Goal: Communication & Community: Answer question/provide support

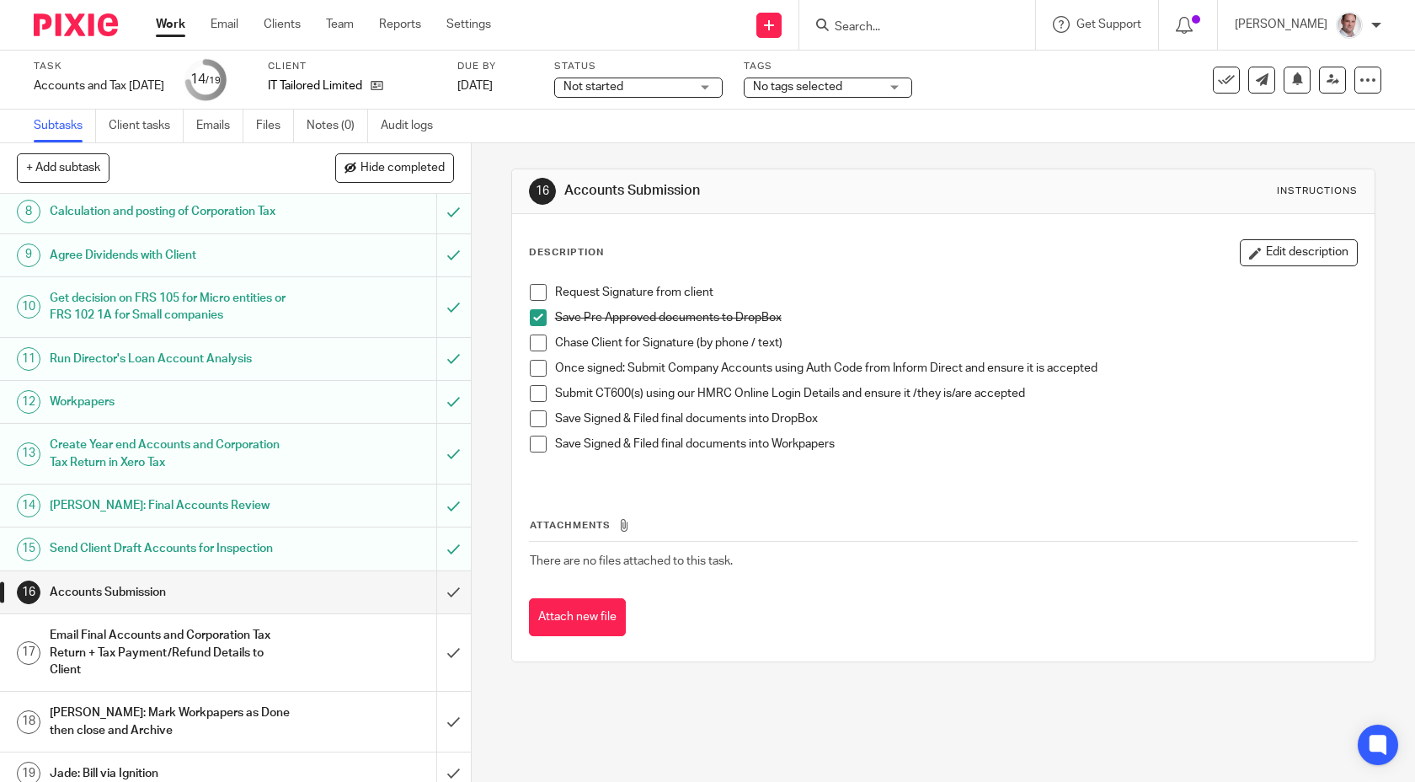
scroll to position [355, 0]
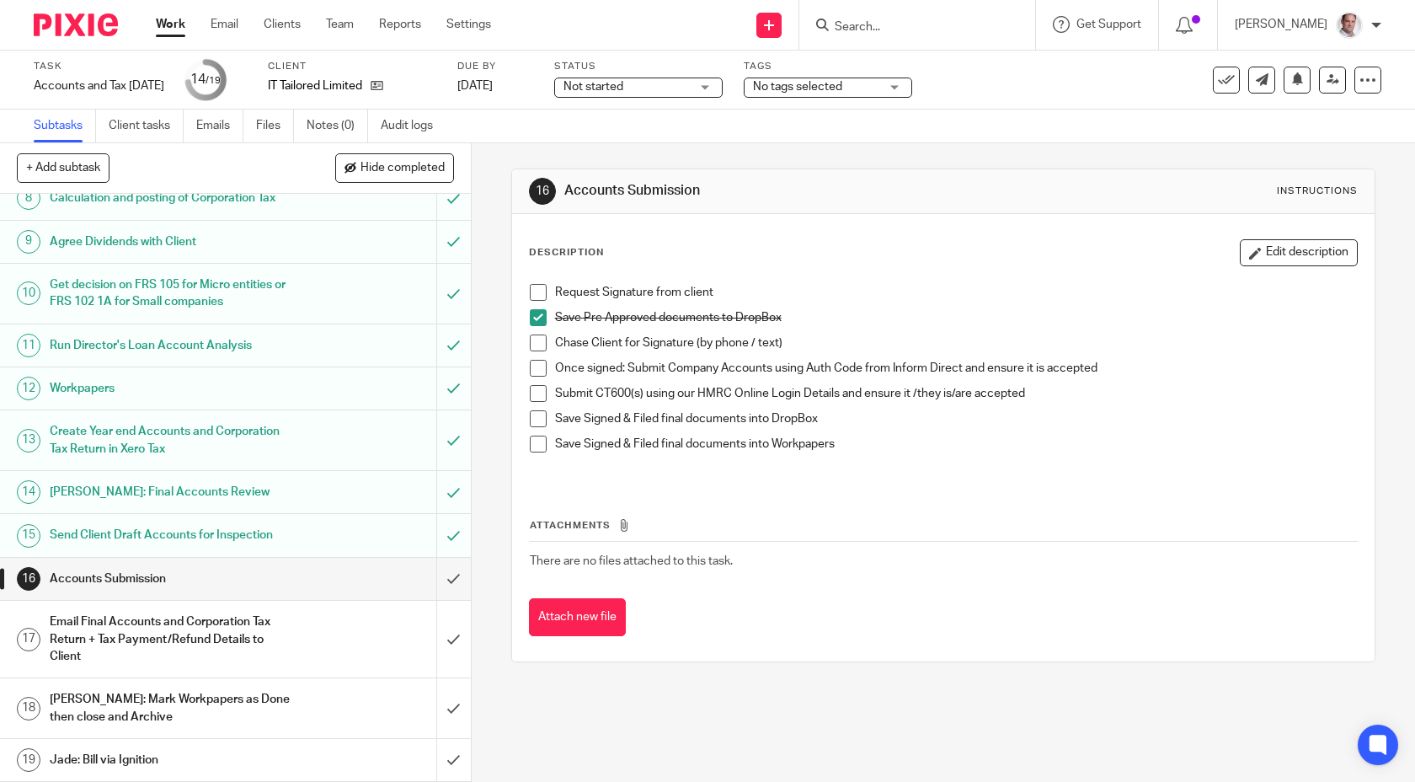
click at [129, 583] on h1 "Accounts Submission" at bounding box center [173, 578] width 247 height 25
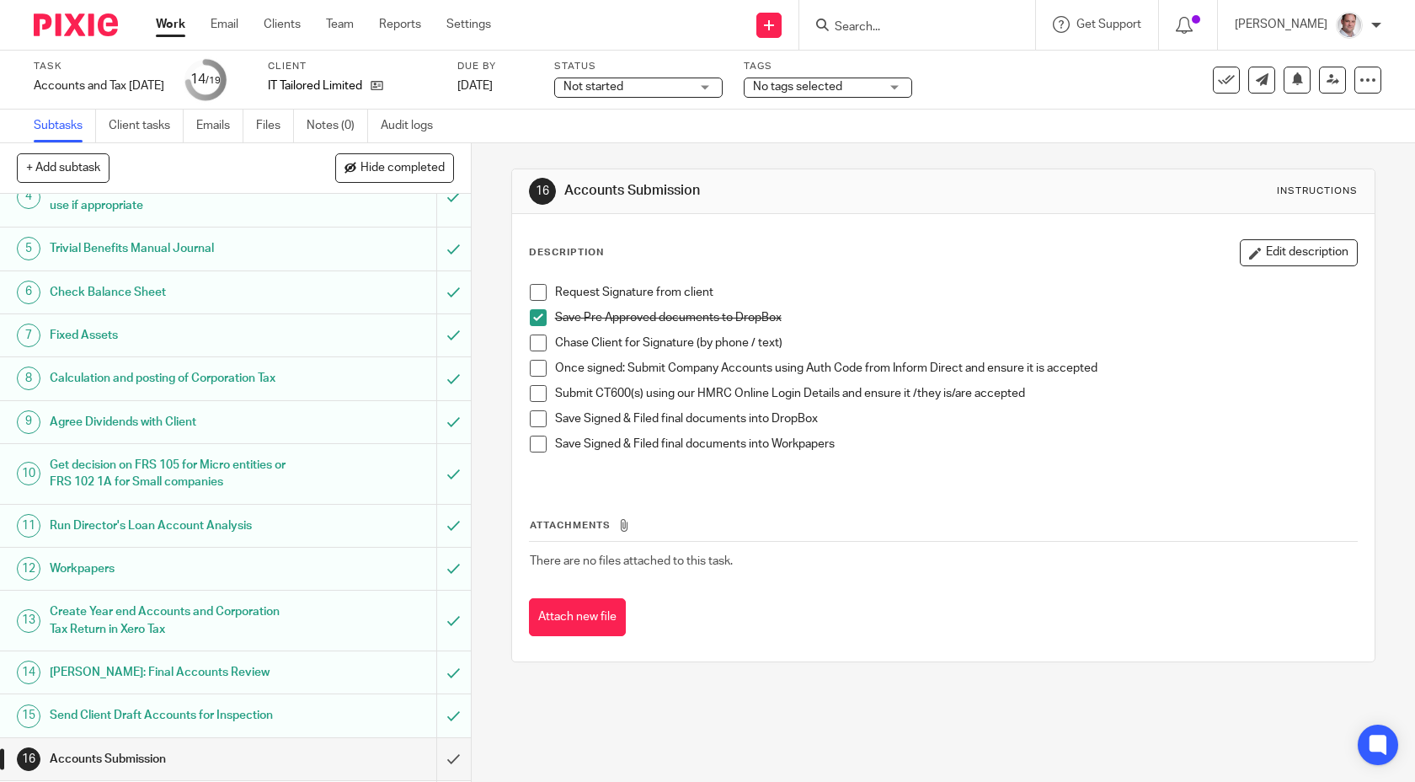
scroll to position [355, 0]
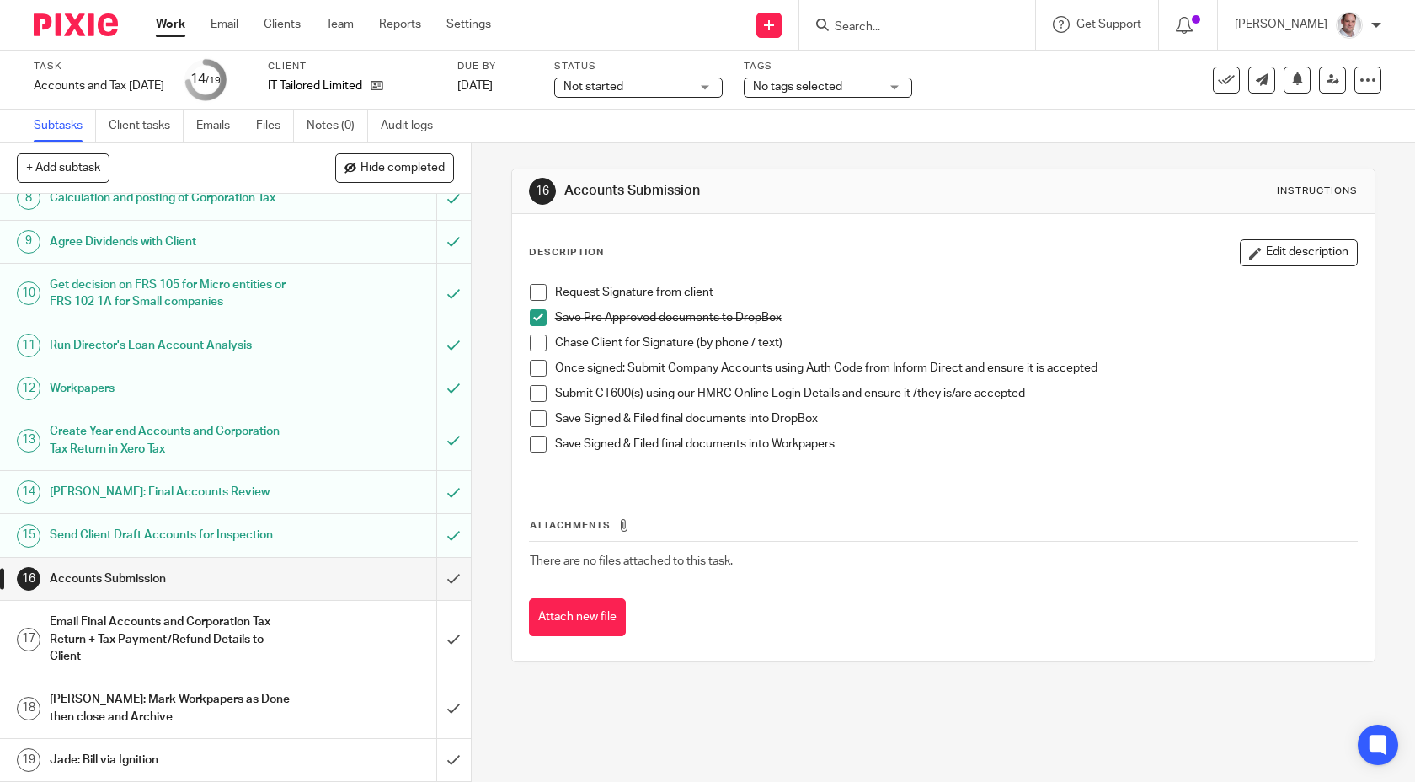
click at [280, 578] on h1 "Accounts Submission" at bounding box center [173, 578] width 247 height 25
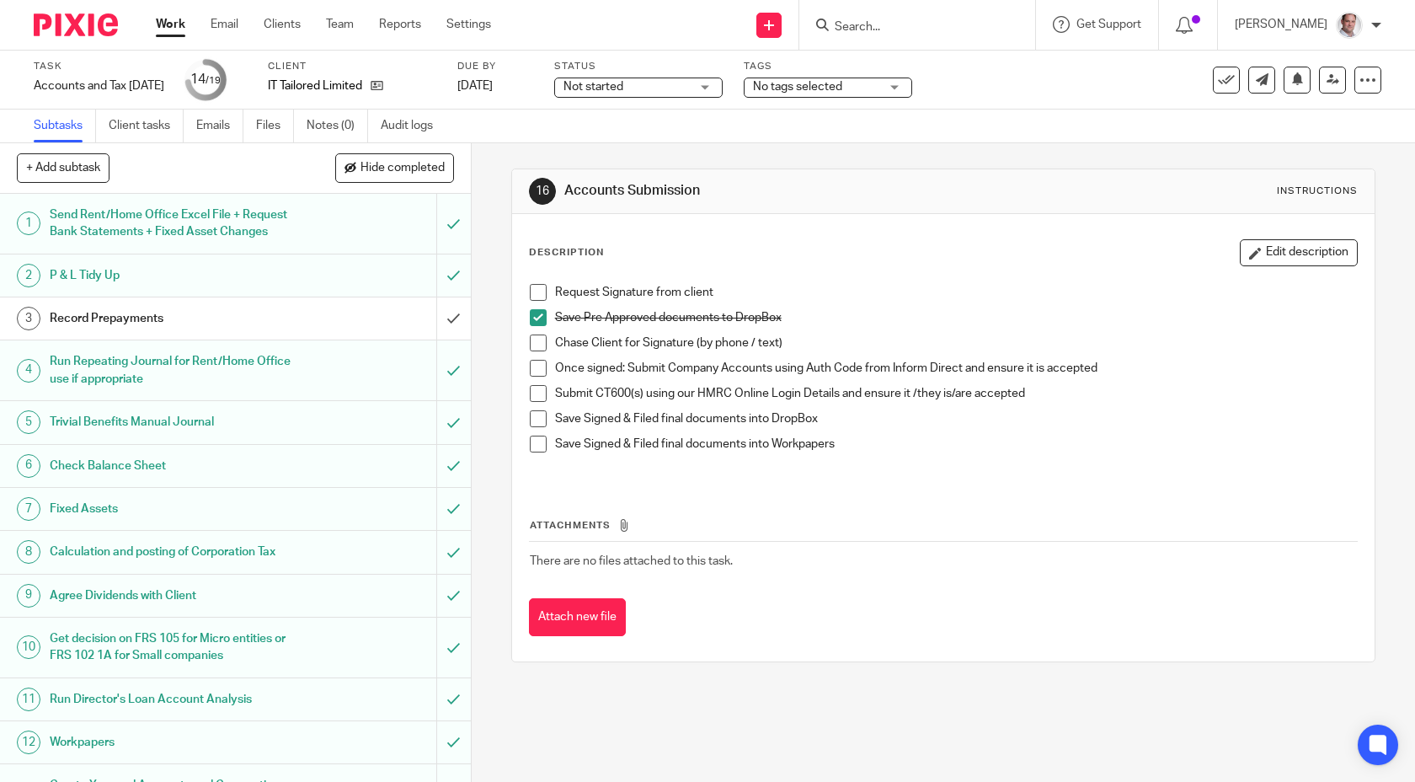
click at [539, 291] on span at bounding box center [538, 292] width 17 height 17
click at [538, 364] on span at bounding box center [538, 368] width 17 height 17
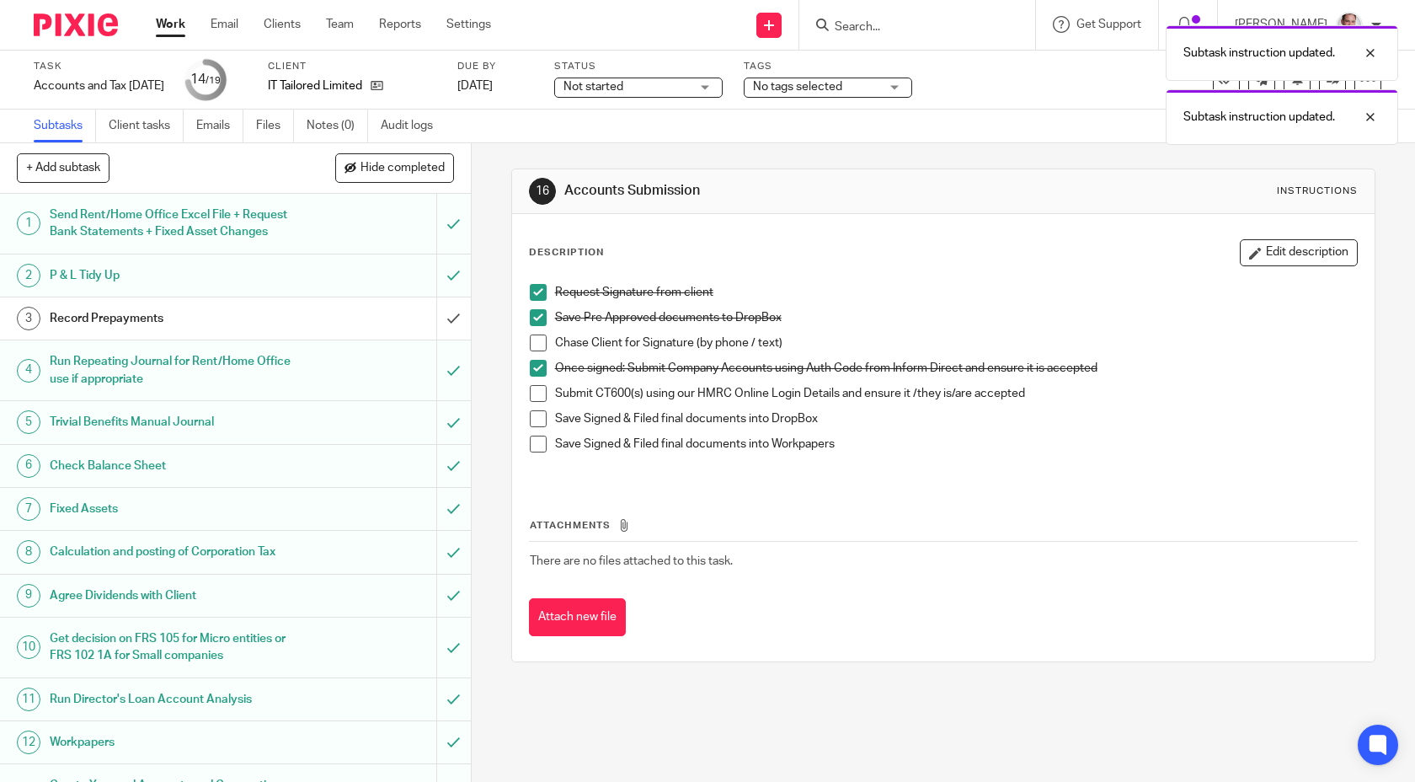
click at [539, 393] on span at bounding box center [538, 393] width 17 height 17
click at [538, 410] on span at bounding box center [538, 418] width 17 height 17
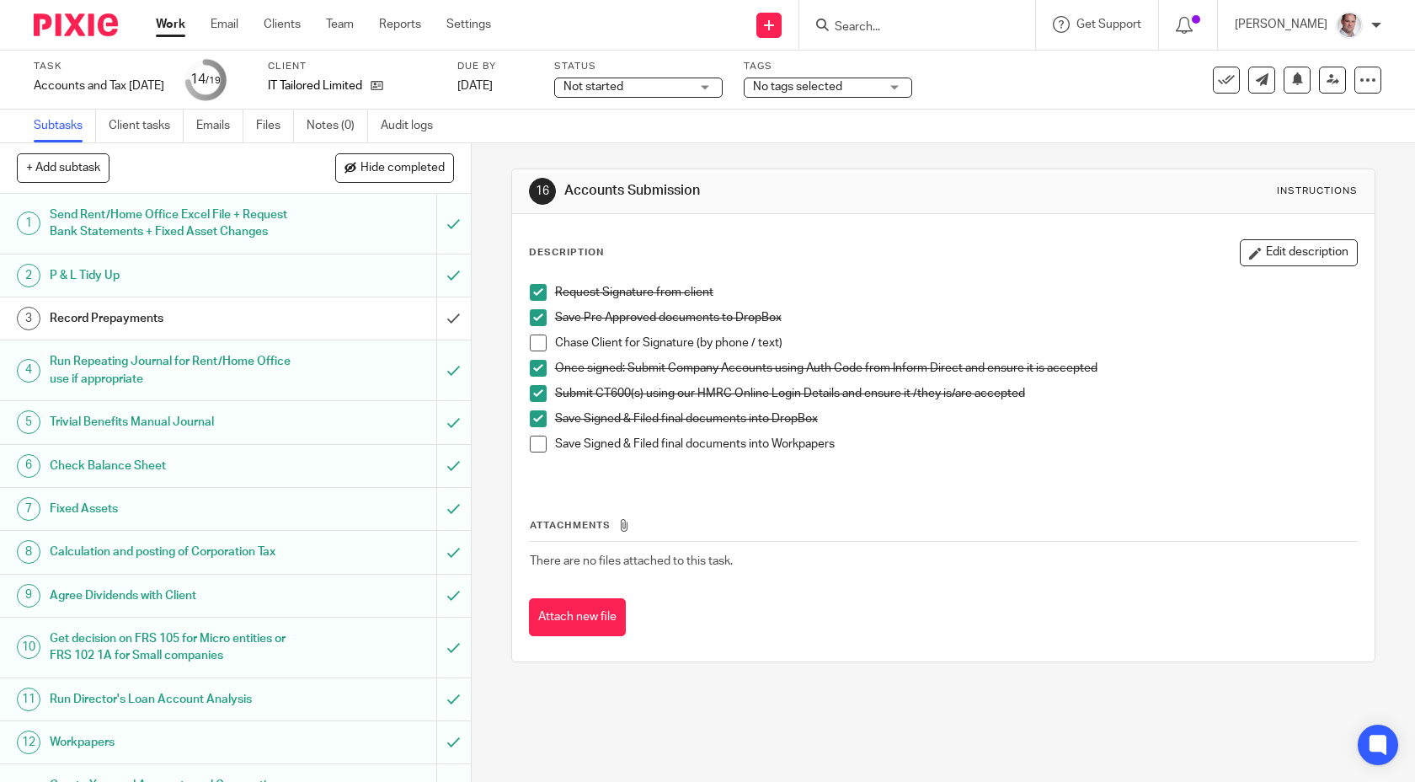
click at [542, 447] on span at bounding box center [538, 443] width 17 height 17
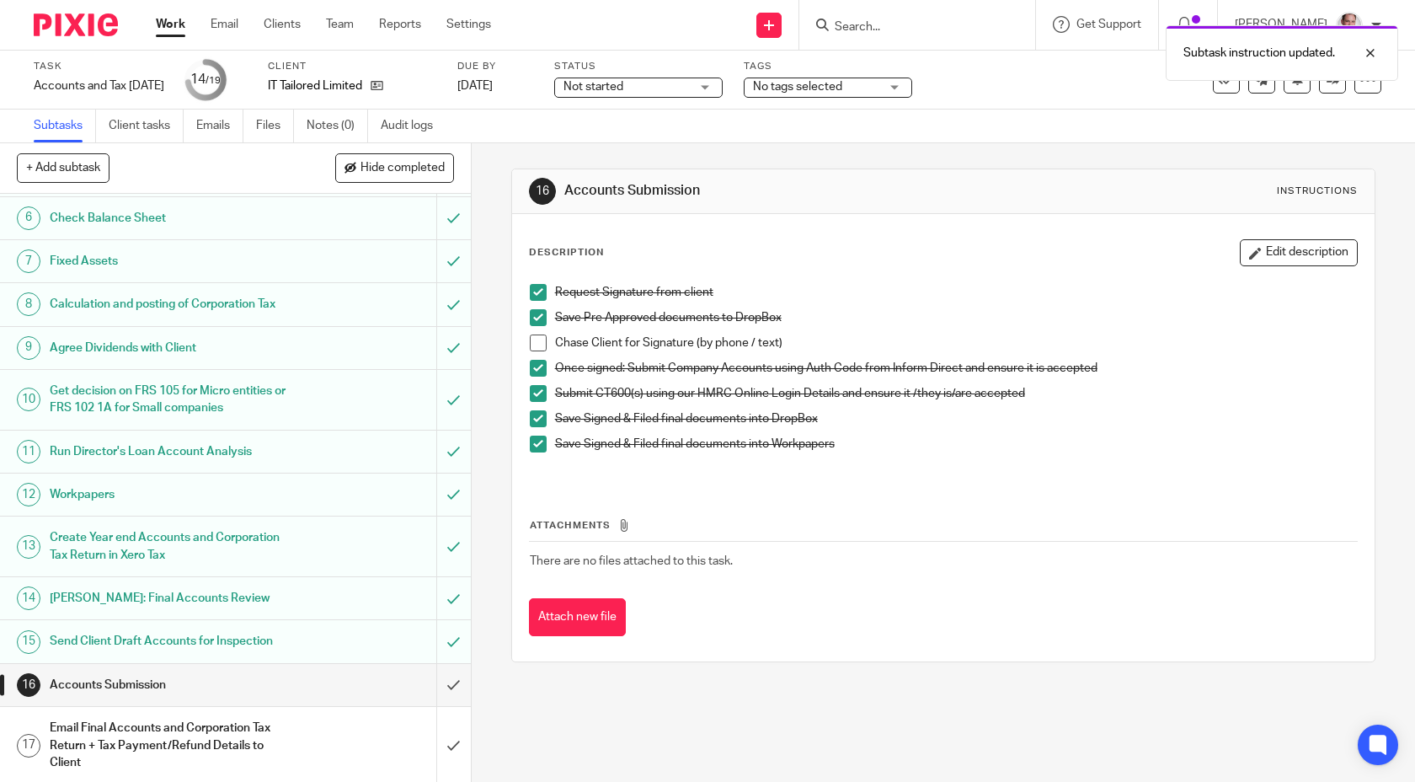
scroll to position [355, 0]
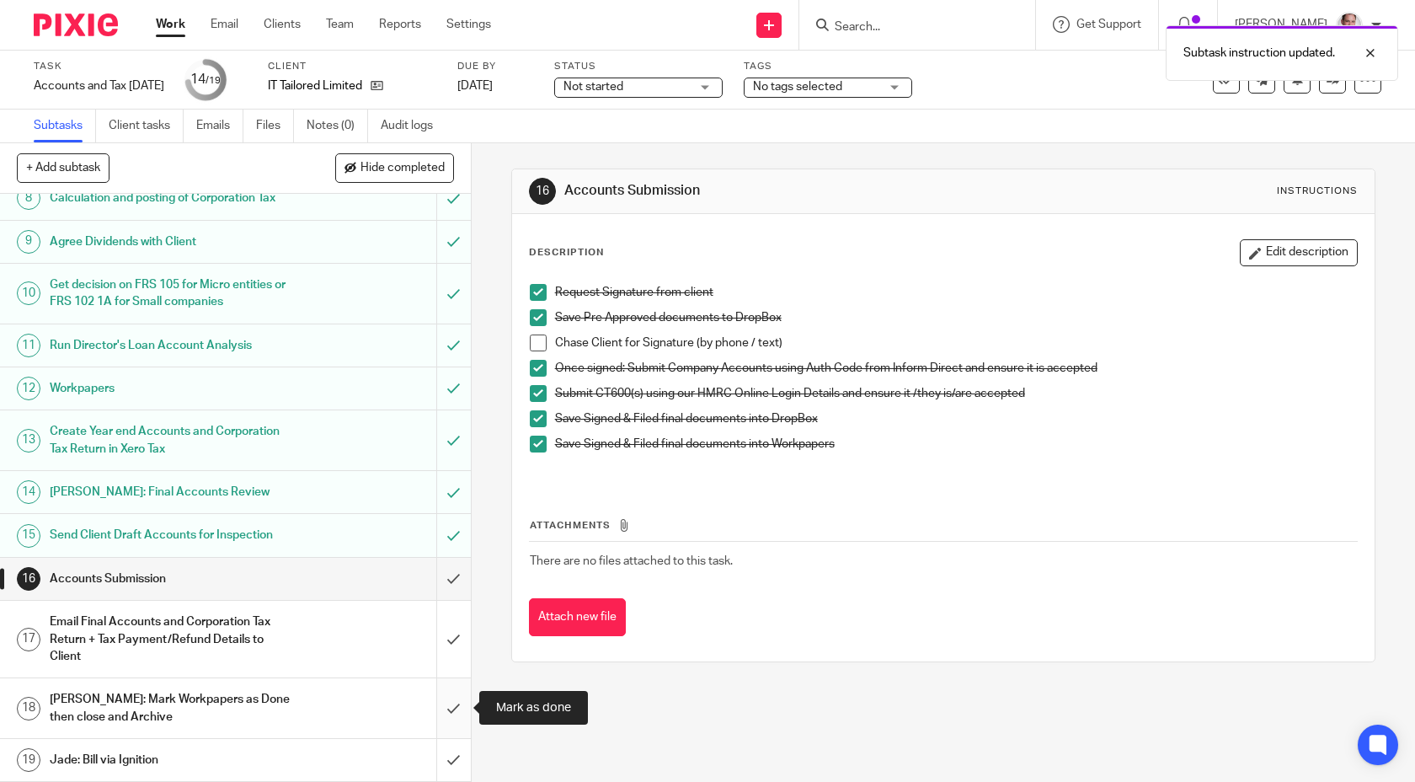
click at [455, 703] on input "submit" at bounding box center [235, 708] width 471 height 60
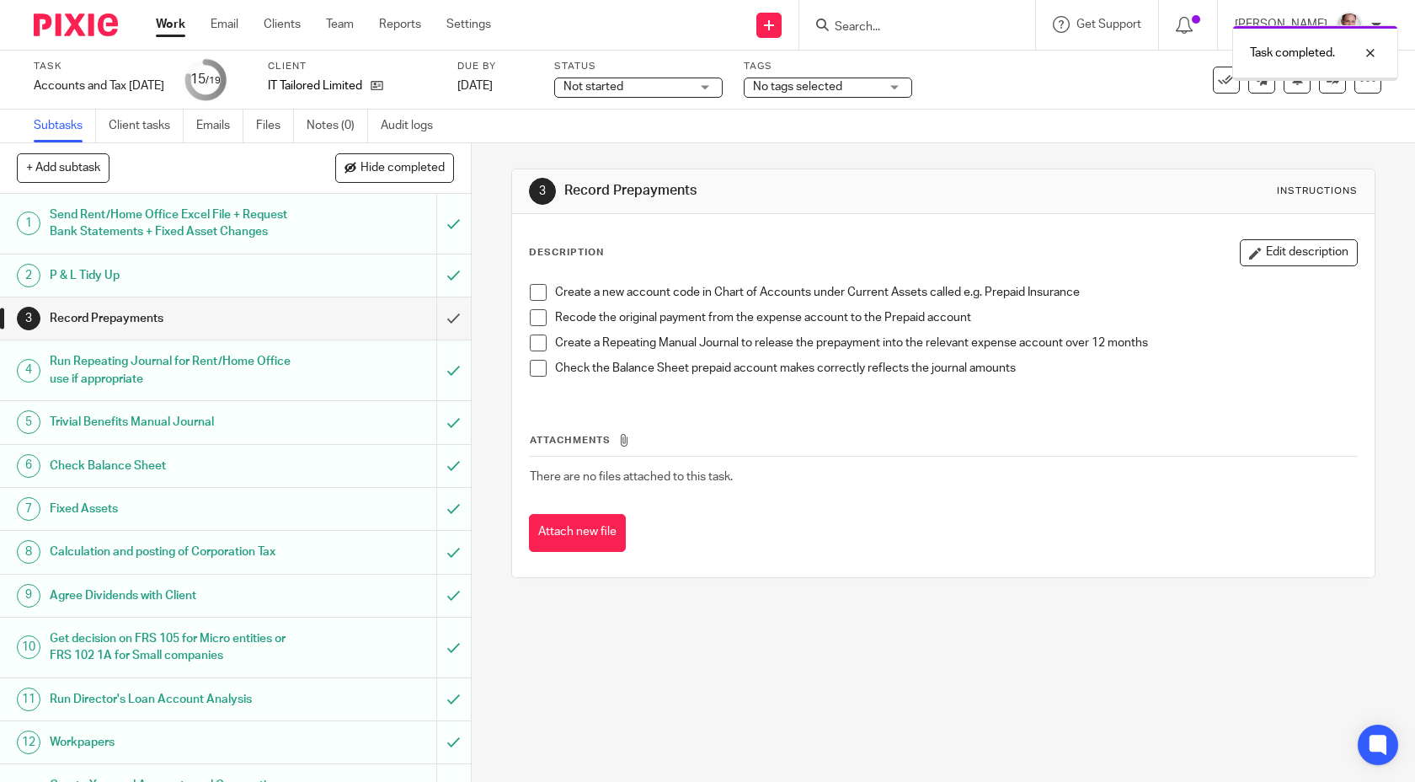
scroll to position [355, 0]
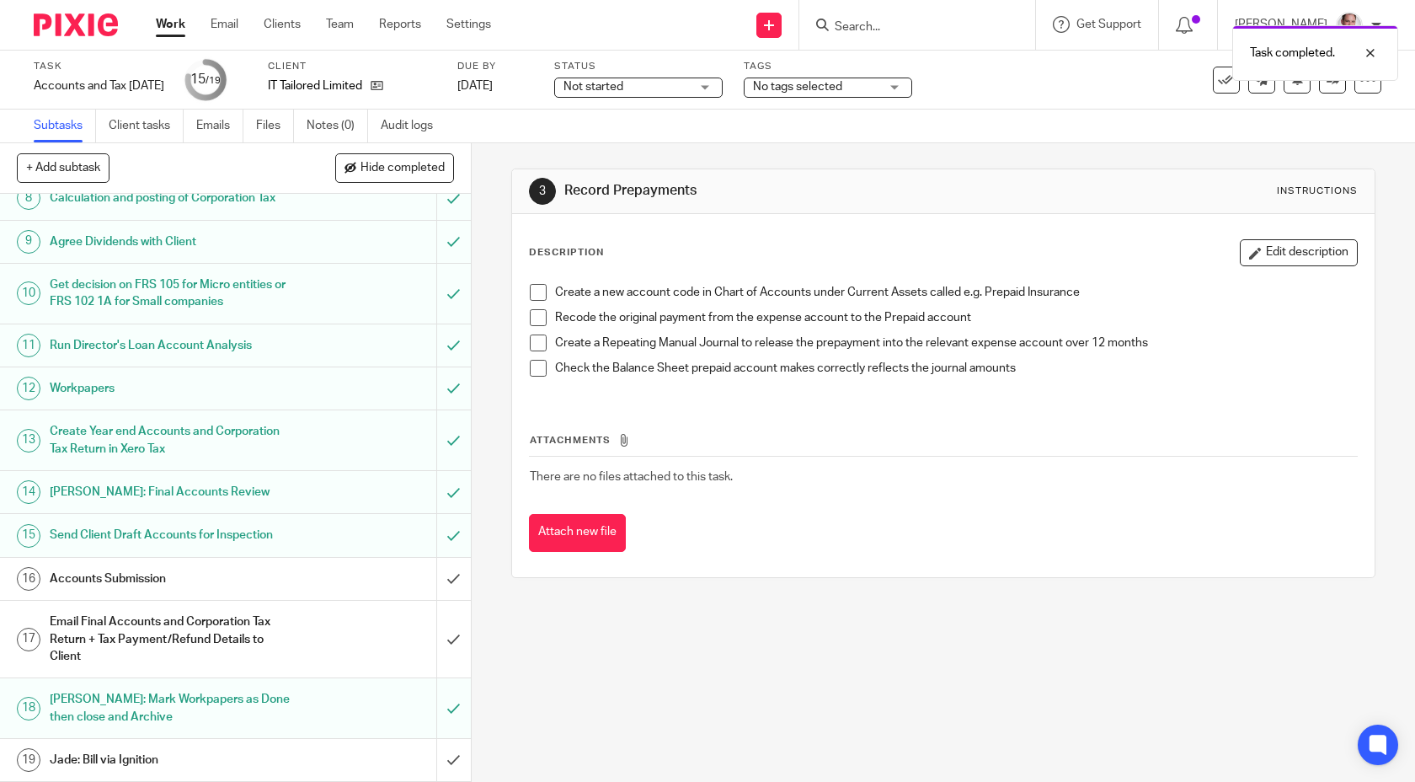
click at [164, 576] on h1 "Accounts Submission" at bounding box center [173, 578] width 247 height 25
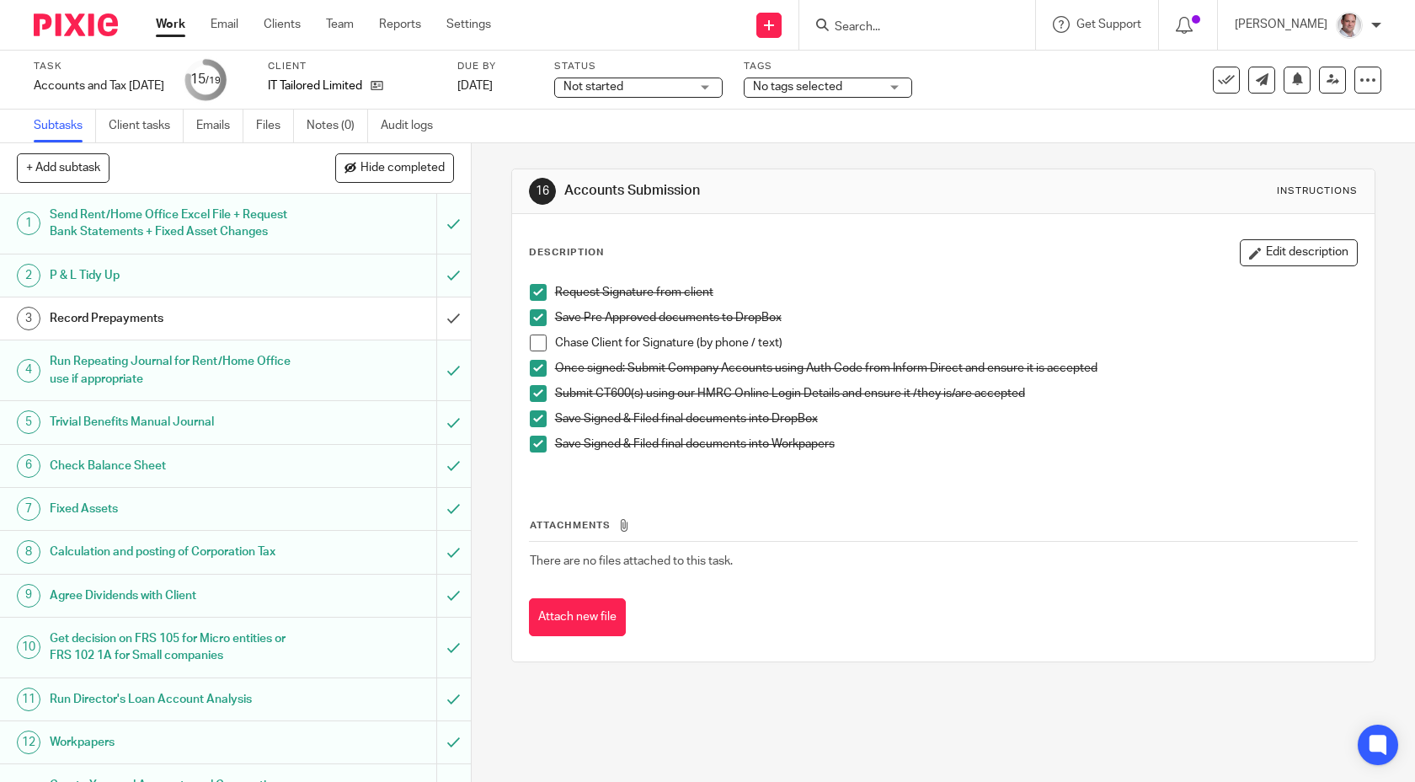
scroll to position [355, 0]
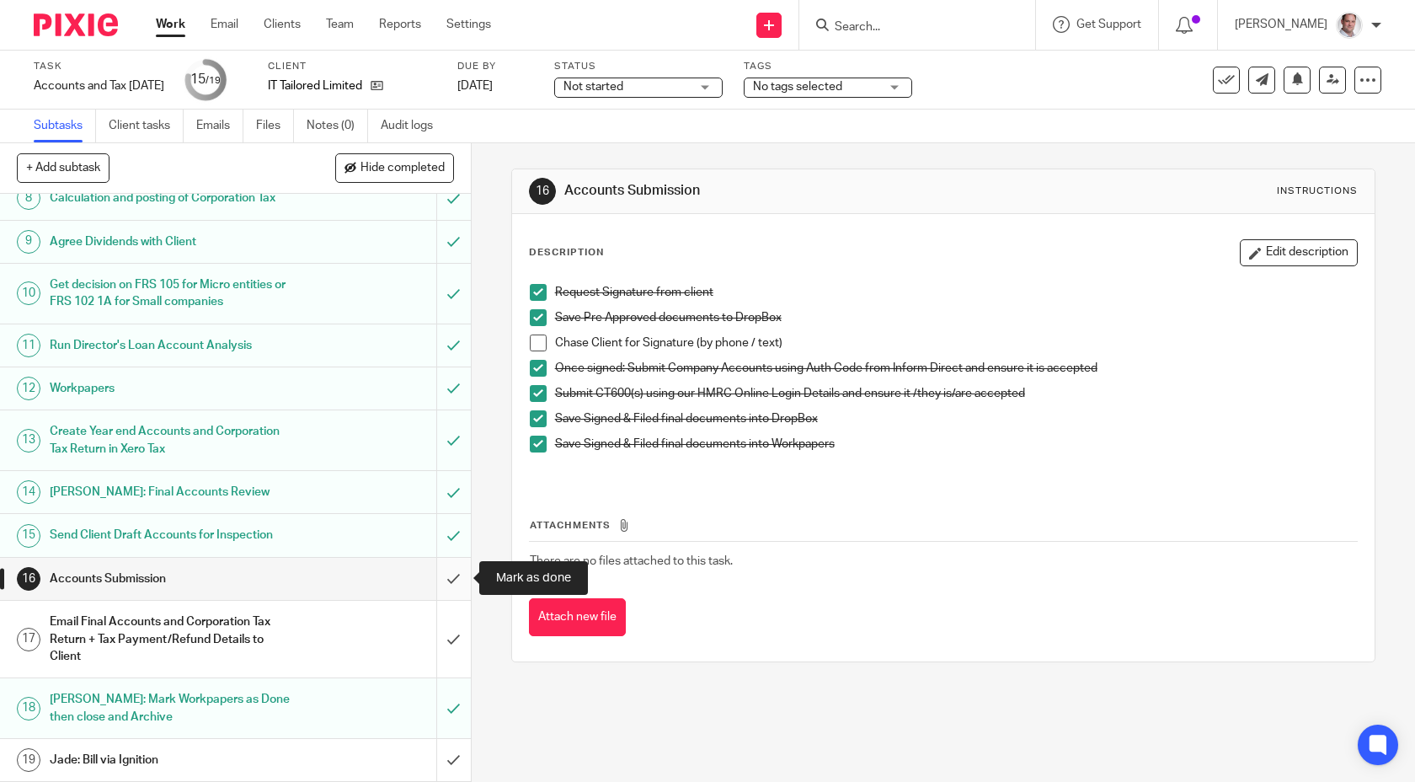
click at [451, 580] on input "submit" at bounding box center [235, 579] width 471 height 42
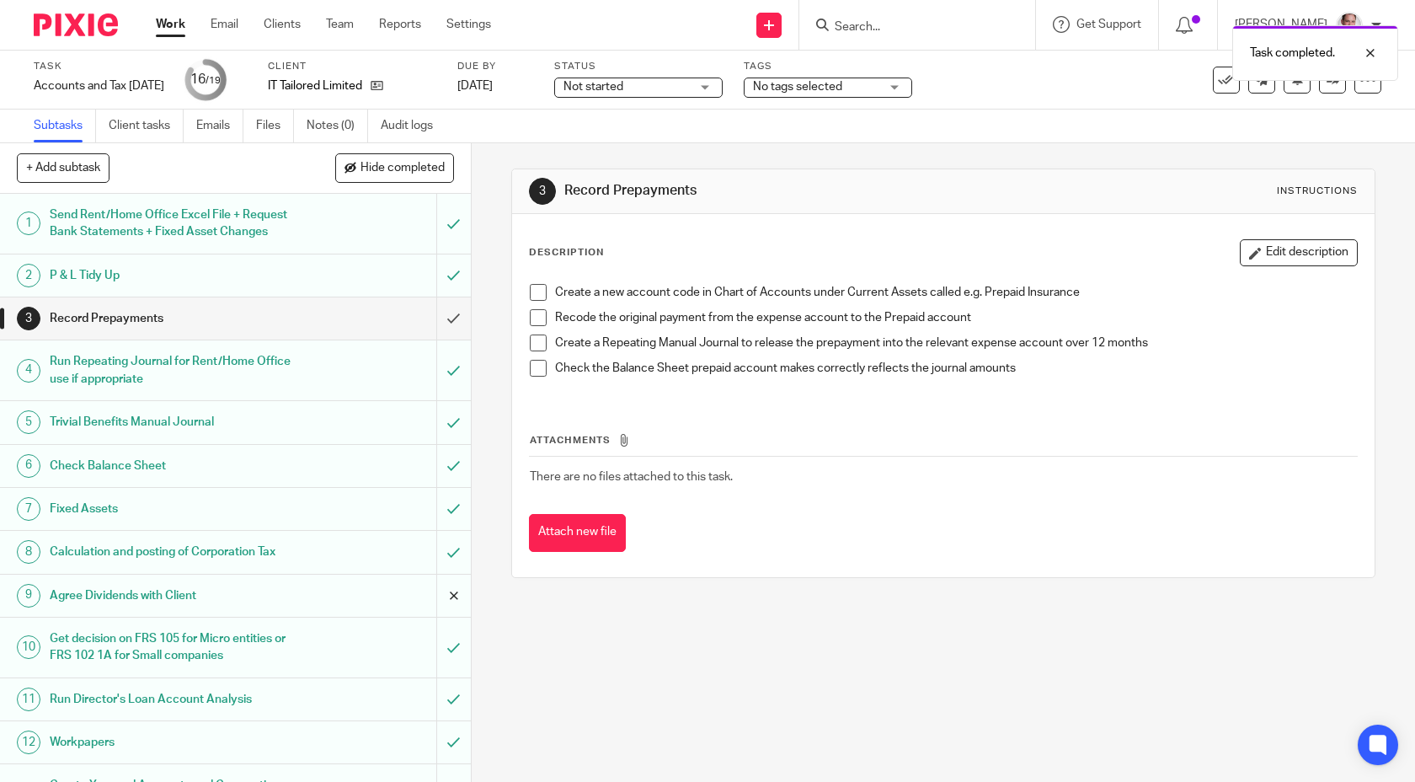
scroll to position [355, 0]
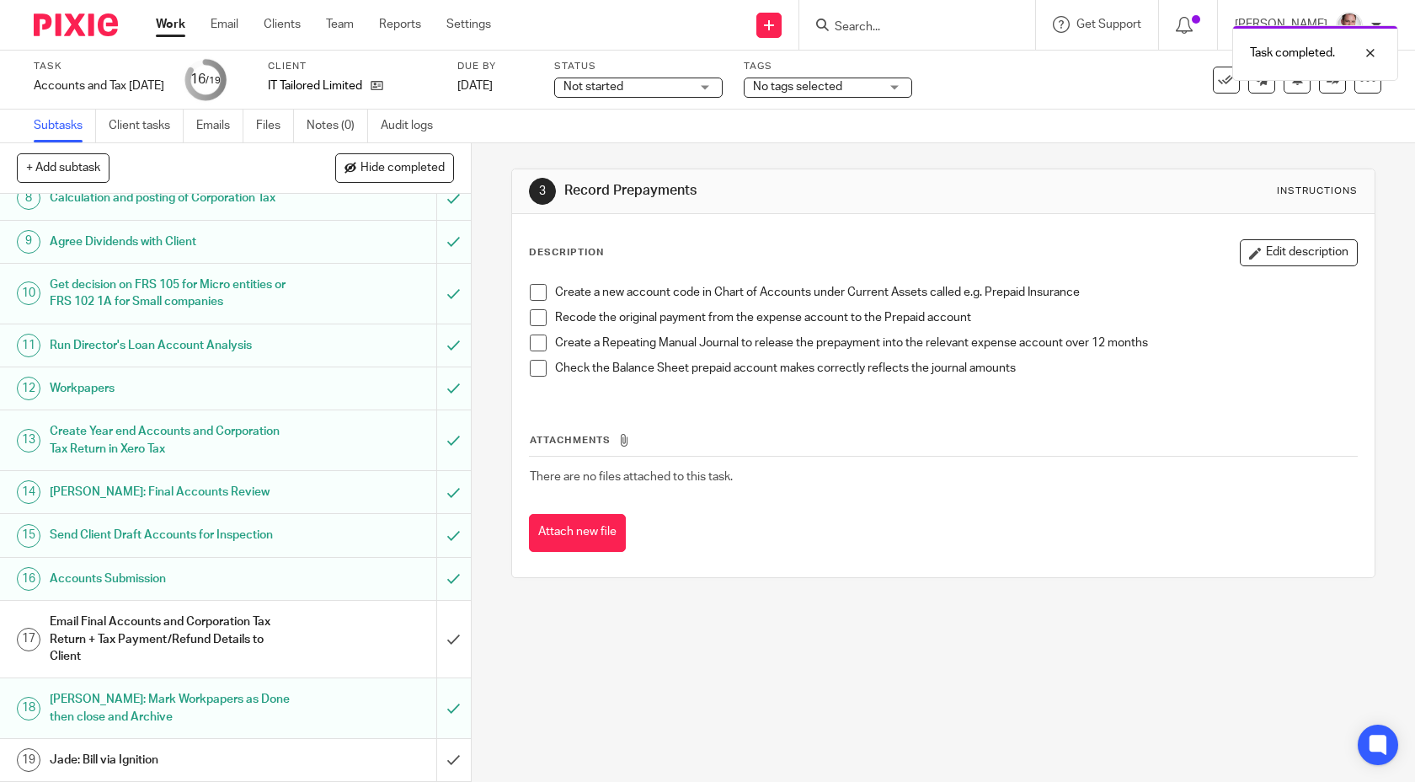
click at [182, 622] on h1 "Email Final Accounts and Corporation Tax Return + Tax Payment/Refund Details to…" at bounding box center [173, 639] width 247 height 60
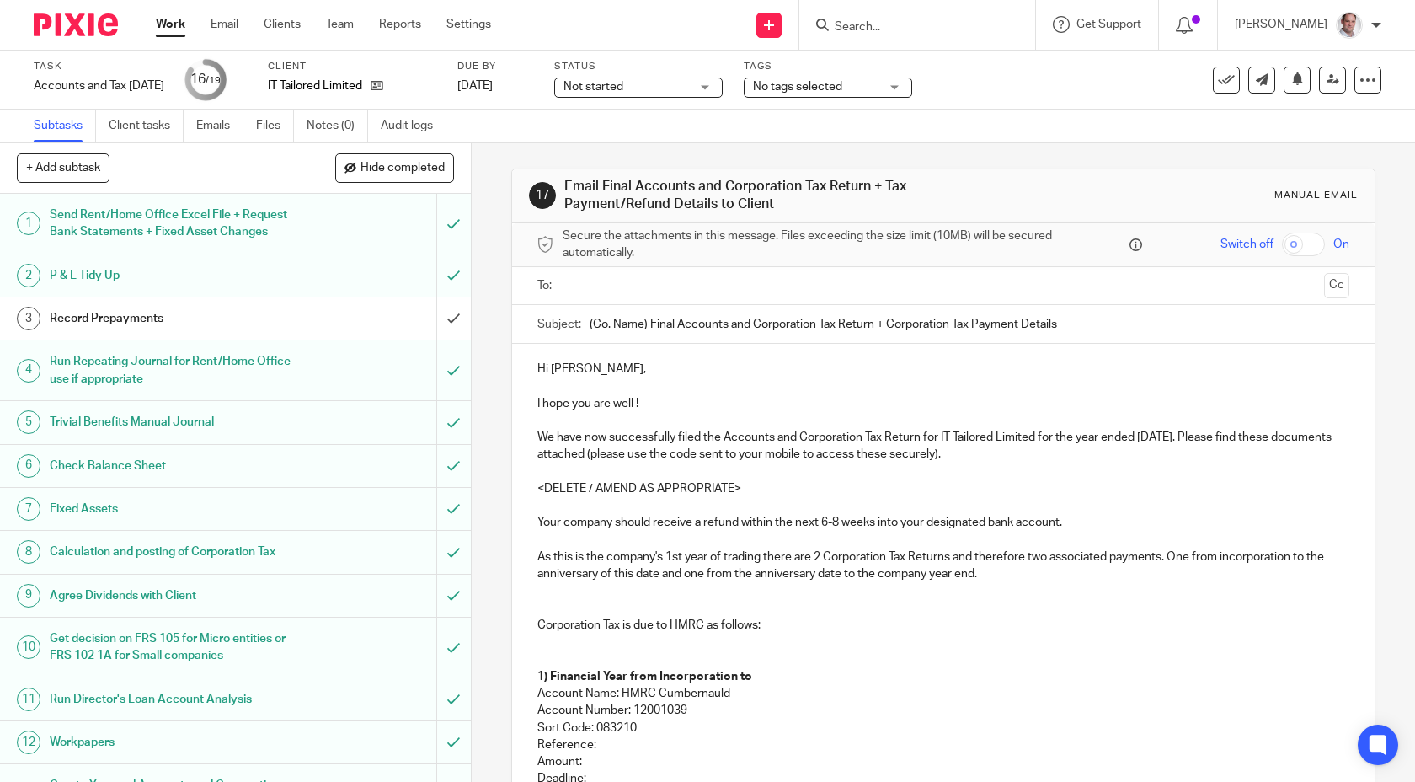
click at [592, 285] on input "text" at bounding box center [943, 285] width 749 height 19
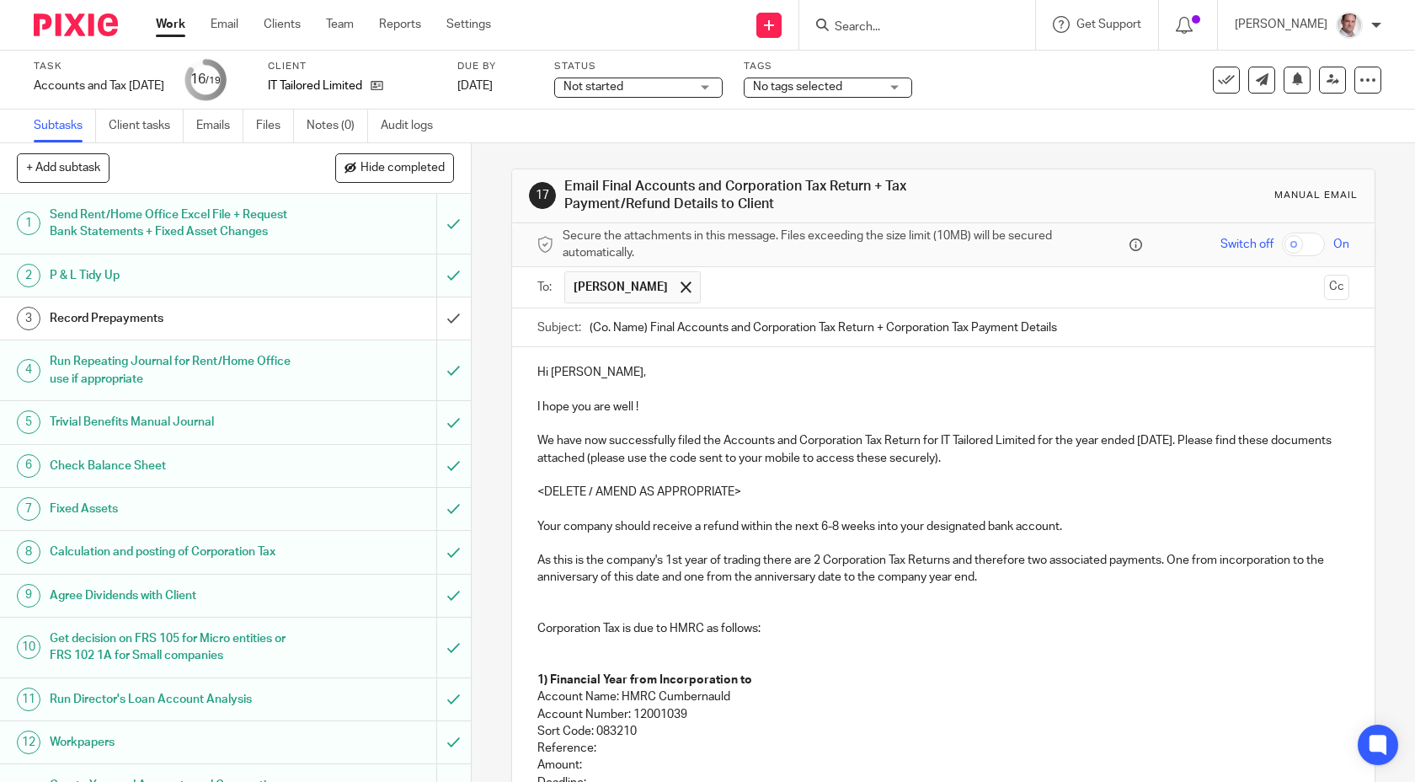
click at [735, 276] on input "text" at bounding box center [1013, 287] width 608 height 33
drag, startPoint x: 1038, startPoint y: 437, endPoint x: 942, endPoint y: 439, distance: 96.0
click at [942, 439] on p "We have now successfully filed the Accounts and Corporation Tax Return for IT T…" at bounding box center [943, 449] width 813 height 35
copy p "IT Tailored Limited"
drag, startPoint x: 648, startPoint y: 324, endPoint x: 587, endPoint y: 324, distance: 60.6
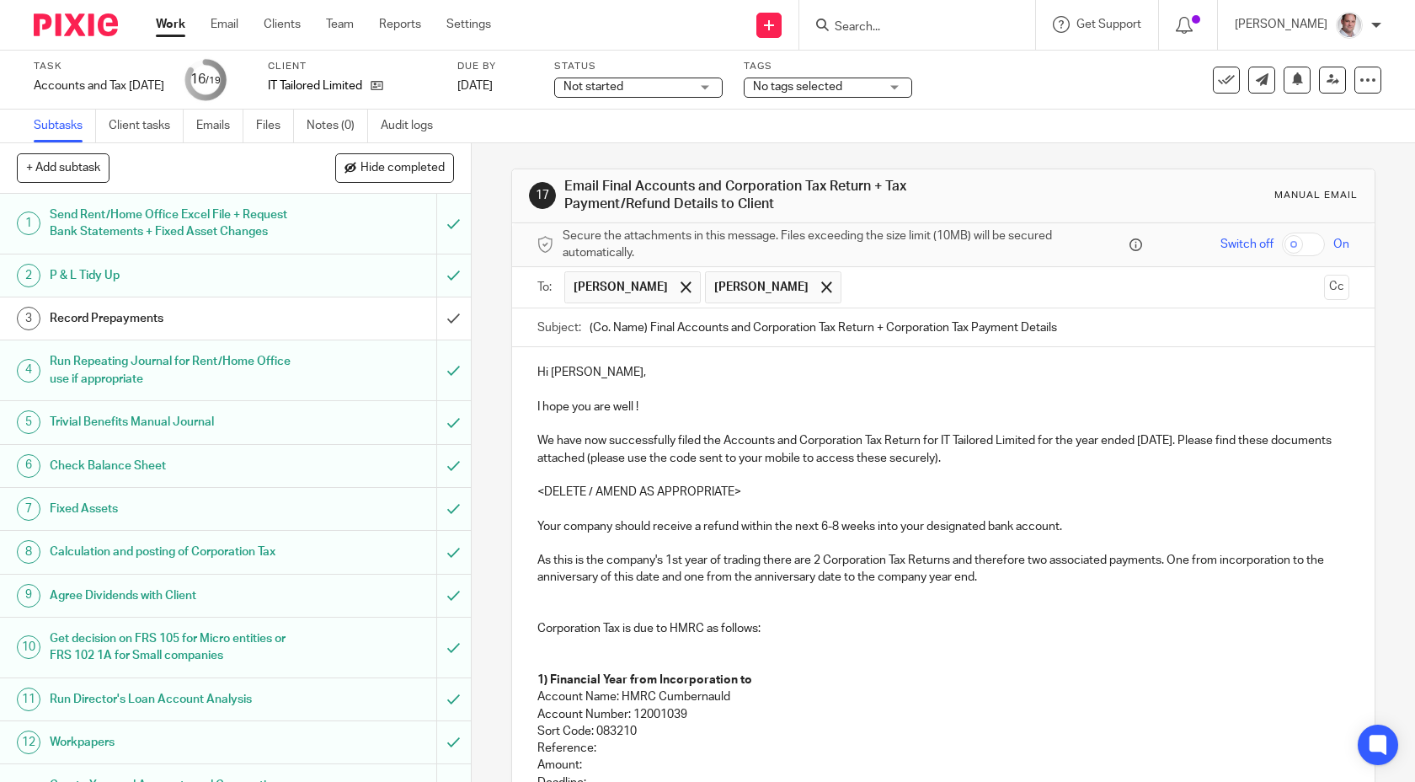
click at [587, 324] on div "Subject: (Co. Name) Final Accounts and Corporation Tax Return + Corporation Tax…" at bounding box center [943, 327] width 813 height 38
paste input "IT Tailored Limited"
type input "IT Tailored Limited Final Accounts and Corporation Tax Return + Corporation Tax…"
click at [1204, 439] on p "We have now successfully filed the Accounts and Corporation Tax Return for IT T…" at bounding box center [943, 449] width 813 height 35
copy p "31 Dec 2024"
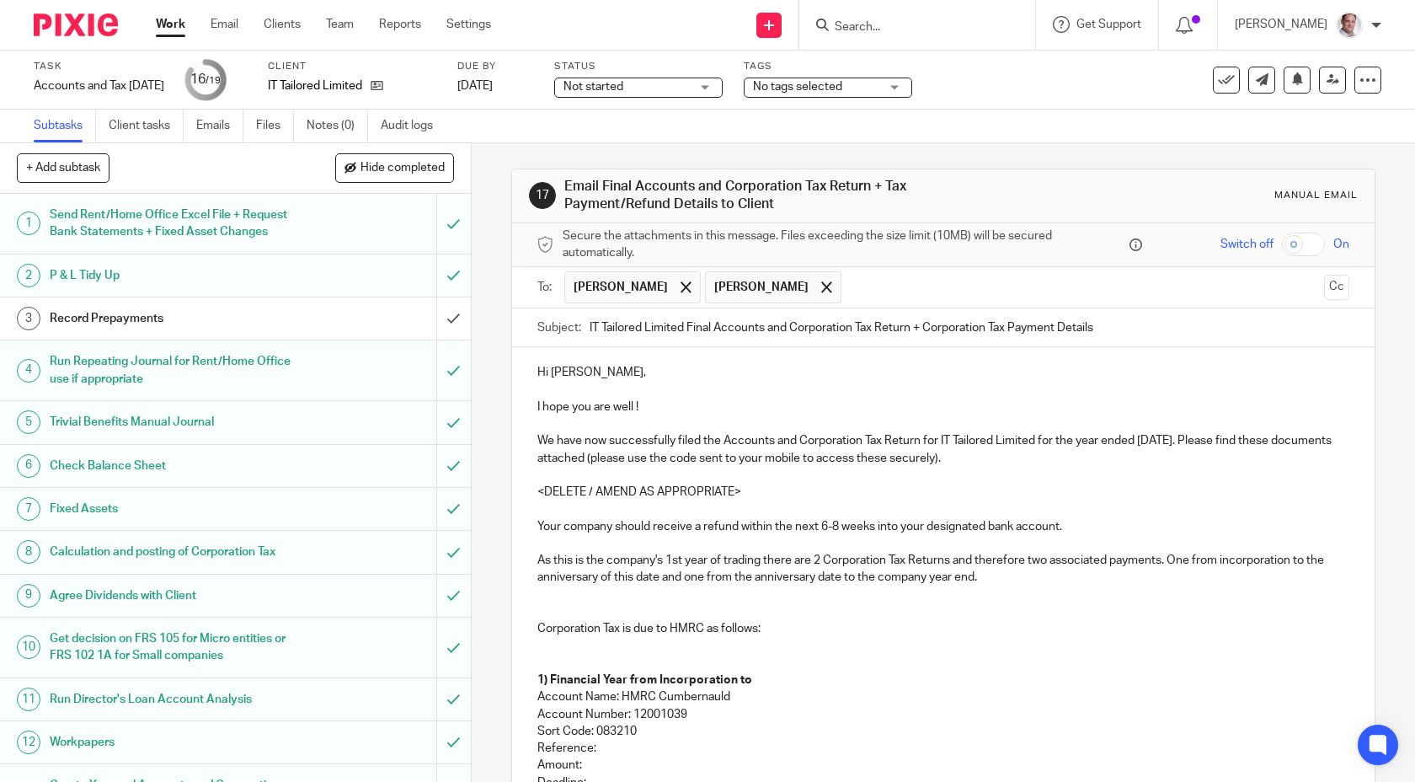
click at [917, 328] on input "IT Tailored Limited Final Accounts and Corporation Tax Return + Corporation Tax…" at bounding box center [970, 327] width 761 height 38
paste input "31 Dec 2024"
click at [1172, 329] on input "IT Tailored Limited Final Accounts and Corporation Tax Return 31 Dec 2024+ Corp…" at bounding box center [970, 327] width 761 height 38
type input "IT Tailored Limited Final Accounts and Corporation Tax Return [DATE]"
click at [1314, 243] on input "checkbox" at bounding box center [1303, 244] width 43 height 24
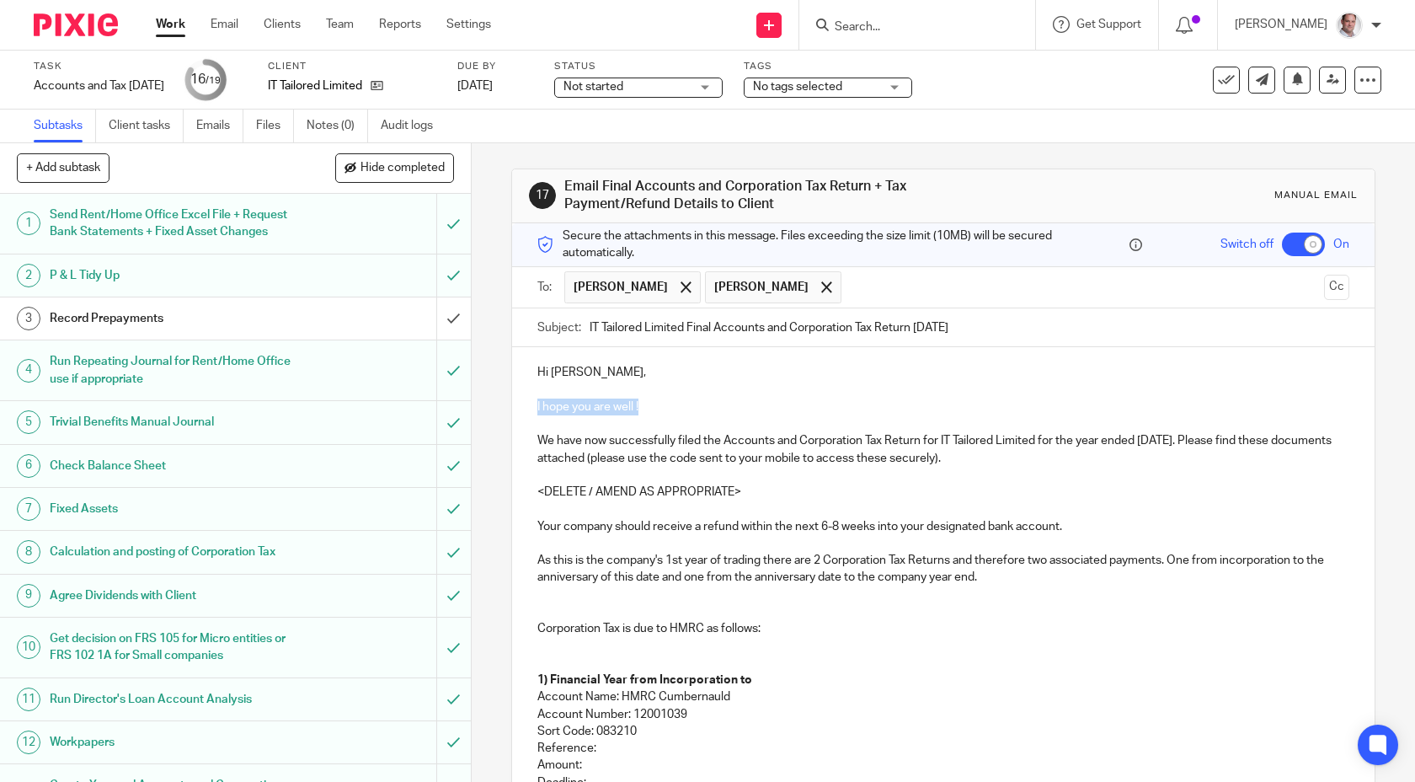
drag, startPoint x: 664, startPoint y: 402, endPoint x: 528, endPoint y: 397, distance: 135.7
click at [528, 397] on div "Hi Narinder, I hope you are well ! We have now successfully filed the Accounts …" at bounding box center [943, 703] width 863 height 713
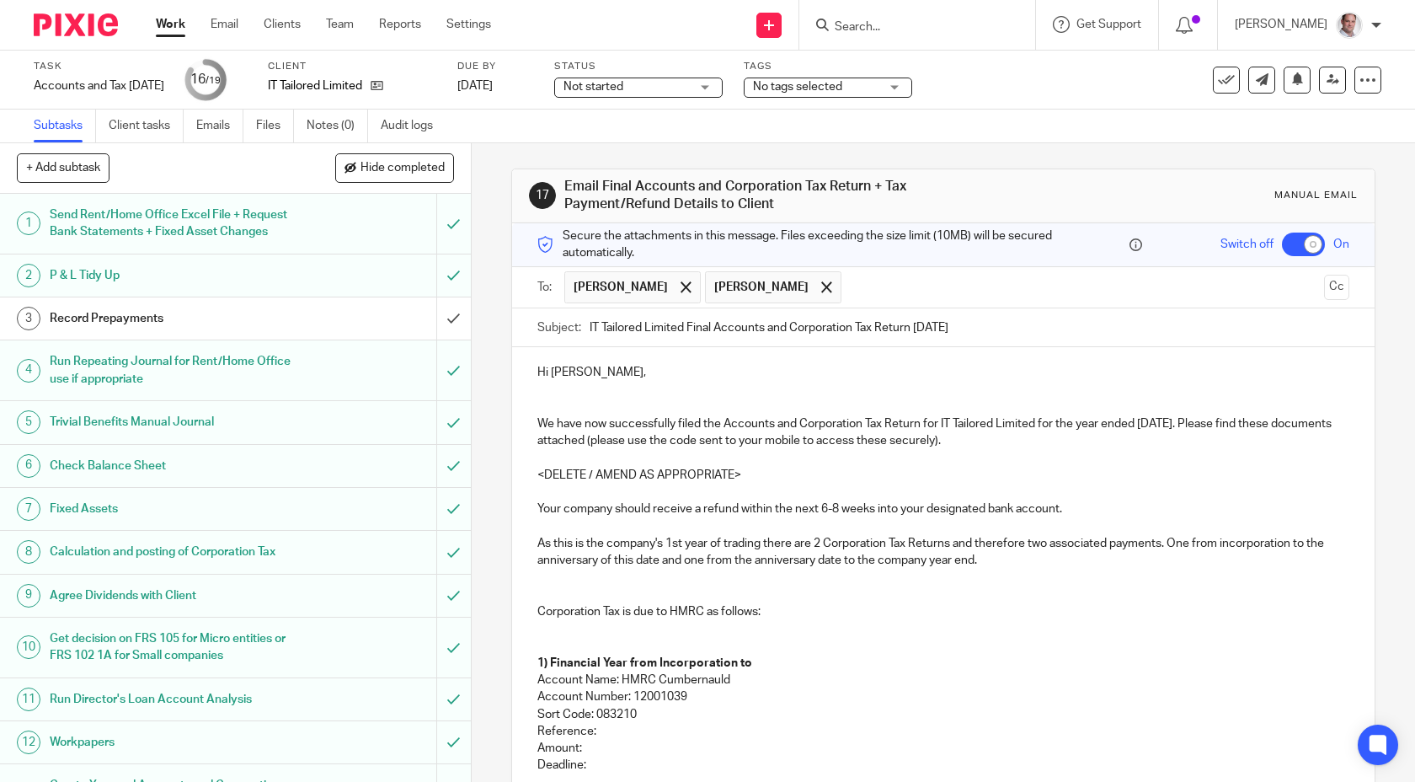
click at [1215, 420] on p "We have now successfully filed the Accounts and Corporation Tax Return for IT T…" at bounding box center [943, 432] width 813 height 35
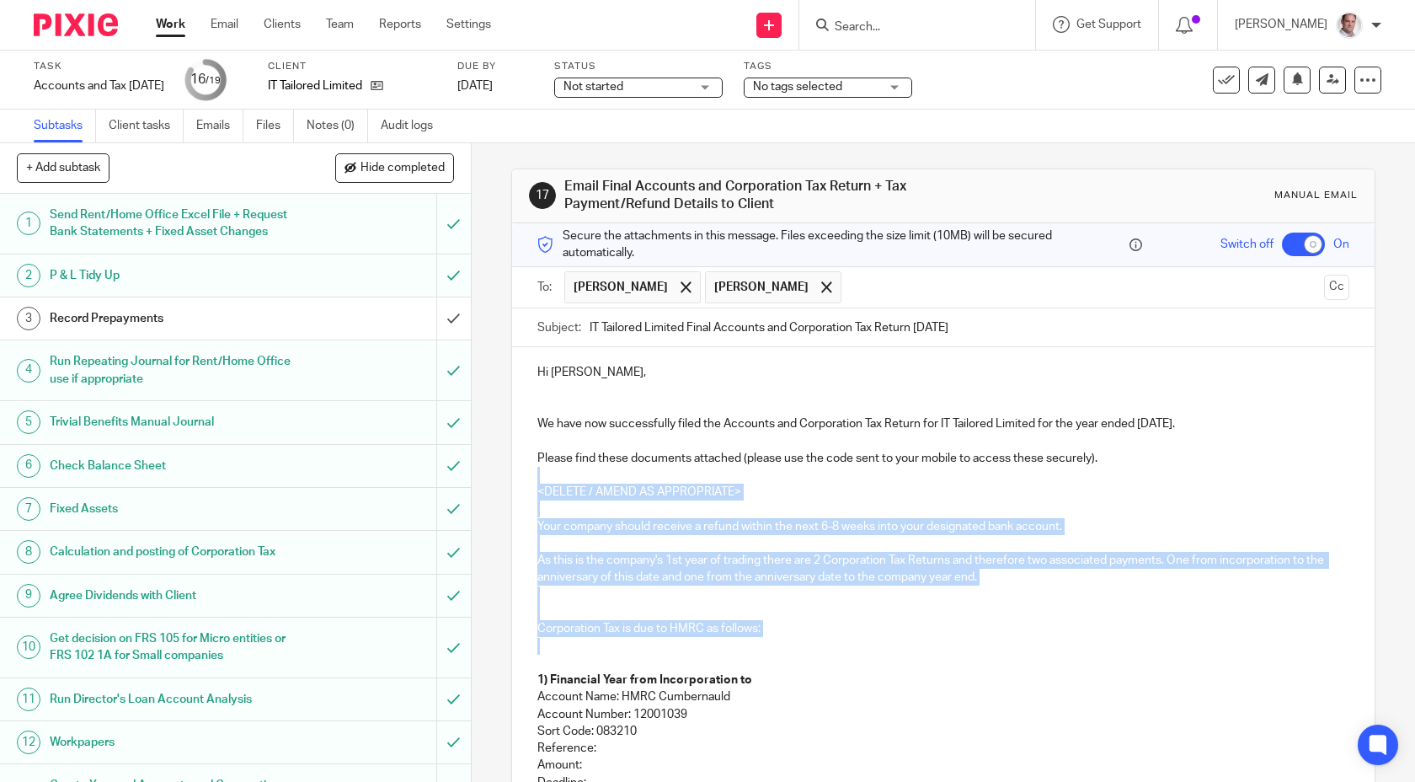
drag, startPoint x: 569, startPoint y: 472, endPoint x: 745, endPoint y: 646, distance: 247.2
click at [745, 646] on div "Hi Narinder, We have now successfully filed the Accounts and Corporation Tax Re…" at bounding box center [943, 703] width 863 height 713
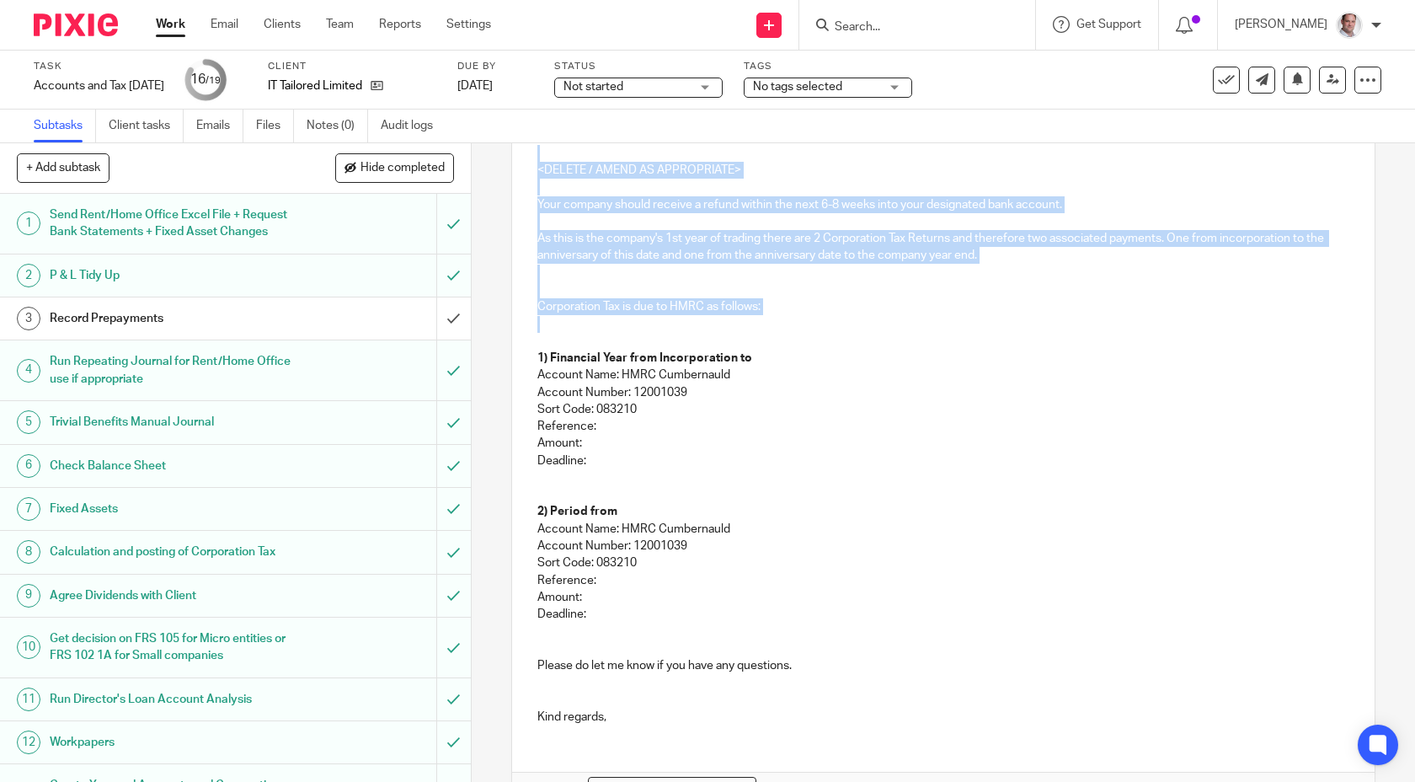
scroll to position [428, 0]
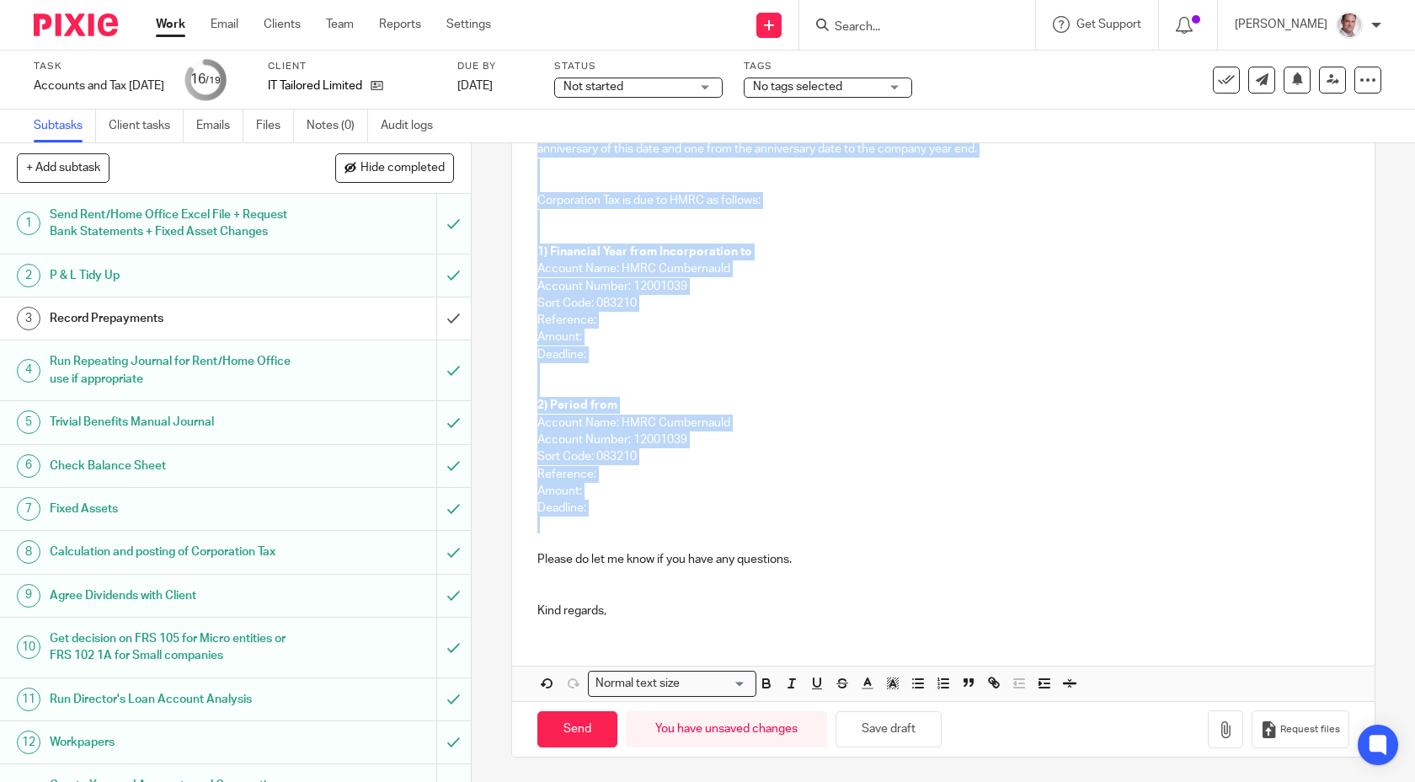
click at [644, 523] on p at bounding box center [943, 533] width 813 height 35
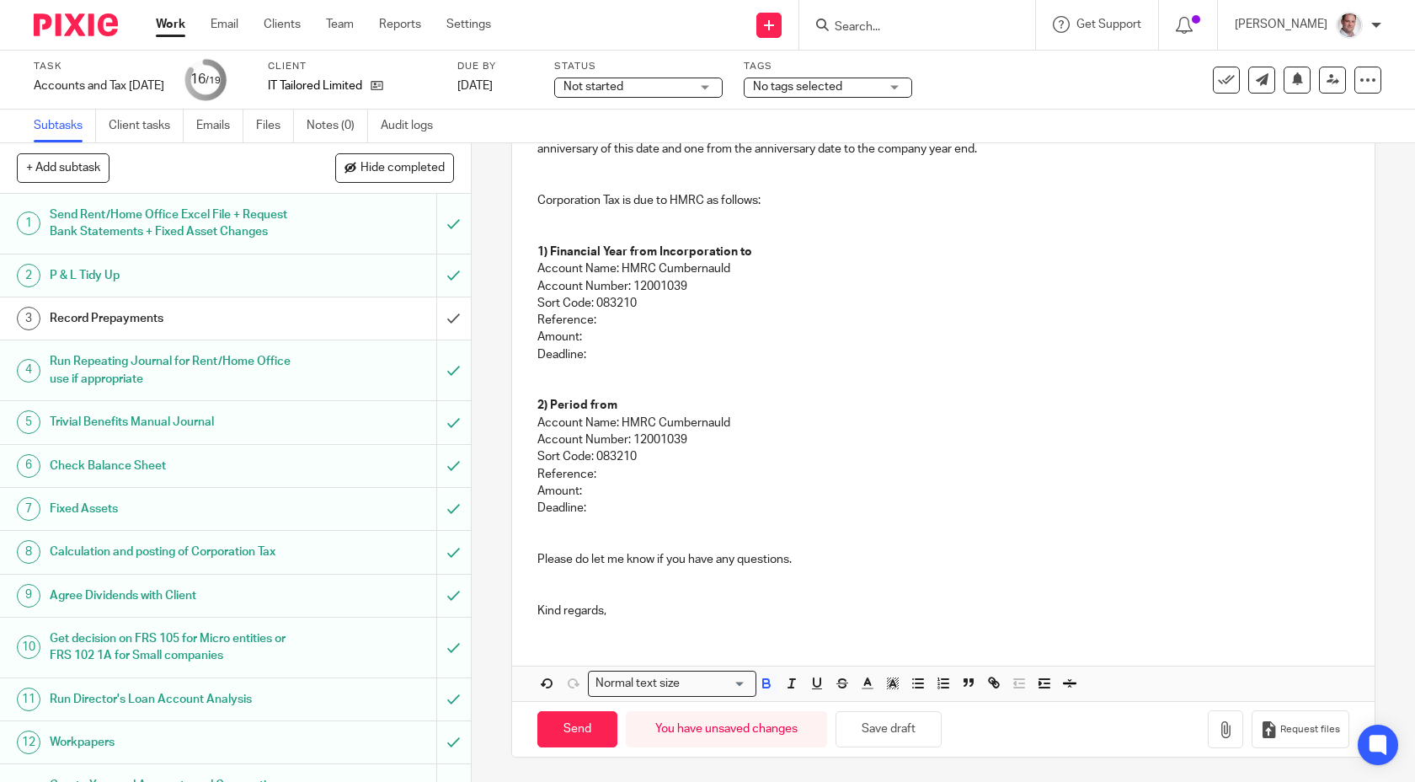
scroll to position [0, 0]
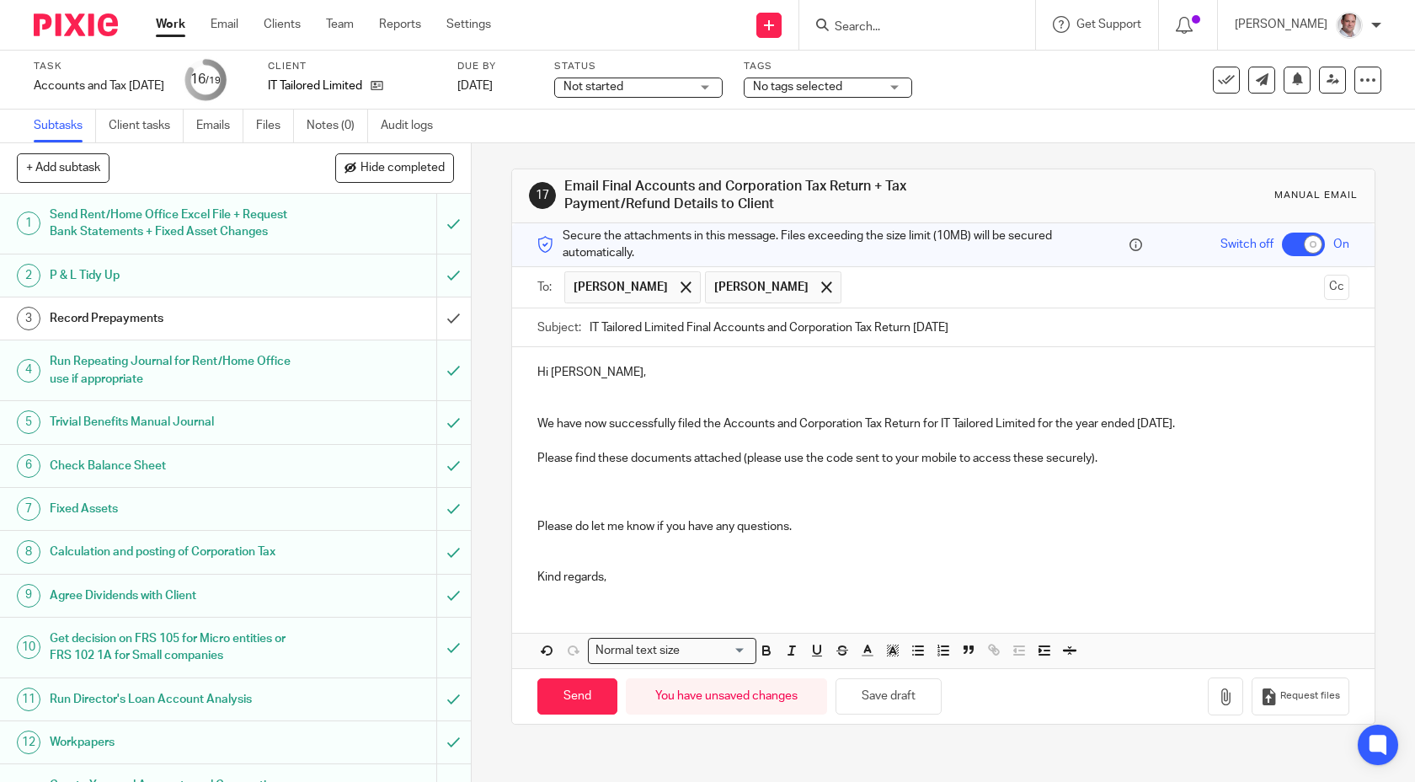
click at [567, 485] on p at bounding box center [943, 492] width 813 height 51
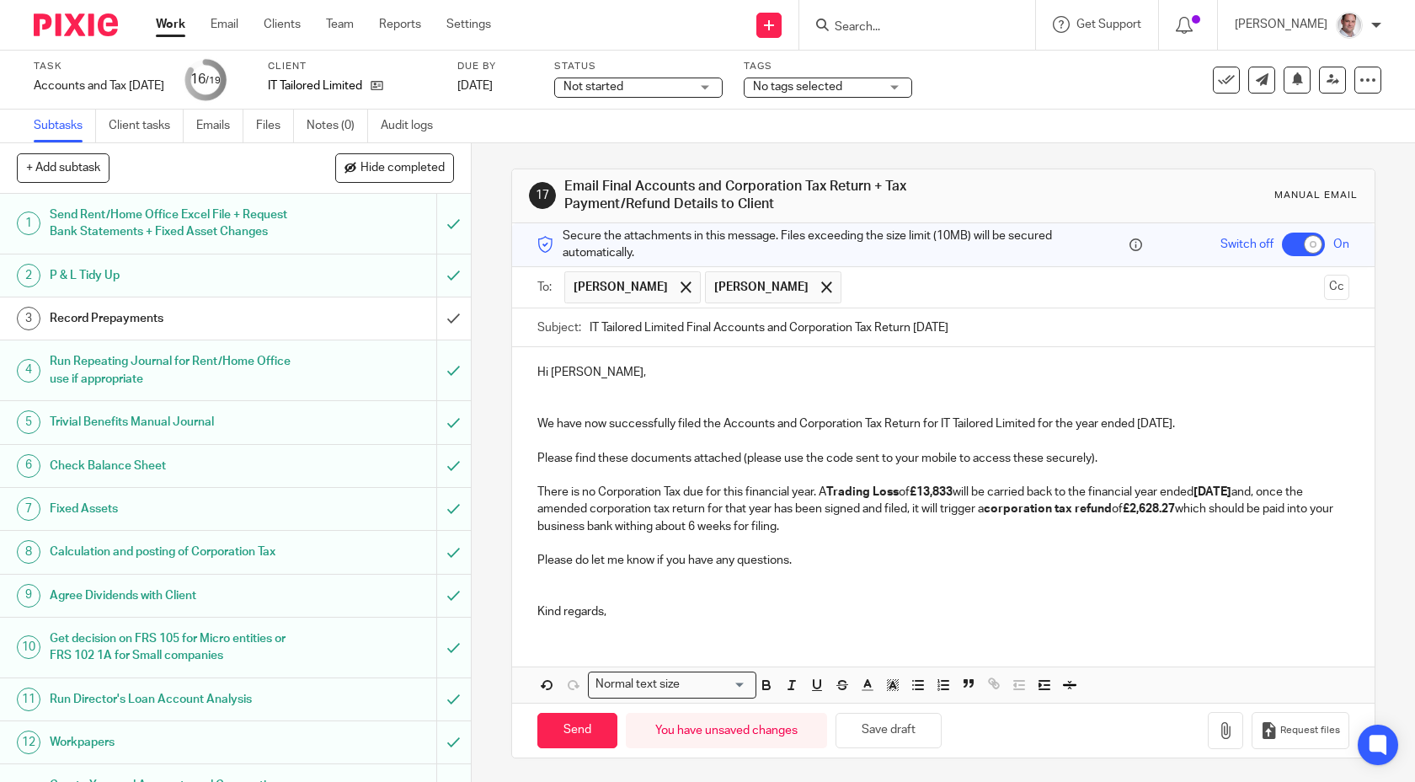
click at [572, 474] on p "There is no Corporation Tax due for this financial year. A Trading Loss of £13,…" at bounding box center [943, 509] width 813 height 85
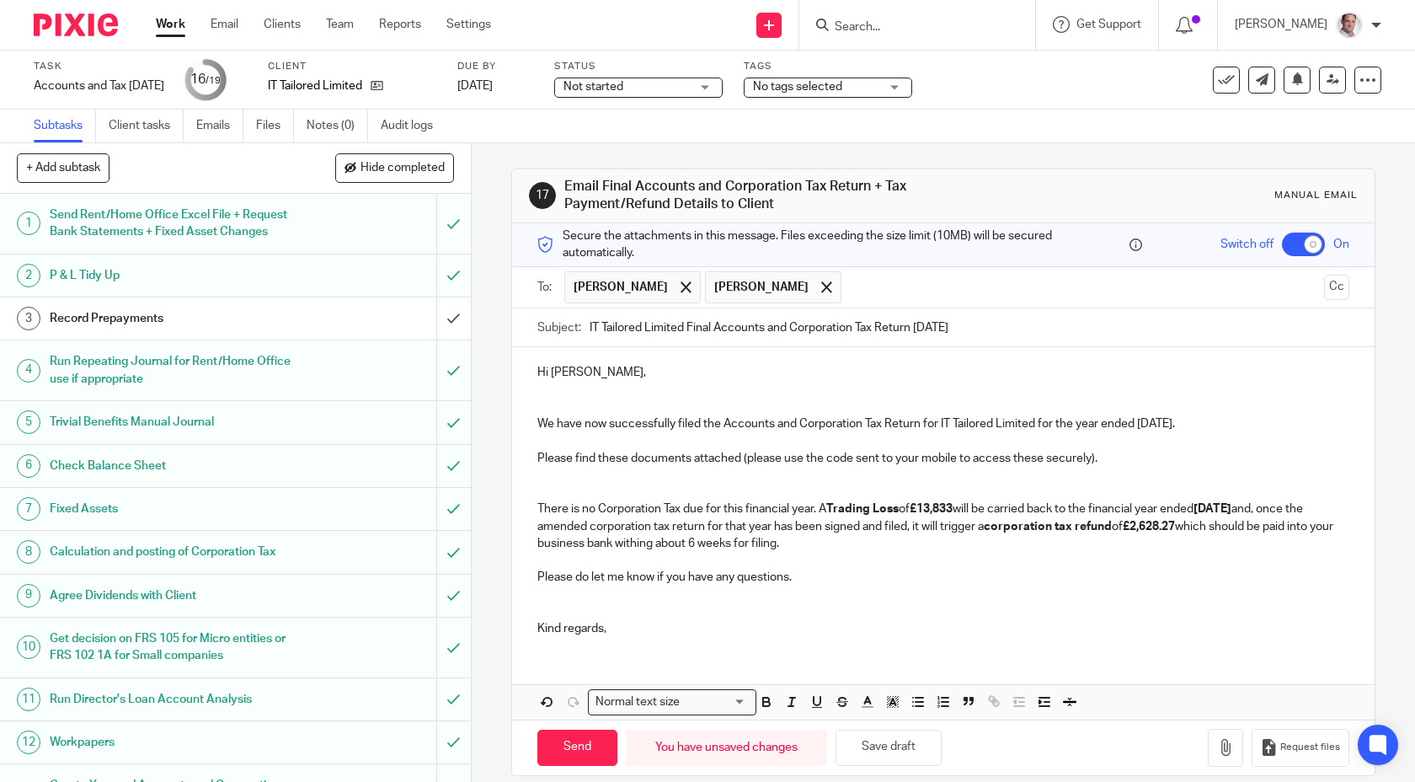
click at [560, 565] on p "There is no Corporation Tax due for this financial year. A Trading Loss of £13,…" at bounding box center [943, 526] width 813 height 85
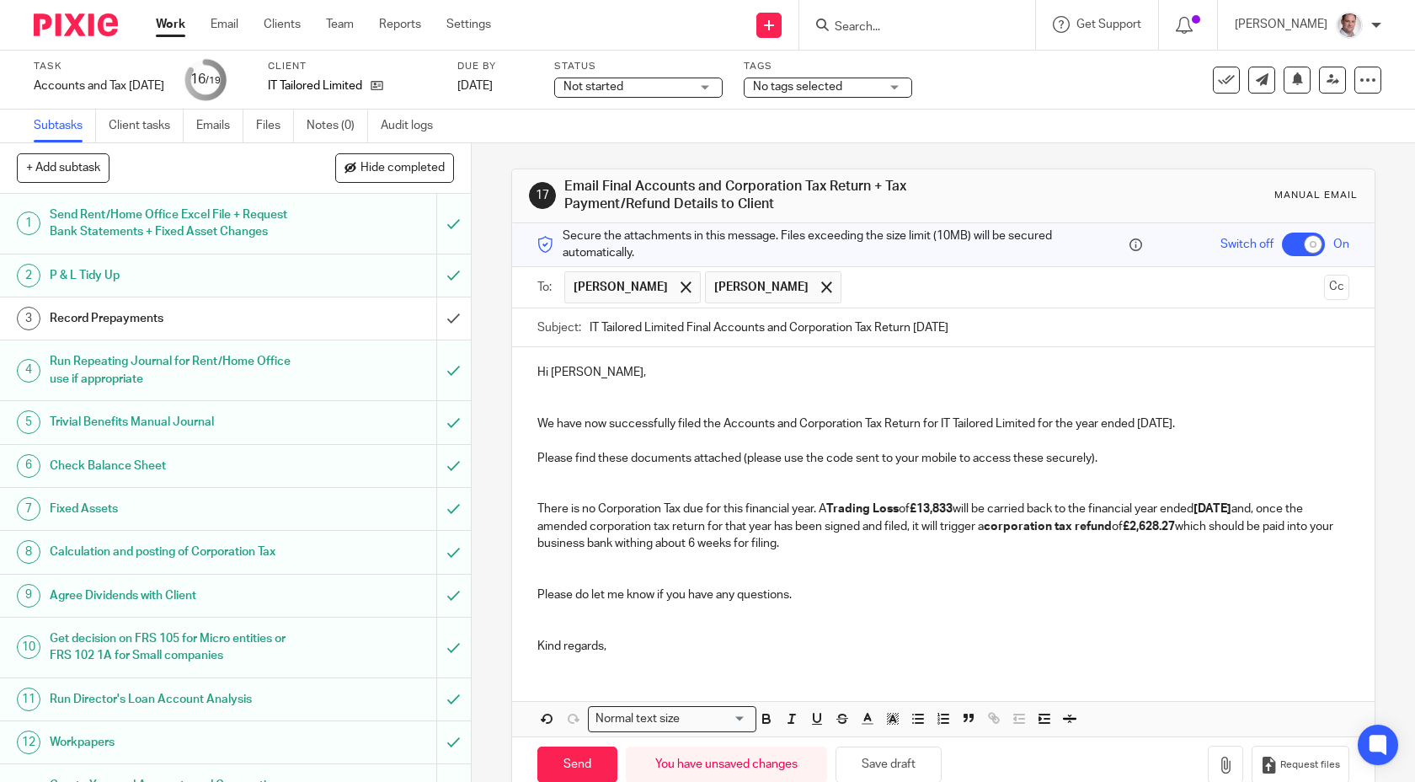
click at [646, 653] on p "Kind regards," at bounding box center [943, 646] width 813 height 17
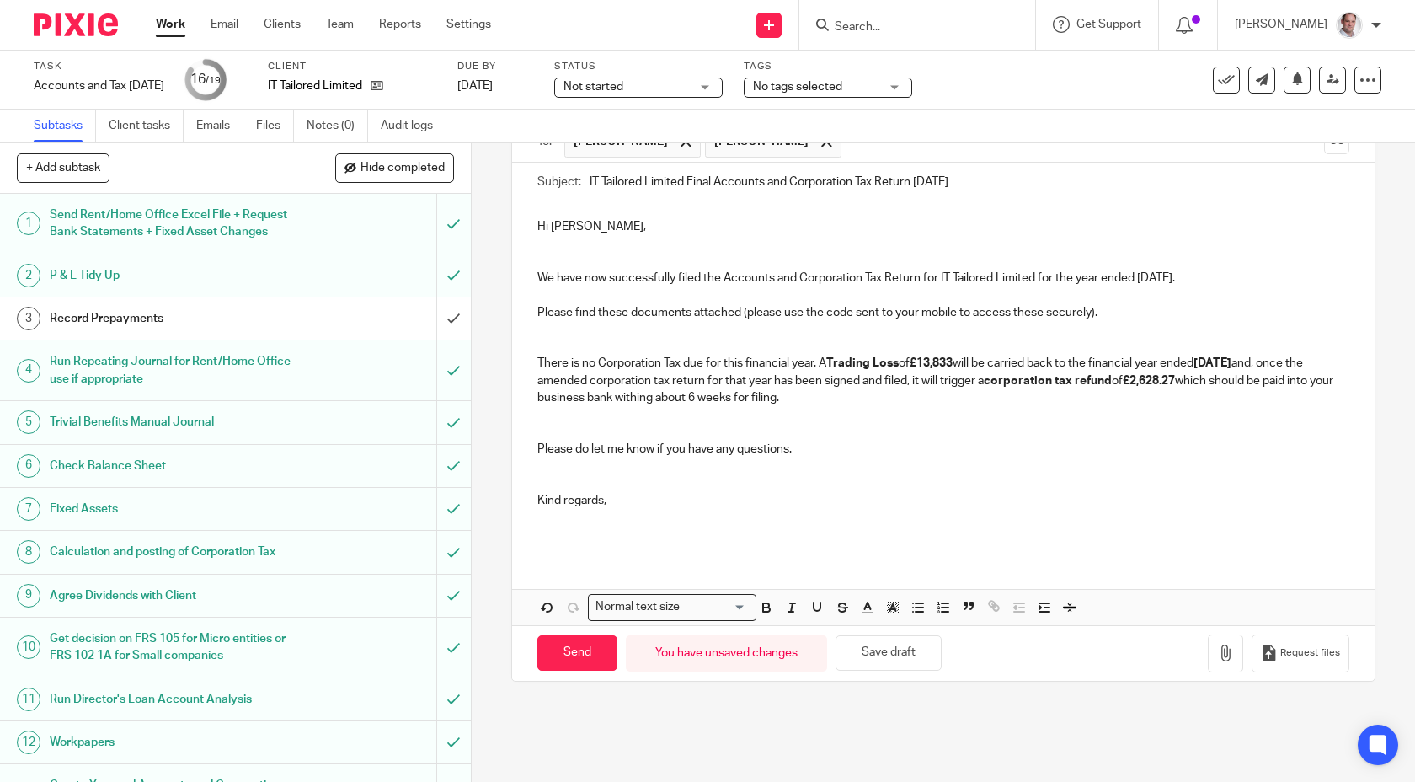
scroll to position [248, 0]
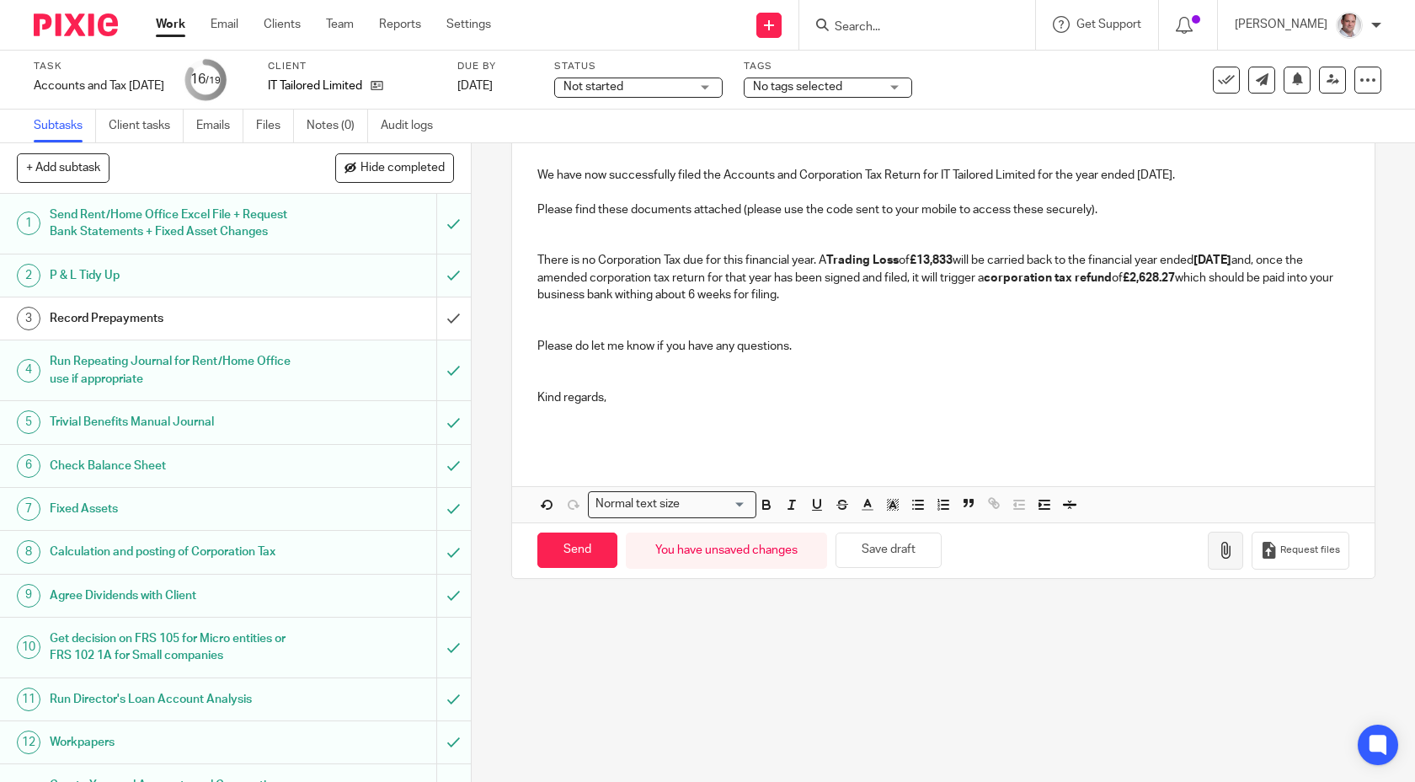
click at [1219, 551] on icon "button" at bounding box center [1225, 550] width 17 height 17
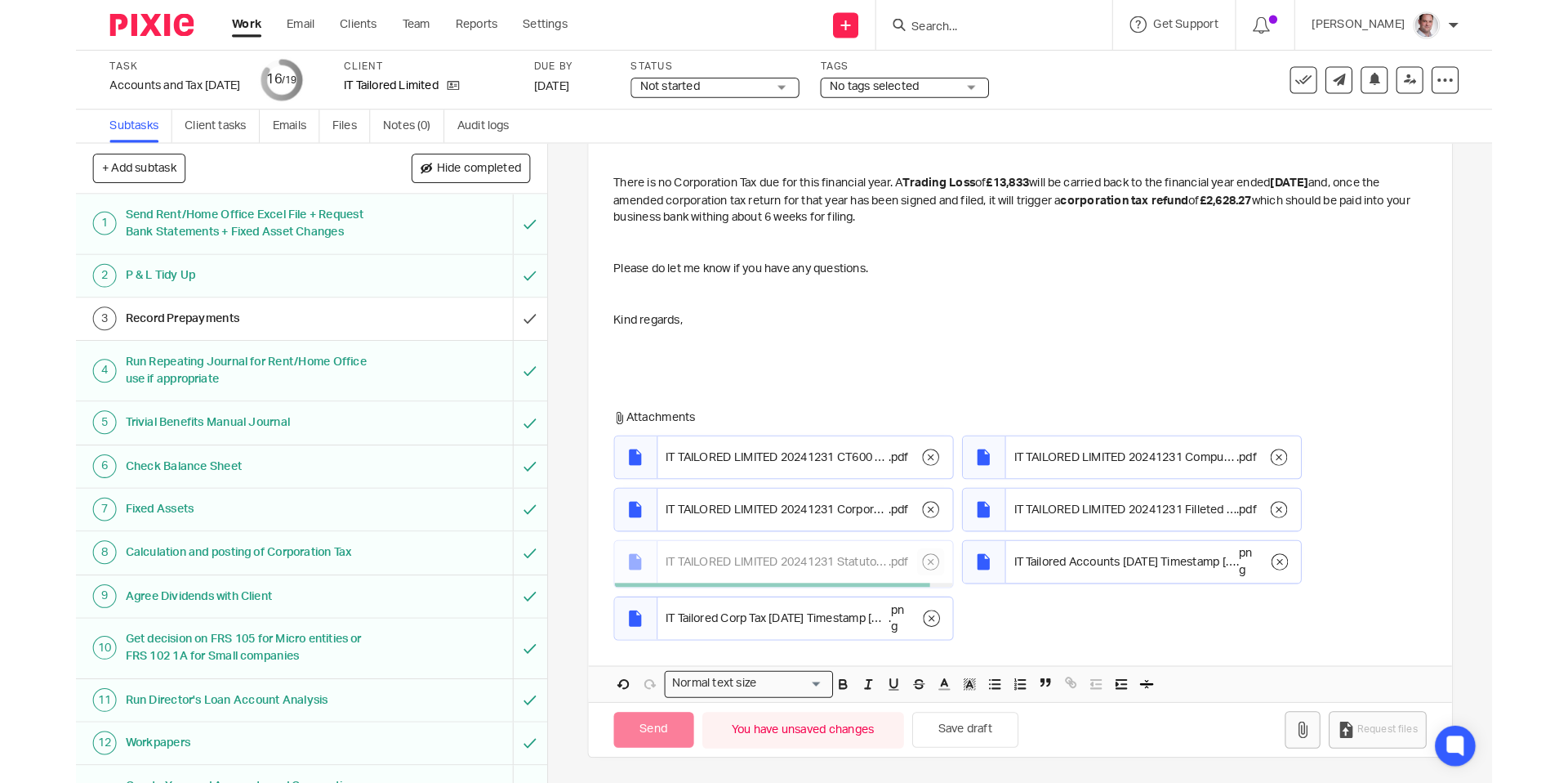
scroll to position [313, 0]
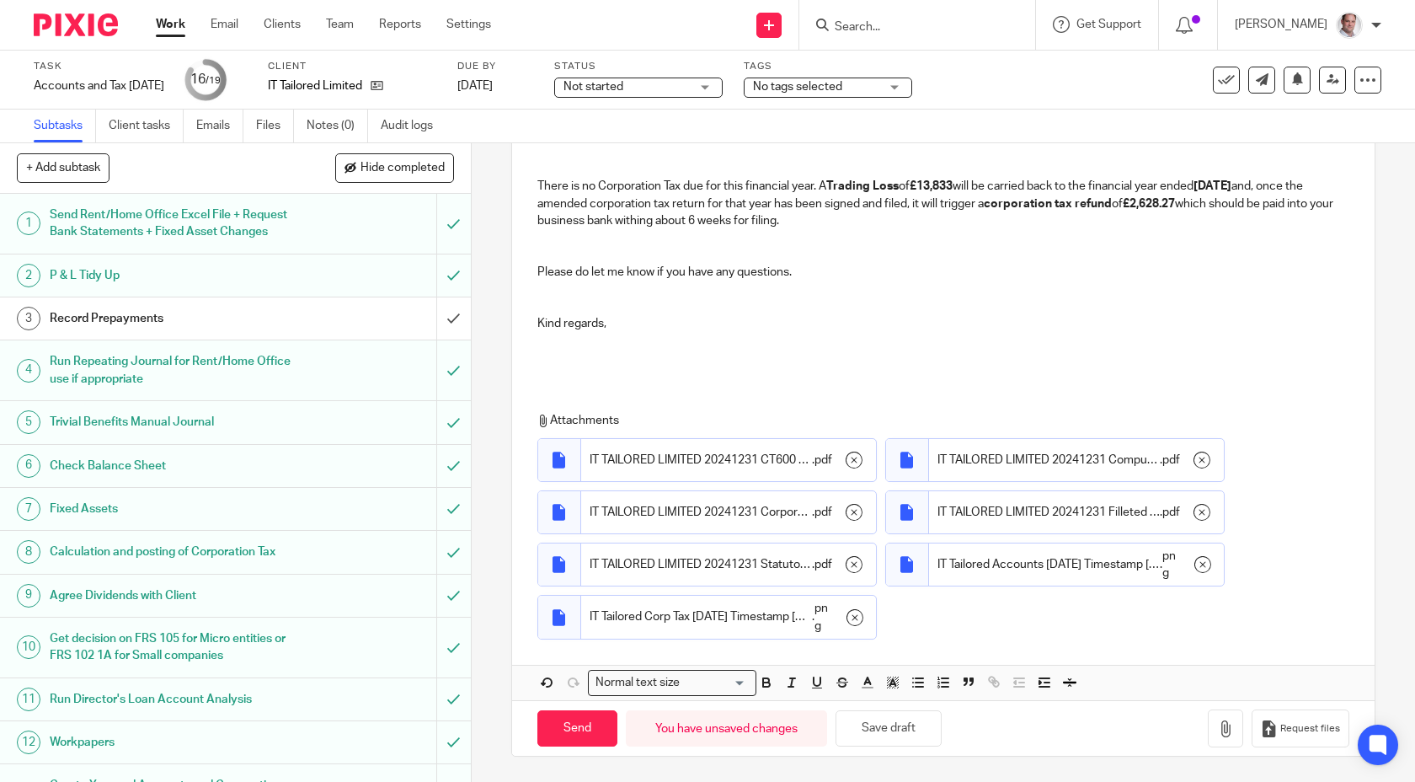
click at [490, 731] on div "17 Email Final Accounts and Corporation Tax Return + Tax Payment/Refund Details…" at bounding box center [943, 462] width 943 height 638
click at [579, 242] on p at bounding box center [943, 237] width 813 height 17
click at [571, 734] on input "Send" at bounding box center [577, 728] width 80 height 36
checkbox input "false"
type input "Sent"
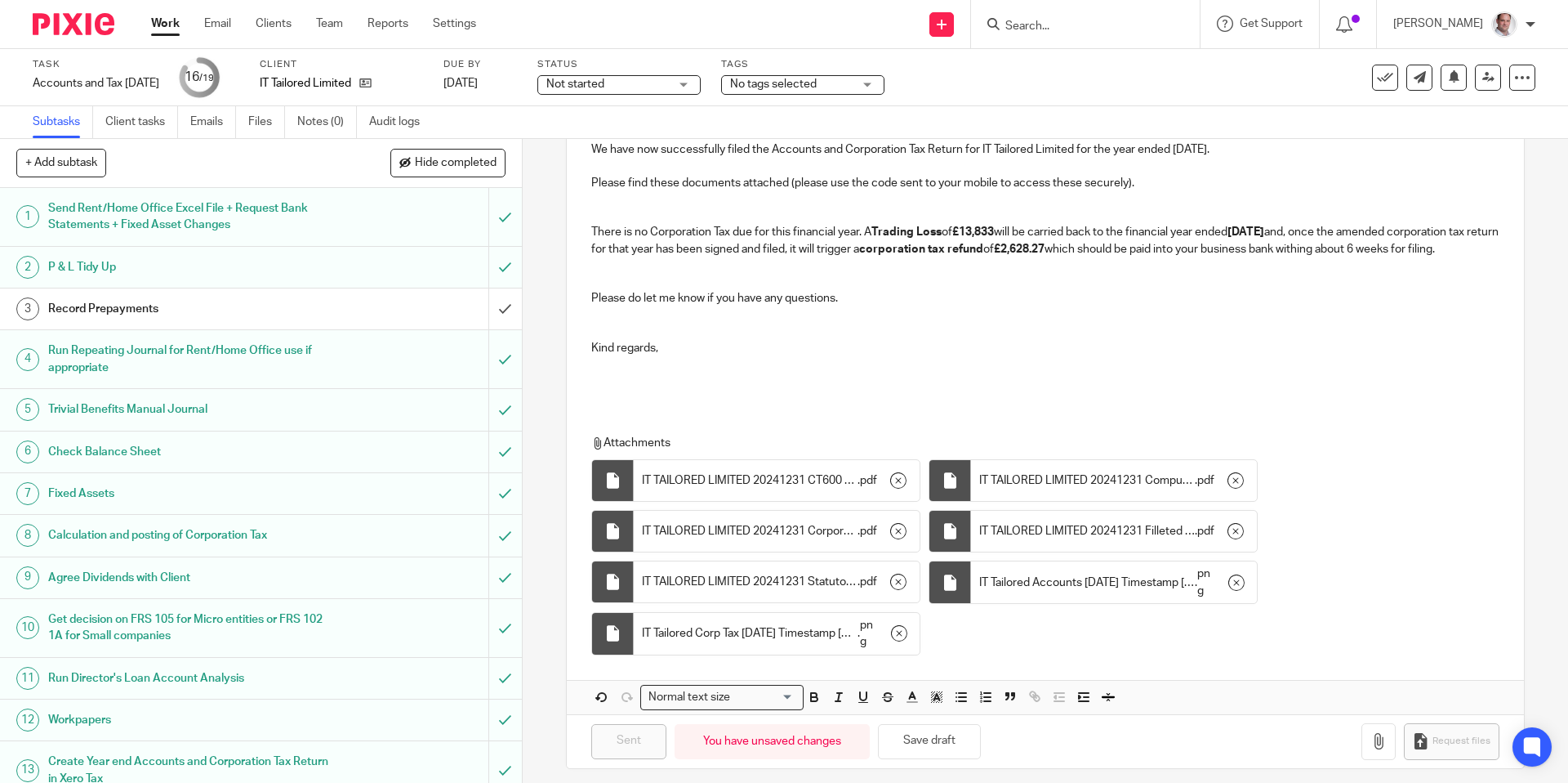
scroll to position [261, 0]
drag, startPoint x: 1004, startPoint y: 230, endPoint x: 970, endPoint y: 235, distance: 34.4
click at [970, 235] on strong "£13,833" at bounding box center [973, 233] width 42 height 12
copy strong "13,833"
click at [1371, 82] on button at bounding box center [1385, 78] width 26 height 26
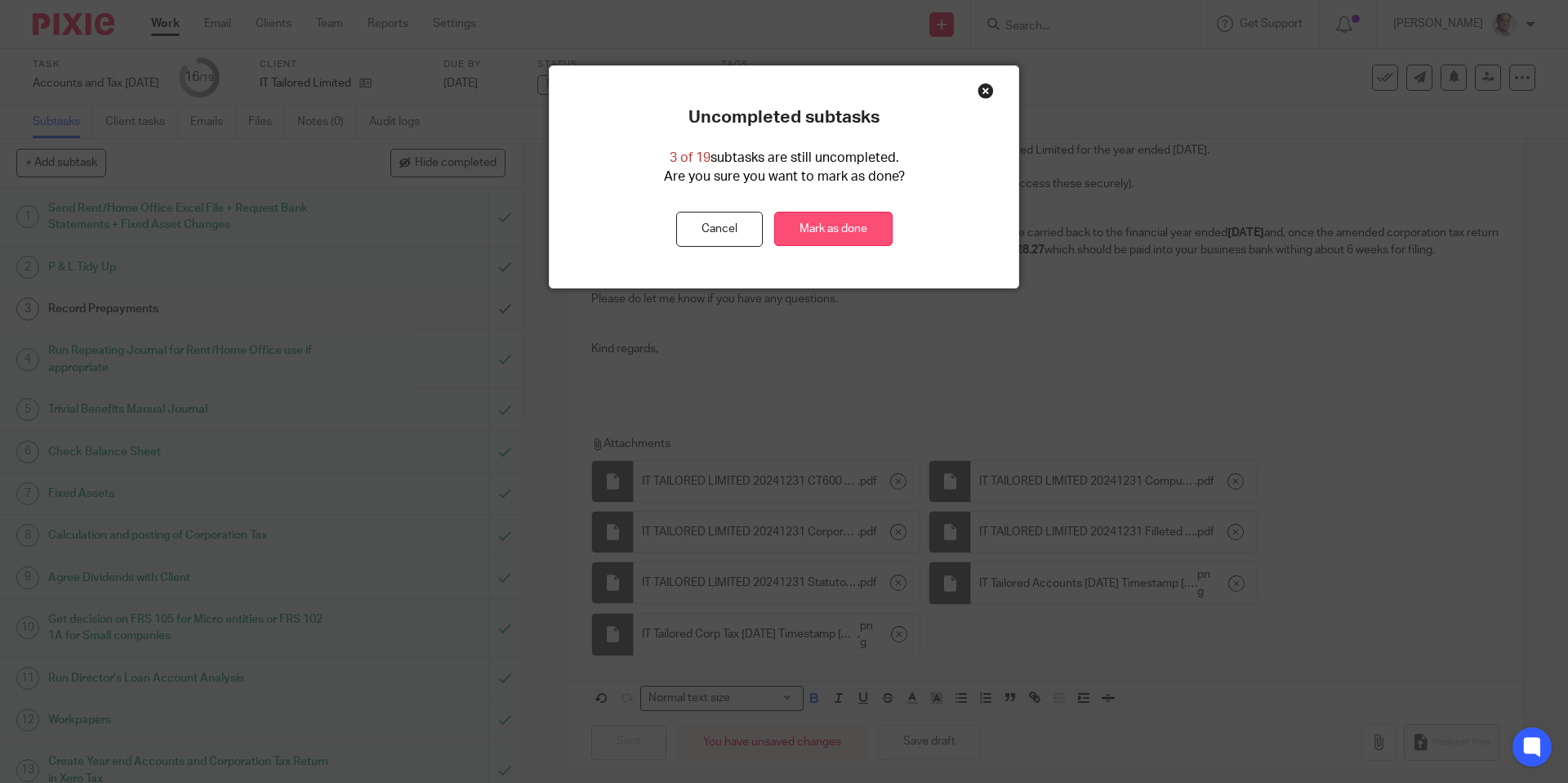
click at [873, 225] on link "Mark as done" at bounding box center [834, 229] width 118 height 35
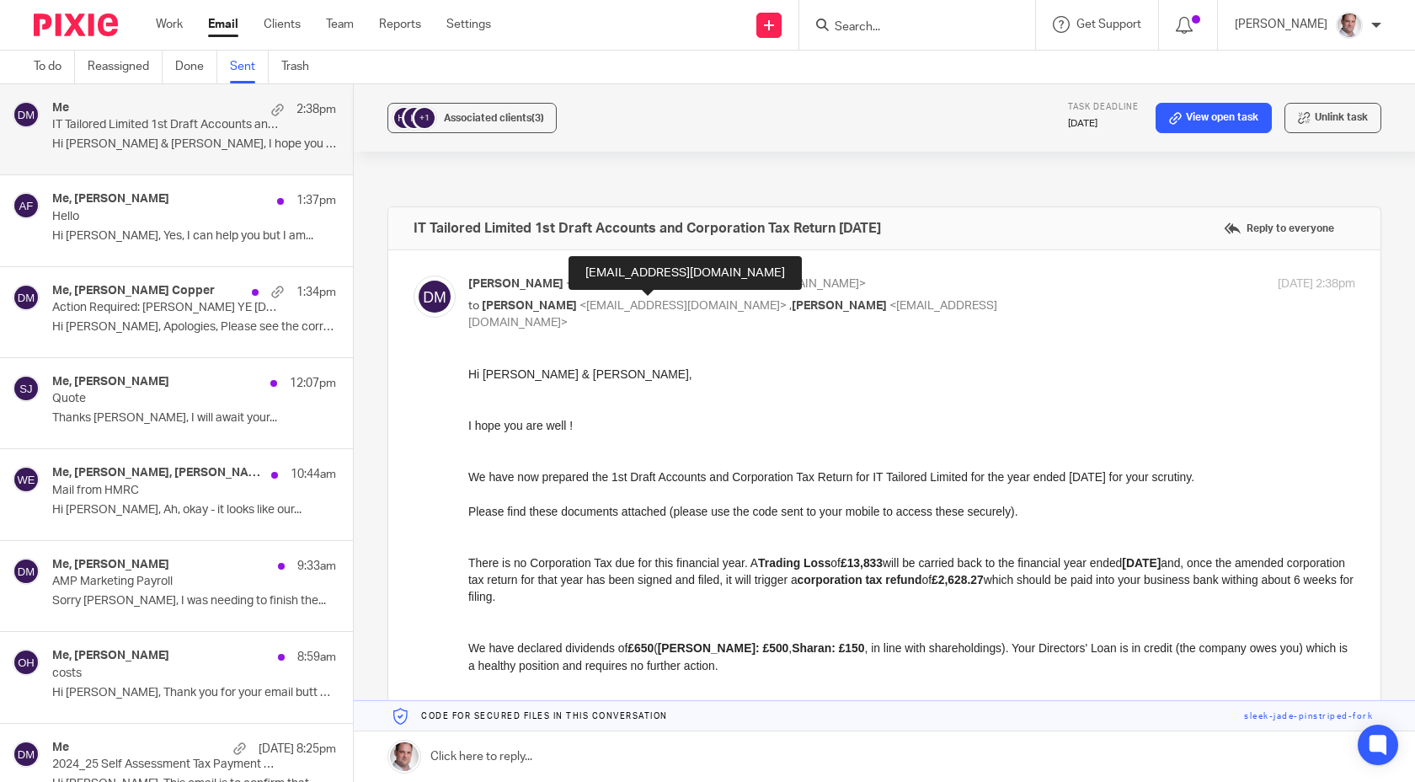
drag, startPoint x: 733, startPoint y: 602, endPoint x: 462, endPoint y: 561, distance: 273.5
click at [468, 561] on html "Hi Narinder & Sharan, I hope you are well ! We have now prepared the 1st Draft …" at bounding box center [911, 587] width 887 height 445
copy p "There is no Corporation Tax due for this financial year. A Trading Loss of £13,…"
click at [243, 67] on link "Sent" at bounding box center [249, 67] width 39 height 33
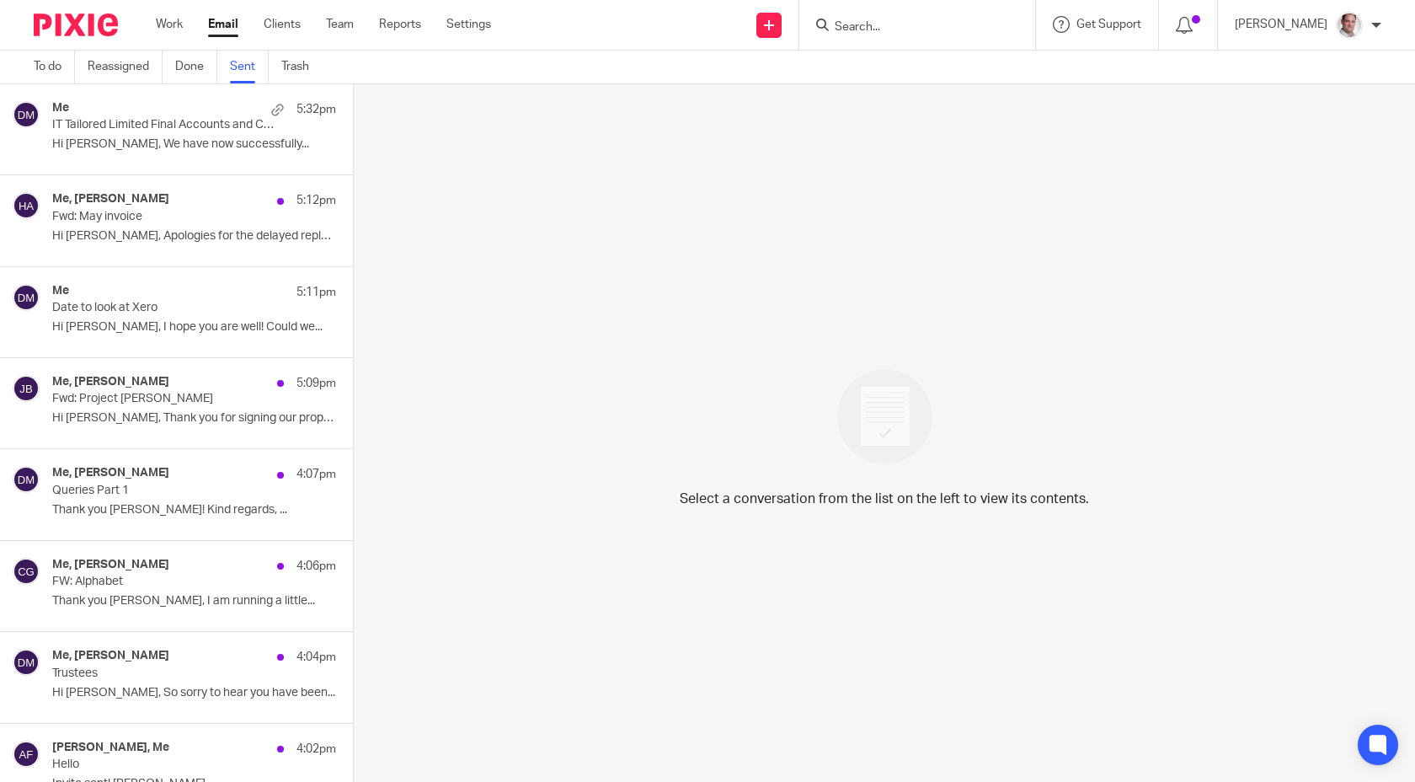
click at [157, 129] on p "IT Tailored Limited Final Accounts and Corporation Tax Return [DATE]" at bounding box center [165, 125] width 227 height 14
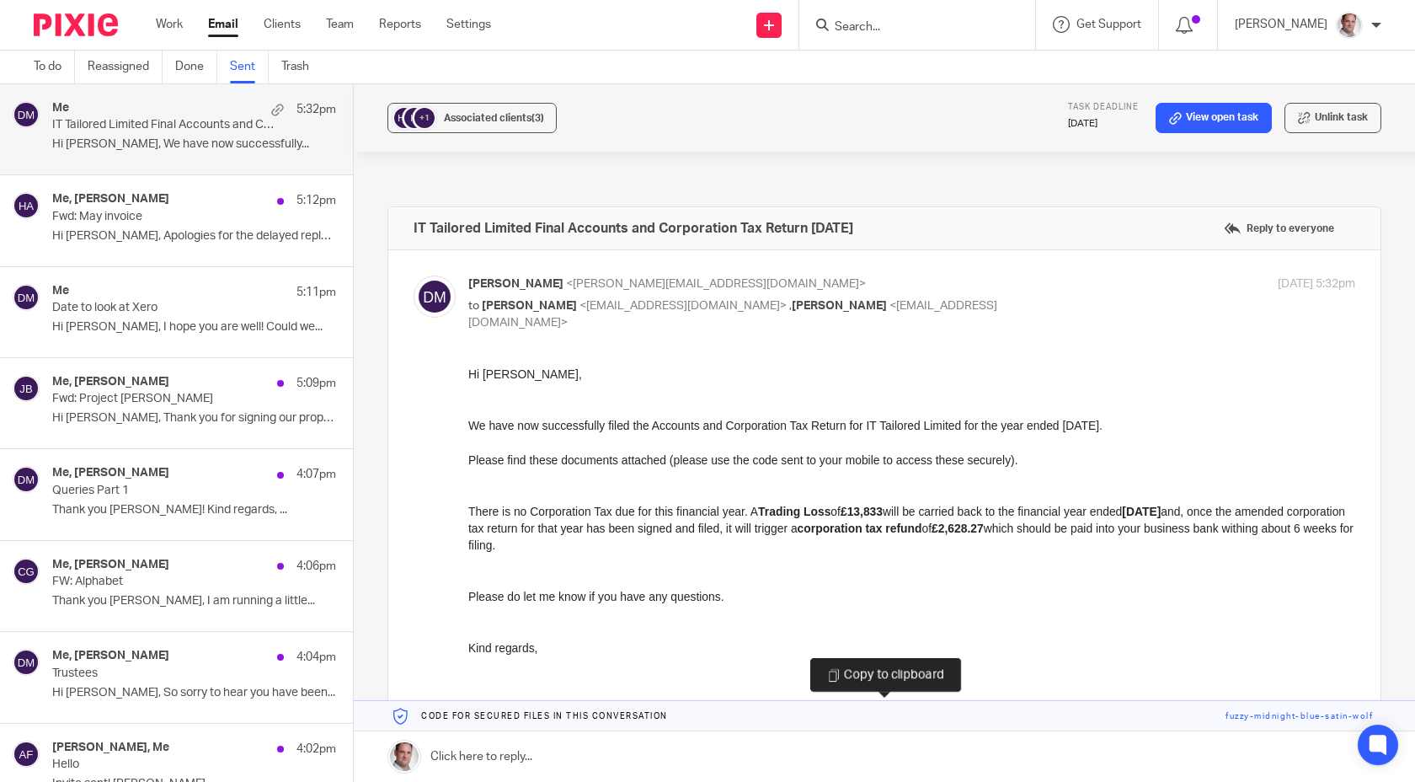
click at [1264, 717] on link at bounding box center [884, 716] width 1061 height 30
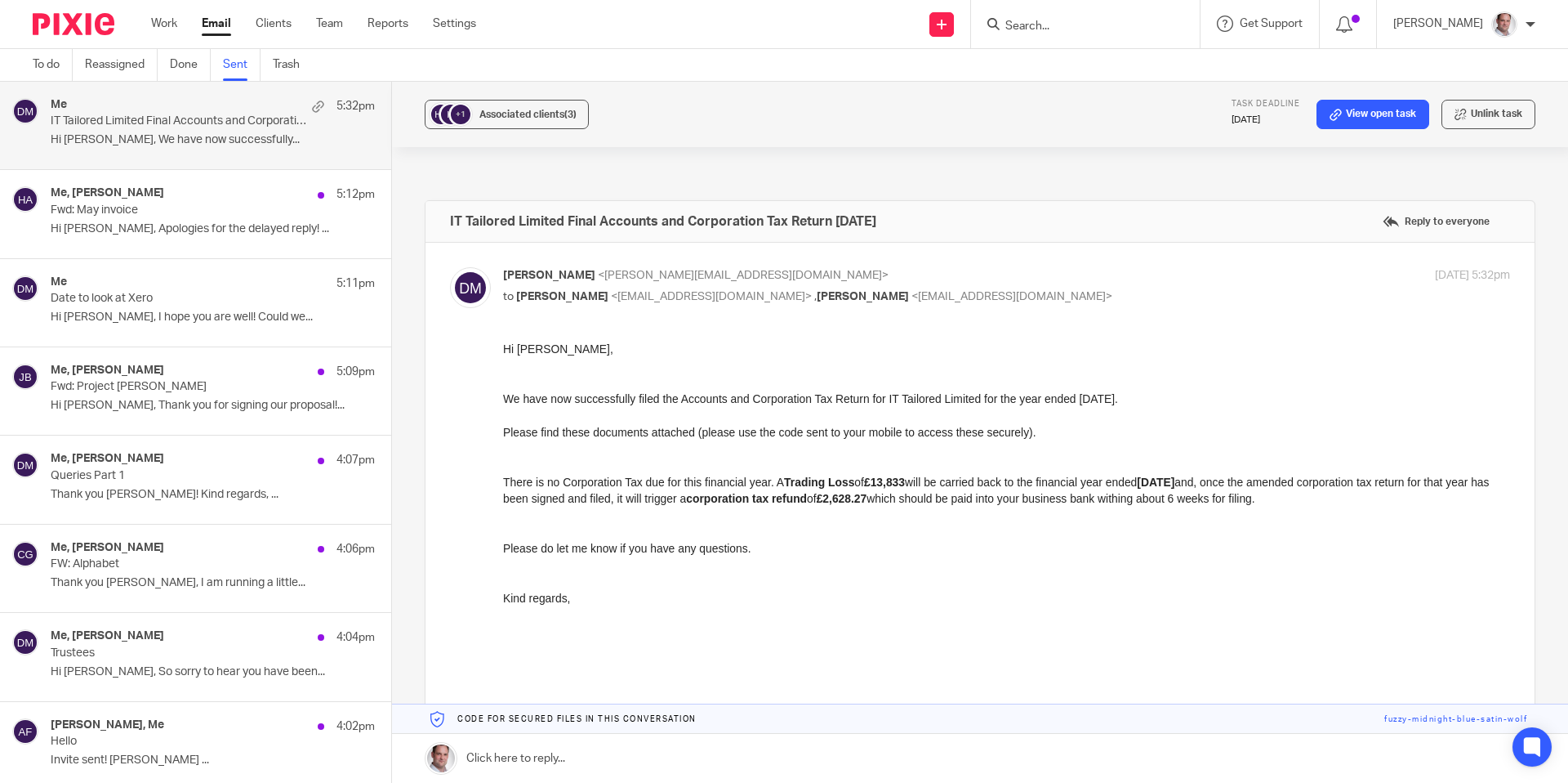
drag, startPoint x: 1411, startPoint y: 504, endPoint x: 809, endPoint y: 472, distance: 602.8
click at [807, 474] on p "There is no Corporation Tax due for this financial year. A Trading Loss of £13,…" at bounding box center [1007, 481] width 1008 height 49
drag, startPoint x: 788, startPoint y: 480, endPoint x: 800, endPoint y: 485, distance: 13.0
click at [790, 480] on p "There is no Corporation Tax due for this financial year. A Trading Loss of £13,…" at bounding box center [1007, 481] width 1008 height 49
copy p "A Trading Loss of £13,833 will be carried back to the financial year ended [DAT…"
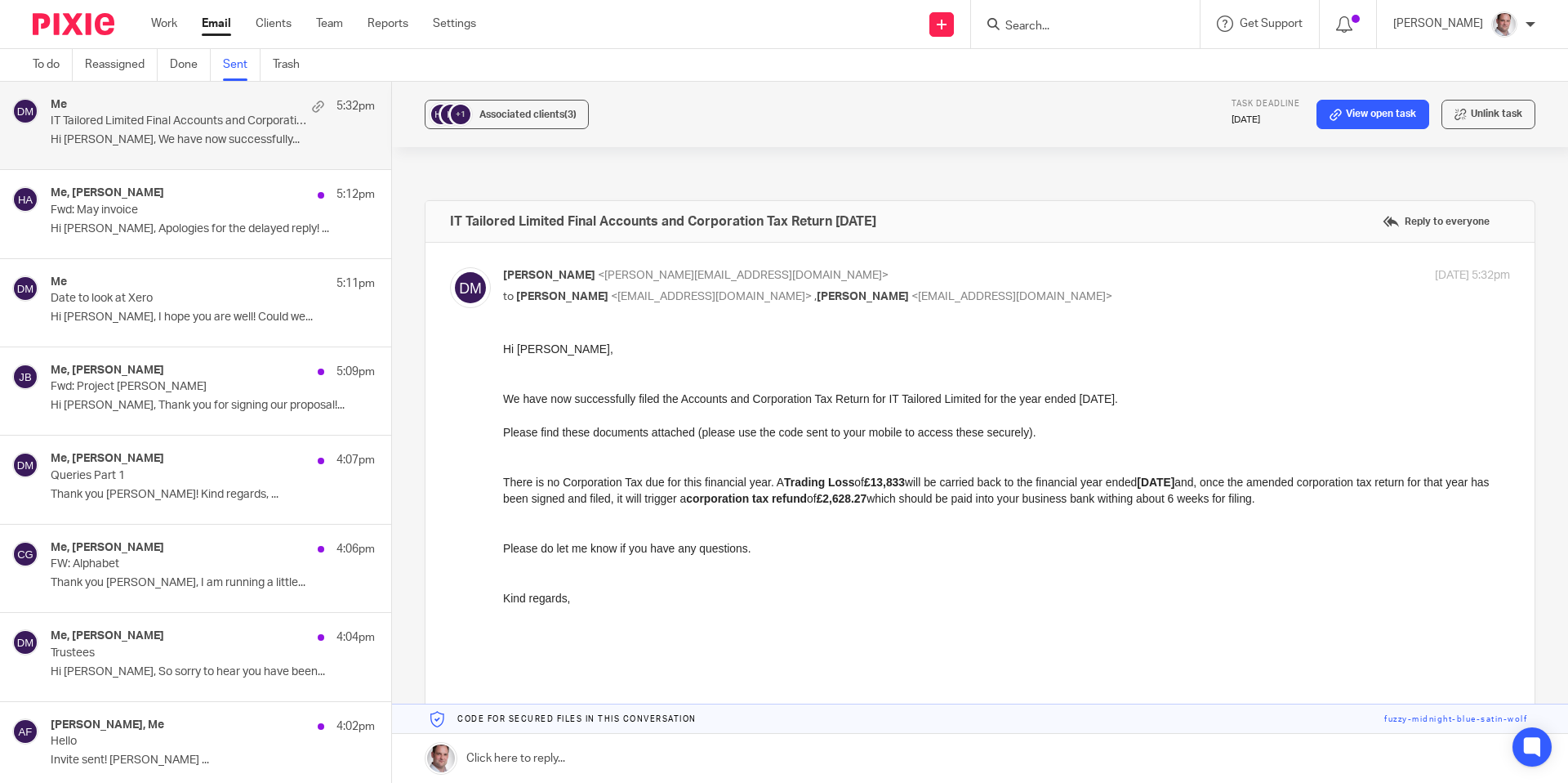
click at [261, 75] on link "Sent" at bounding box center [241, 65] width 38 height 32
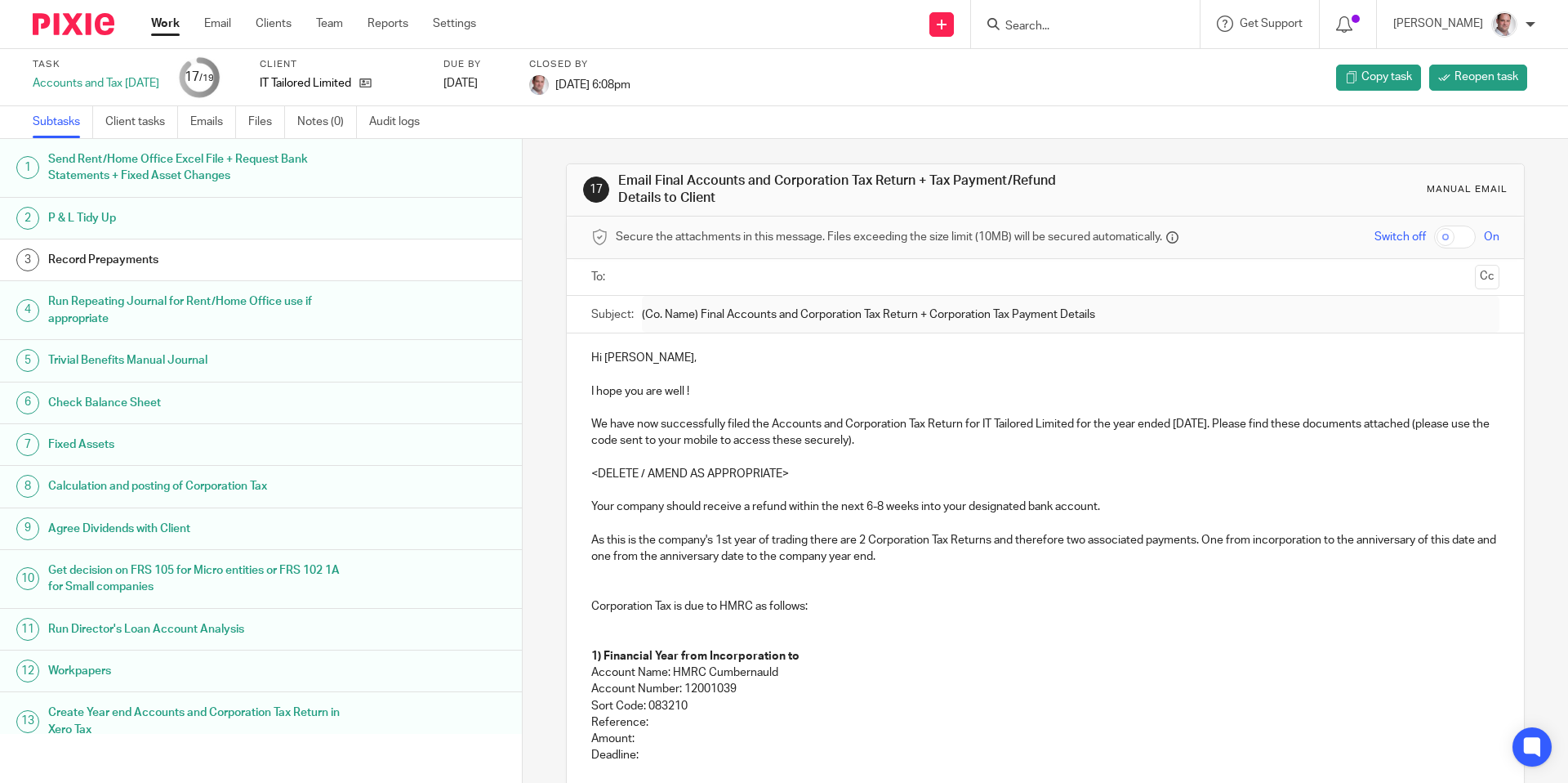
click at [410, 83] on div "IT Tailored Limited" at bounding box center [341, 82] width 163 height 16
click at [371, 84] on icon at bounding box center [366, 82] width 13 height 13
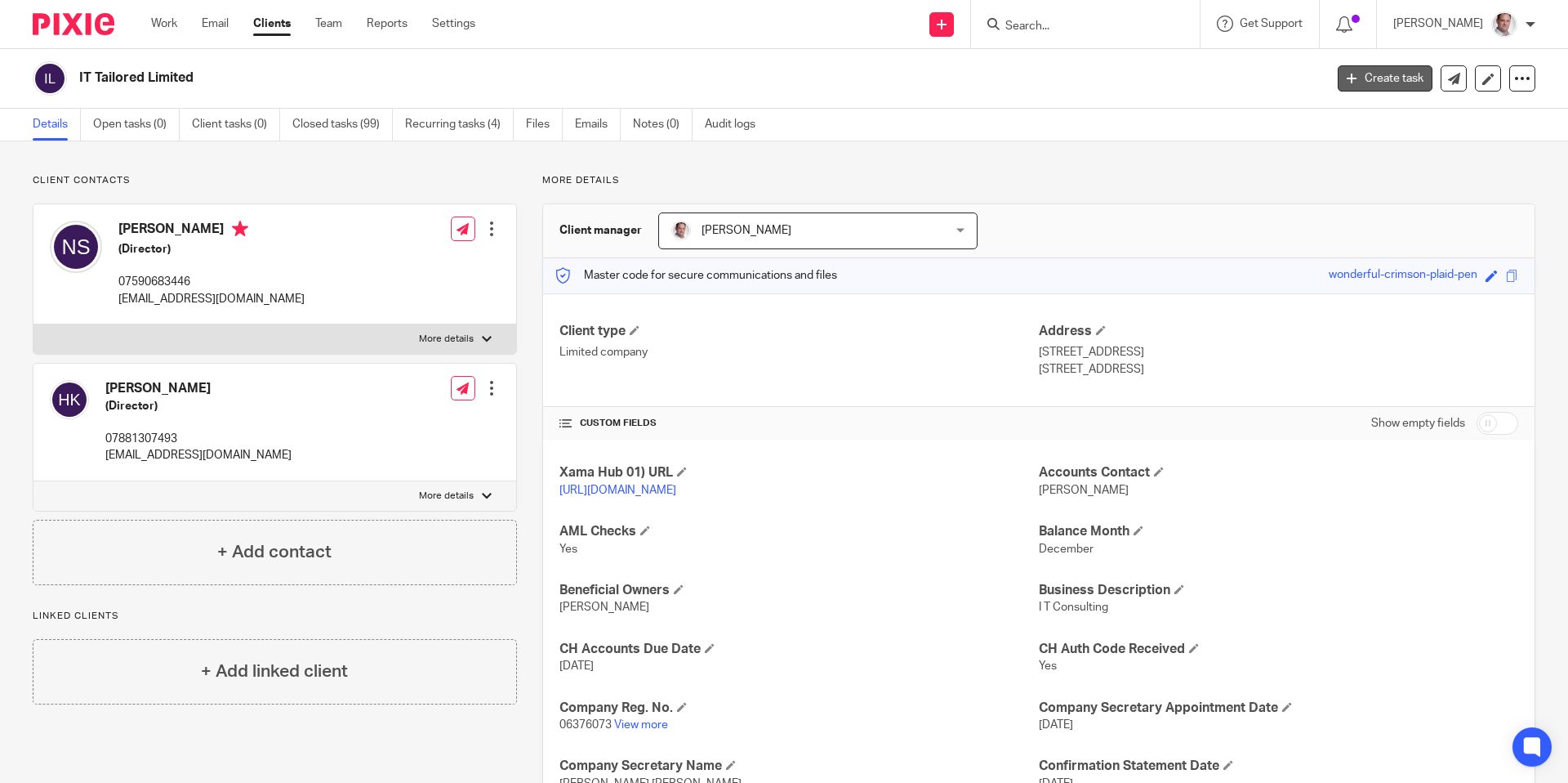
click at [1380, 75] on link "Create task" at bounding box center [1386, 78] width 95 height 26
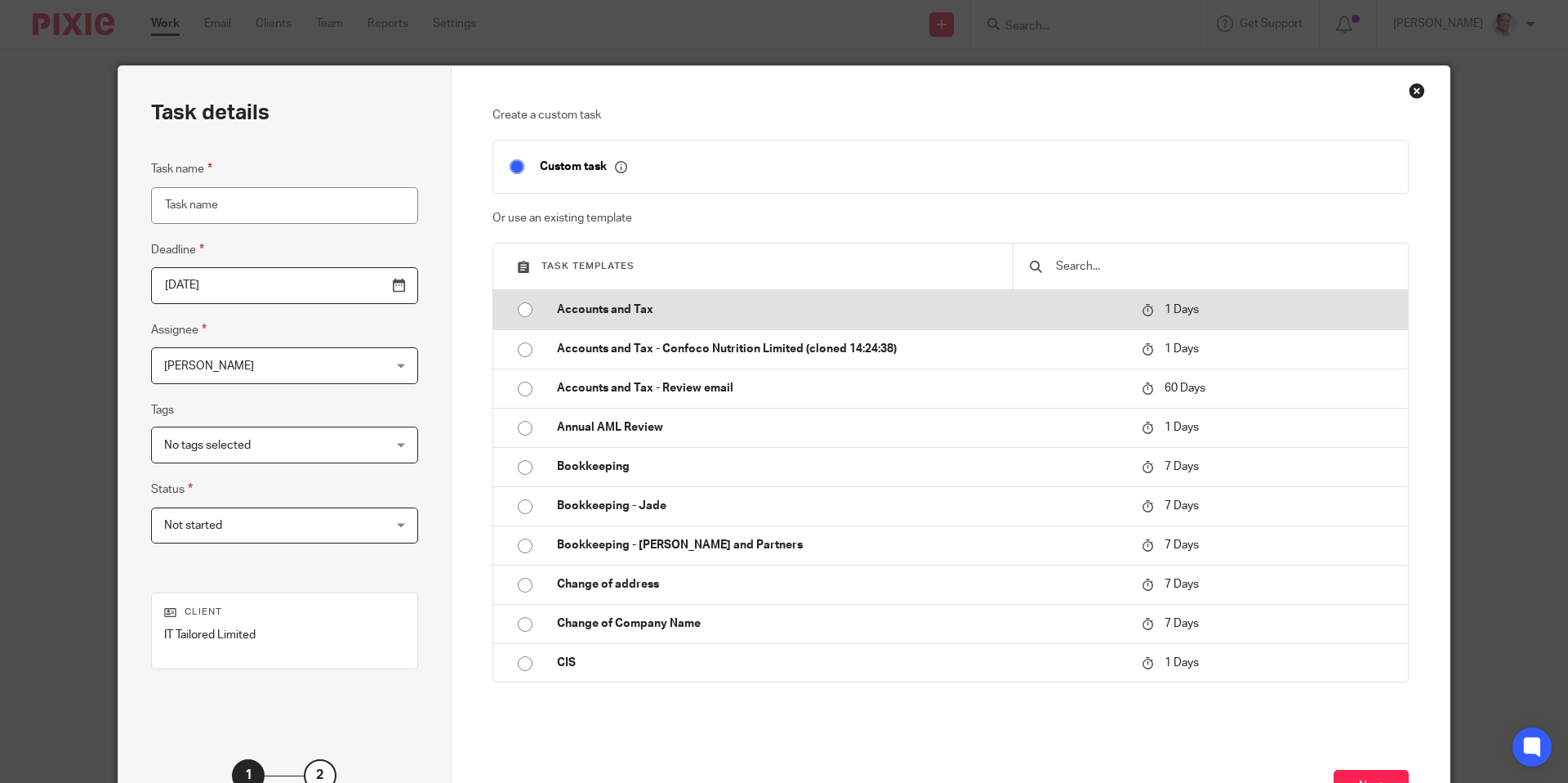
click at [521, 313] on input "radio" at bounding box center [526, 310] width 31 height 31
type input "[DATE]"
type input "Accounts and Tax"
checkbox input "false"
radio input "false"
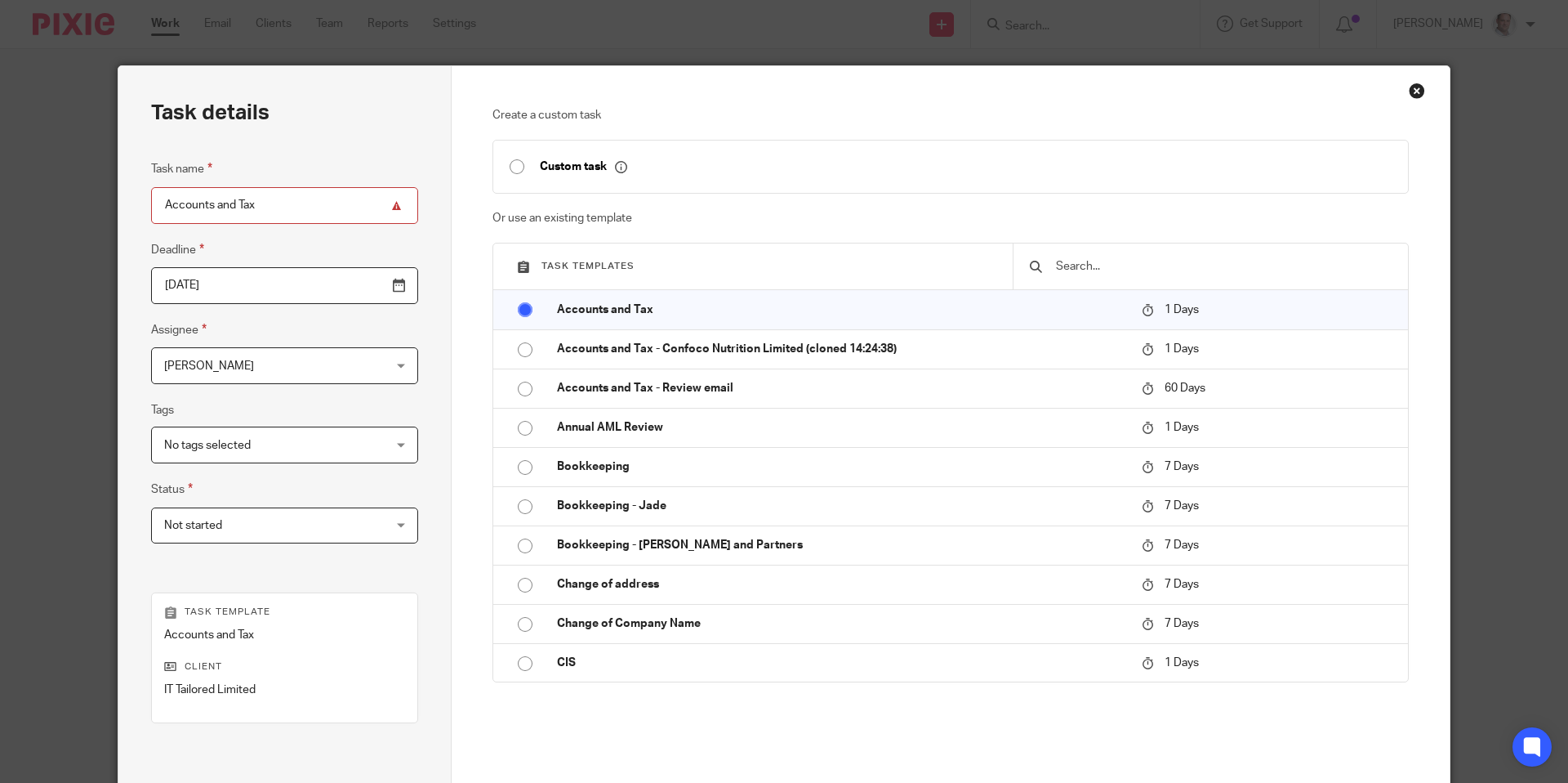
click at [258, 206] on input "Accounts and Tax" at bounding box center [284, 206] width 267 height 37
drag, startPoint x: 233, startPoint y: 205, endPoint x: 178, endPoint y: 204, distance: 55.0
click at [172, 206] on input "Accounts and Tax" at bounding box center [284, 206] width 267 height 37
click at [256, 212] on input "Amended Tax" at bounding box center [284, 206] width 267 height 37
type input "Amended Tax [DATE]"
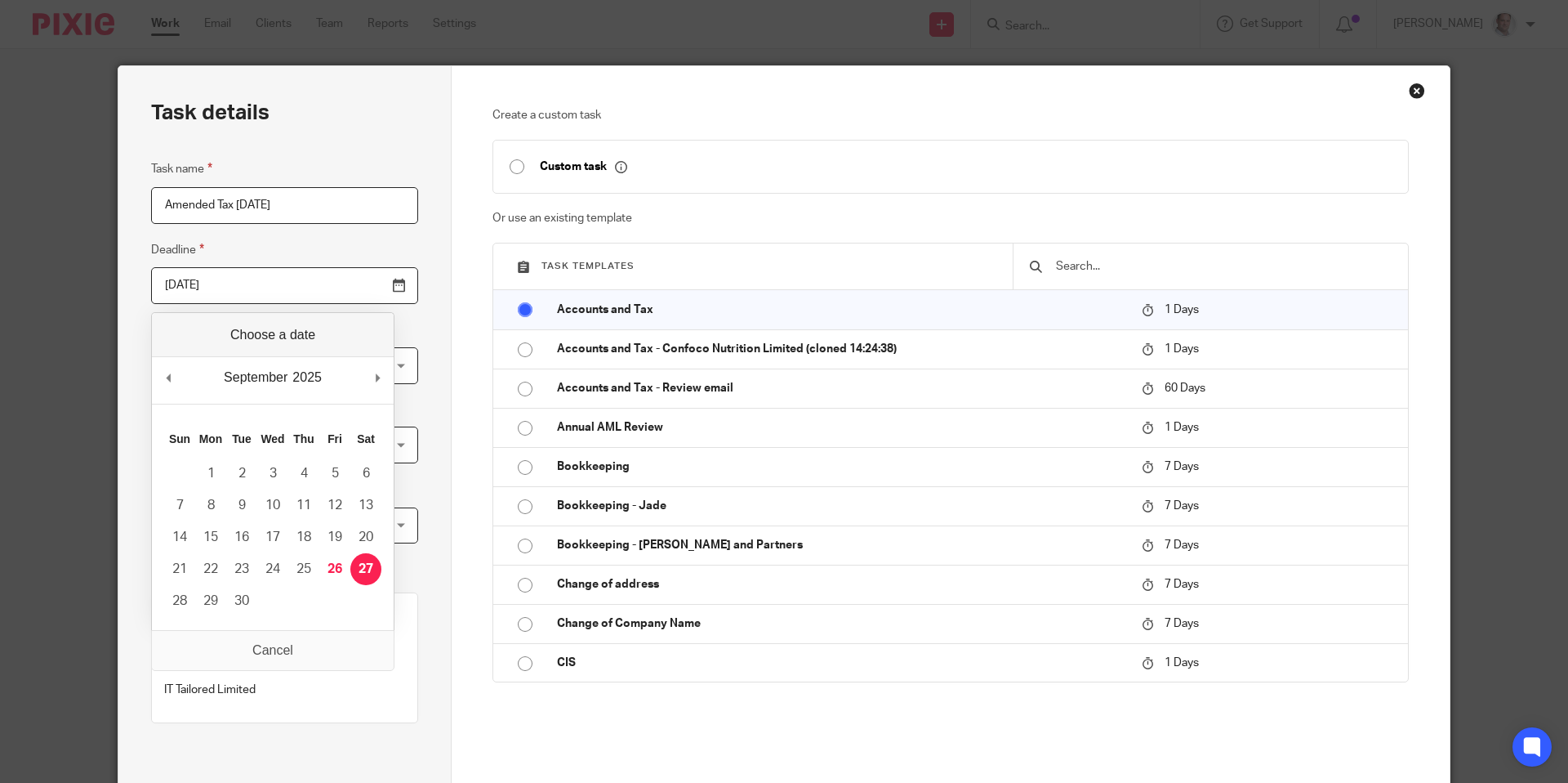
click at [253, 278] on input "2025-09-27" at bounding box center [284, 285] width 267 height 37
type input "2025-09-26"
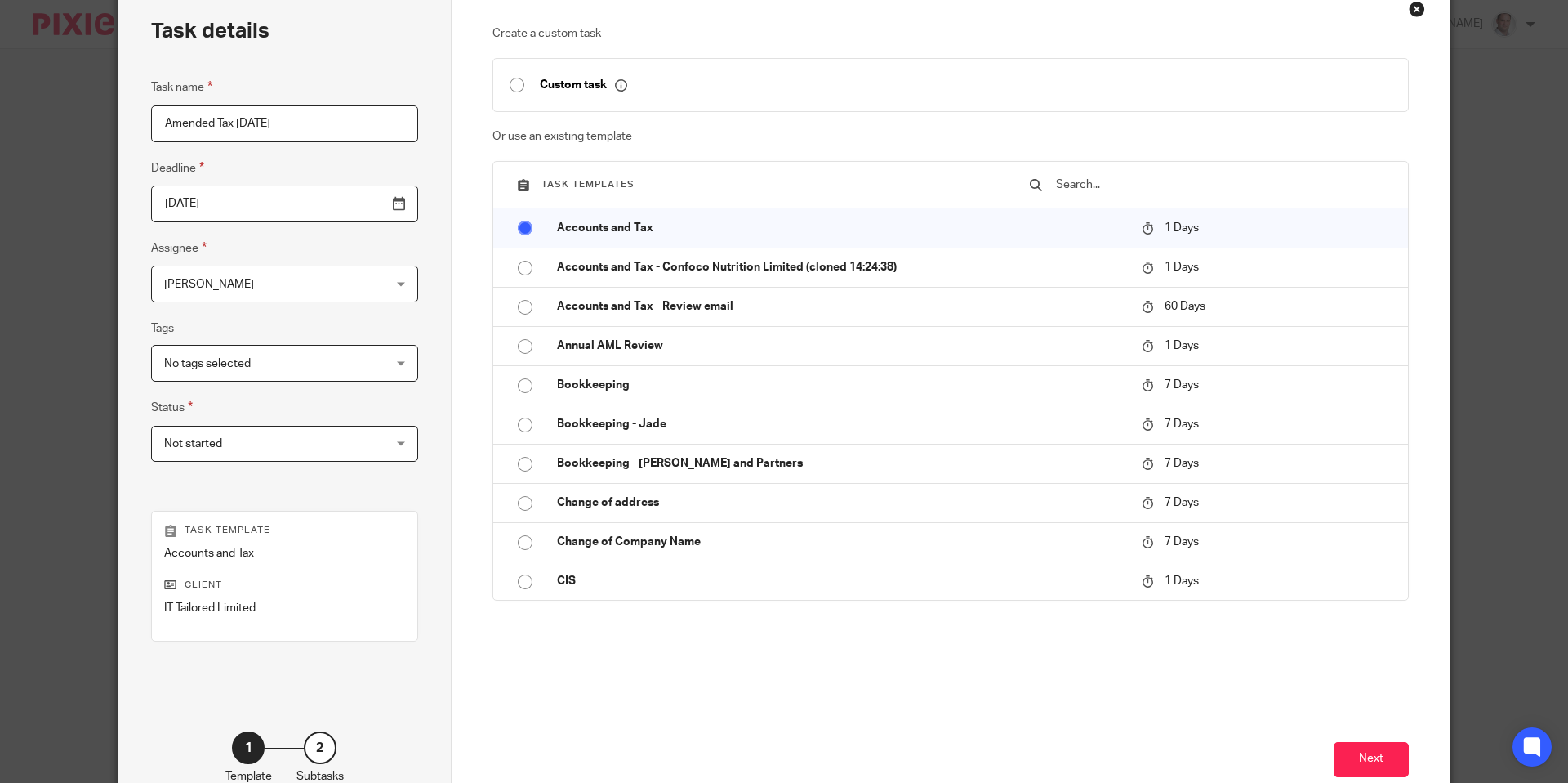
scroll to position [111, 0]
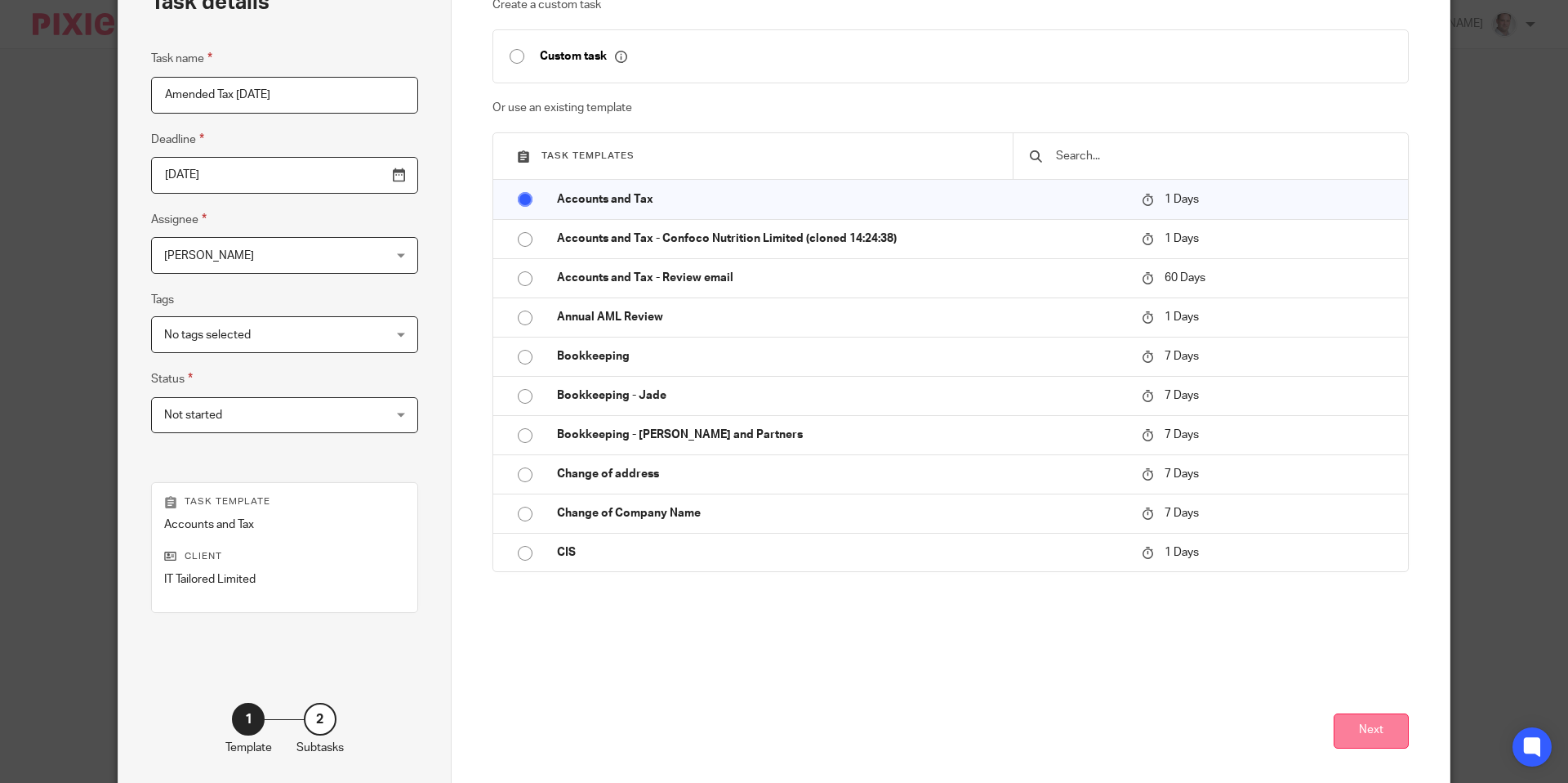
click at [1374, 718] on button "Next" at bounding box center [1371, 731] width 75 height 35
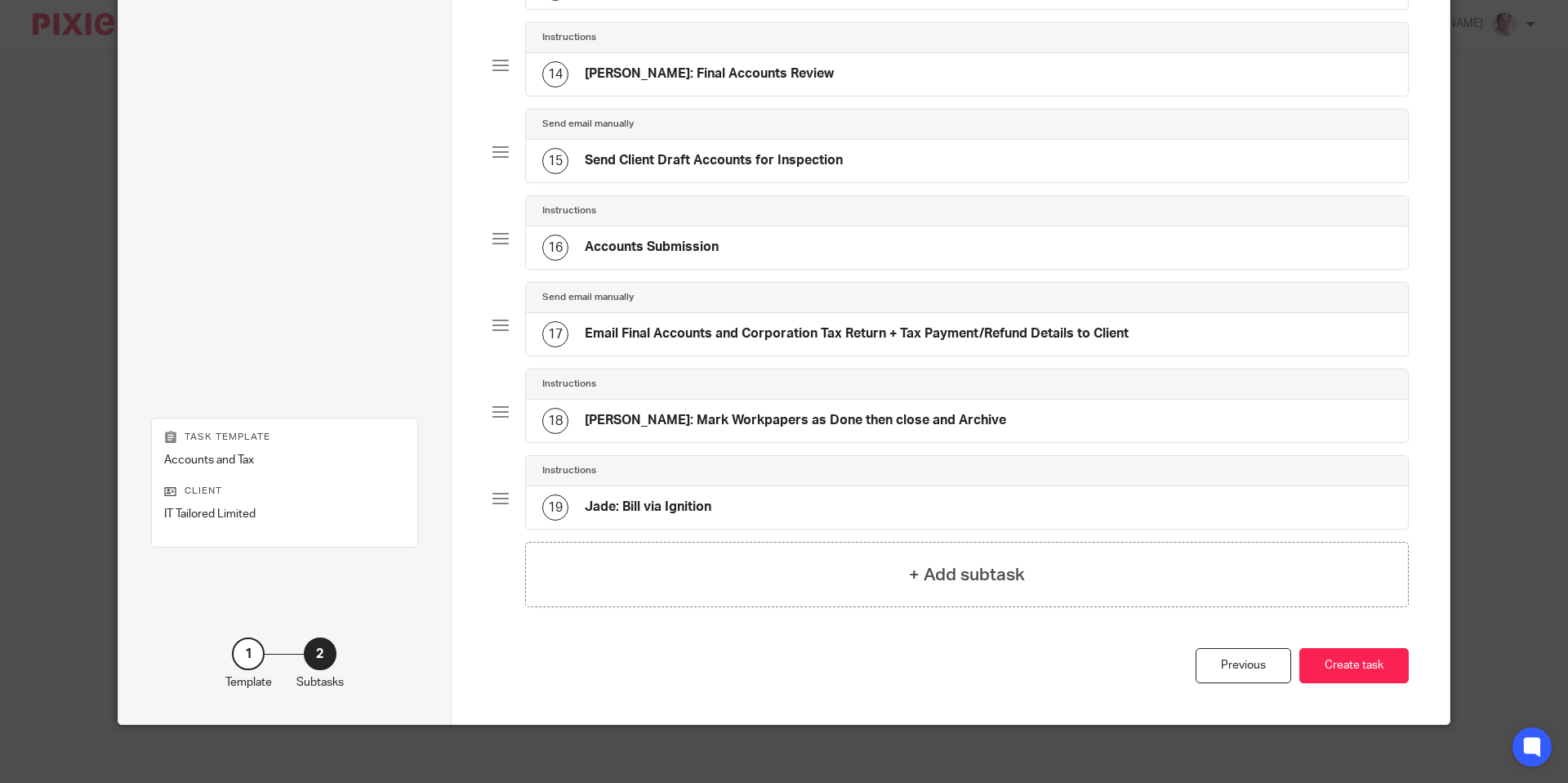
scroll to position [1262, 0]
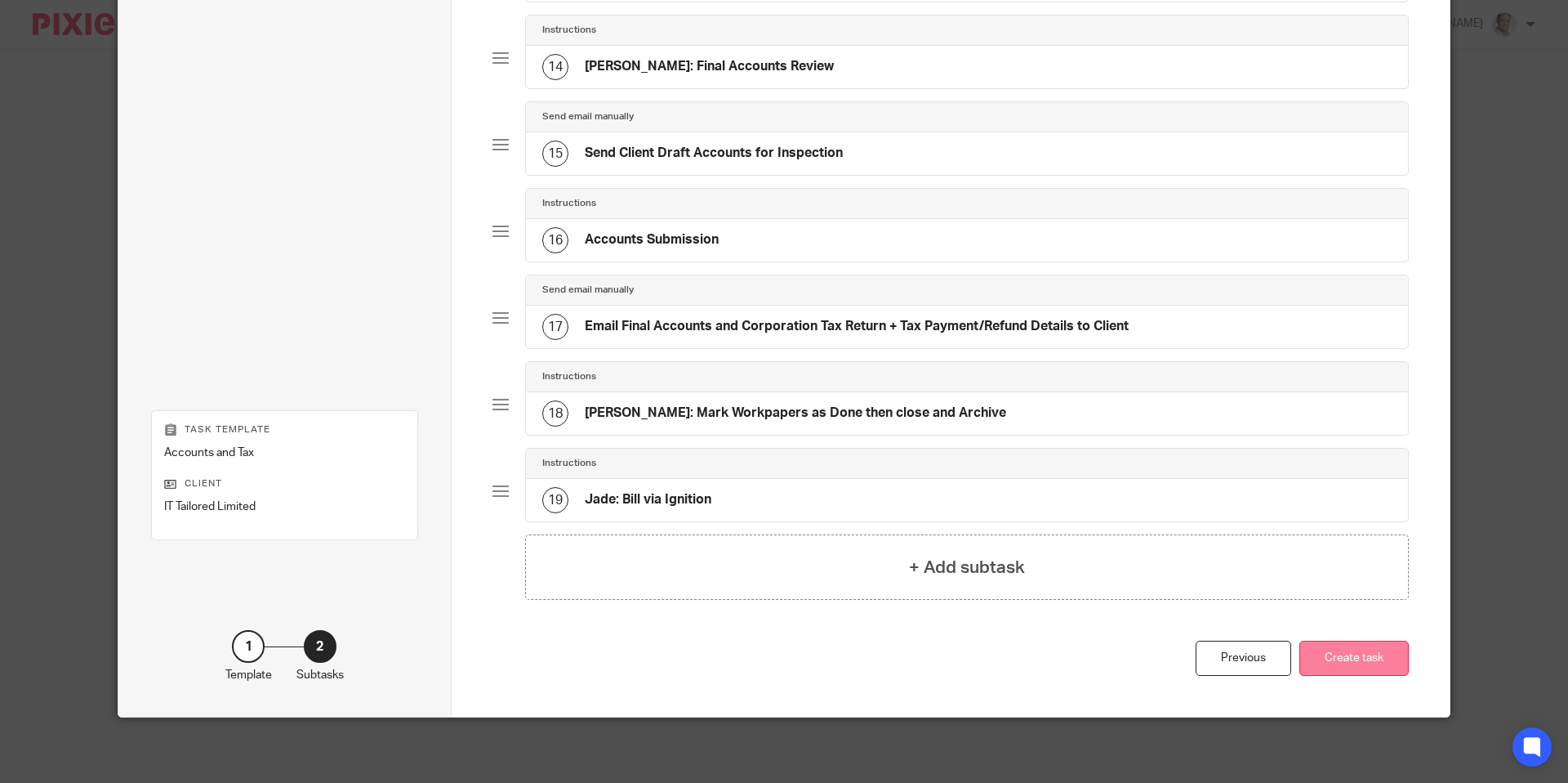
click at [1349, 657] on button "Create task" at bounding box center [1354, 658] width 110 height 35
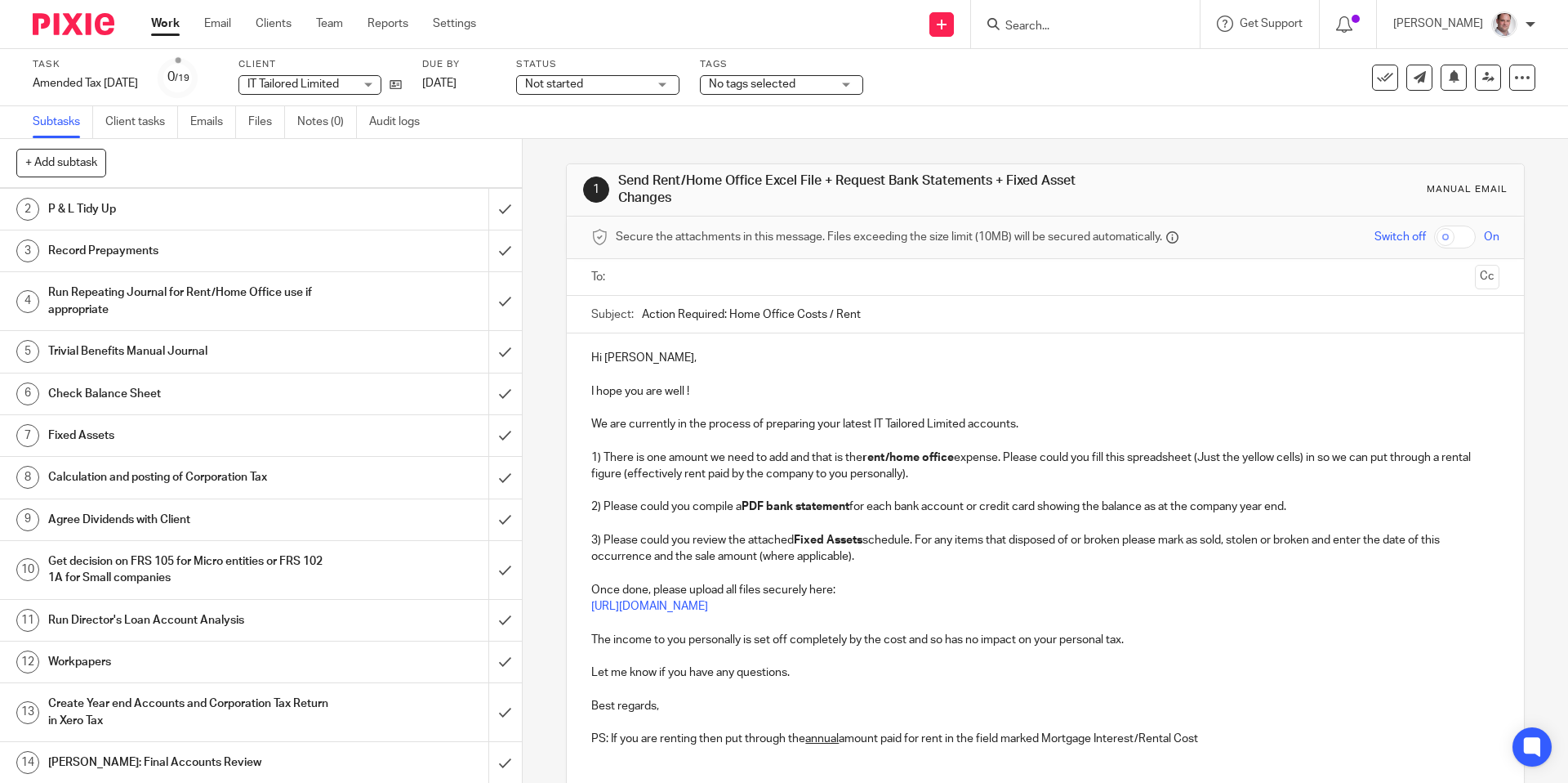
scroll to position [82, 0]
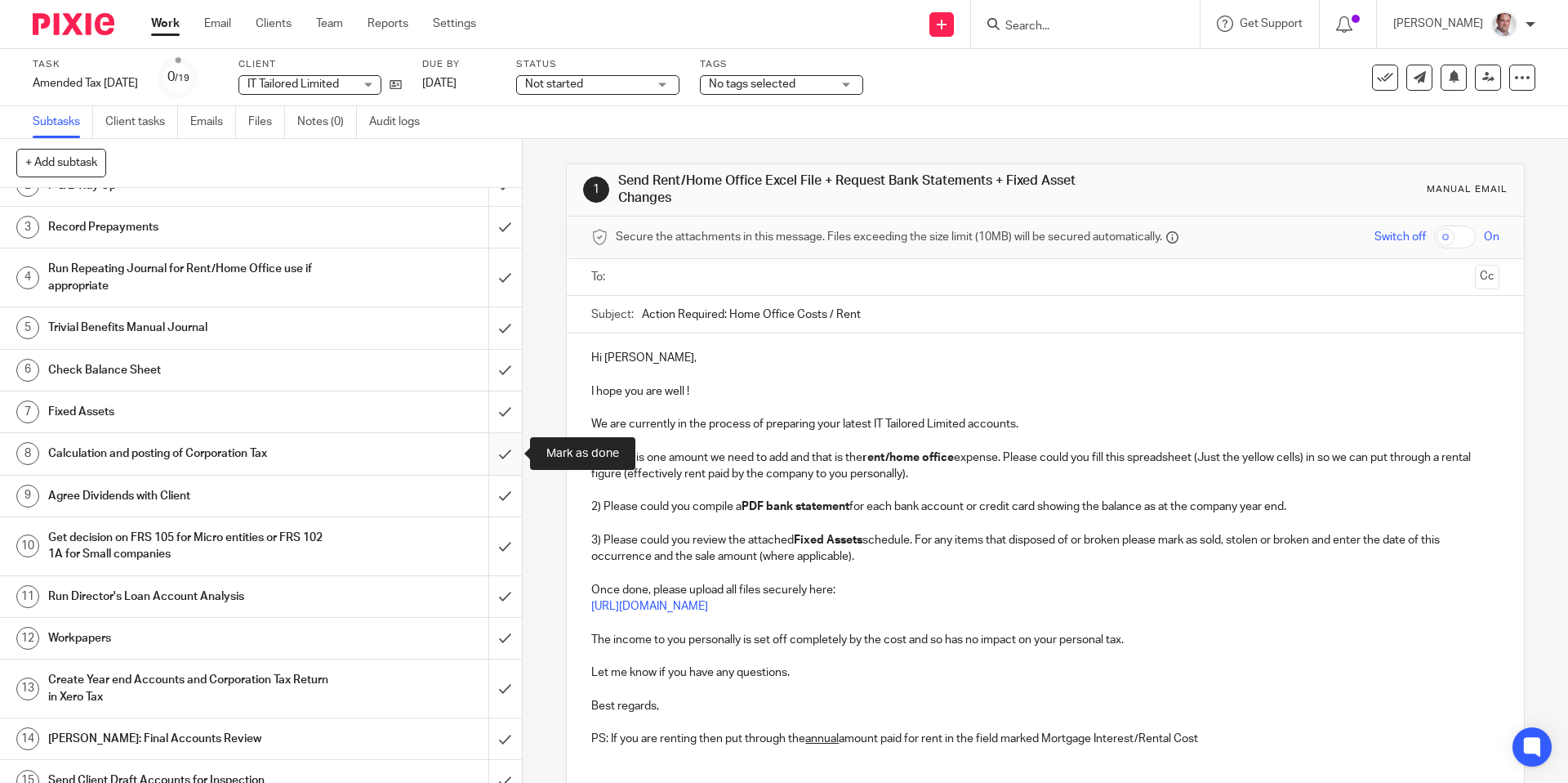
click at [511, 452] on input "submit" at bounding box center [261, 453] width 522 height 41
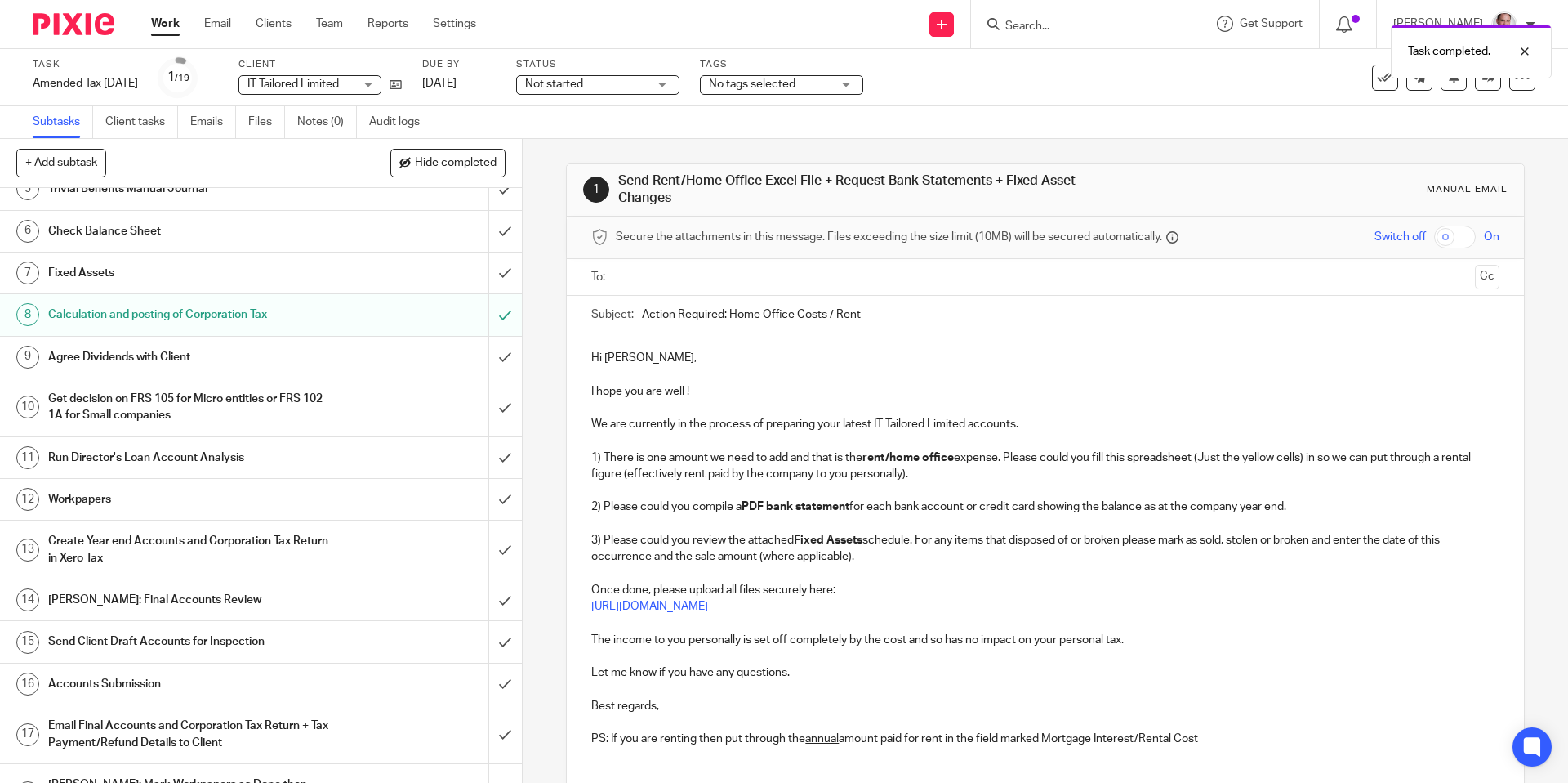
scroll to position [224, 0]
click at [246, 541] on h1 "Create Year end Accounts and Corporation Tax Return in Xero Tax" at bounding box center [189, 546] width 282 height 42
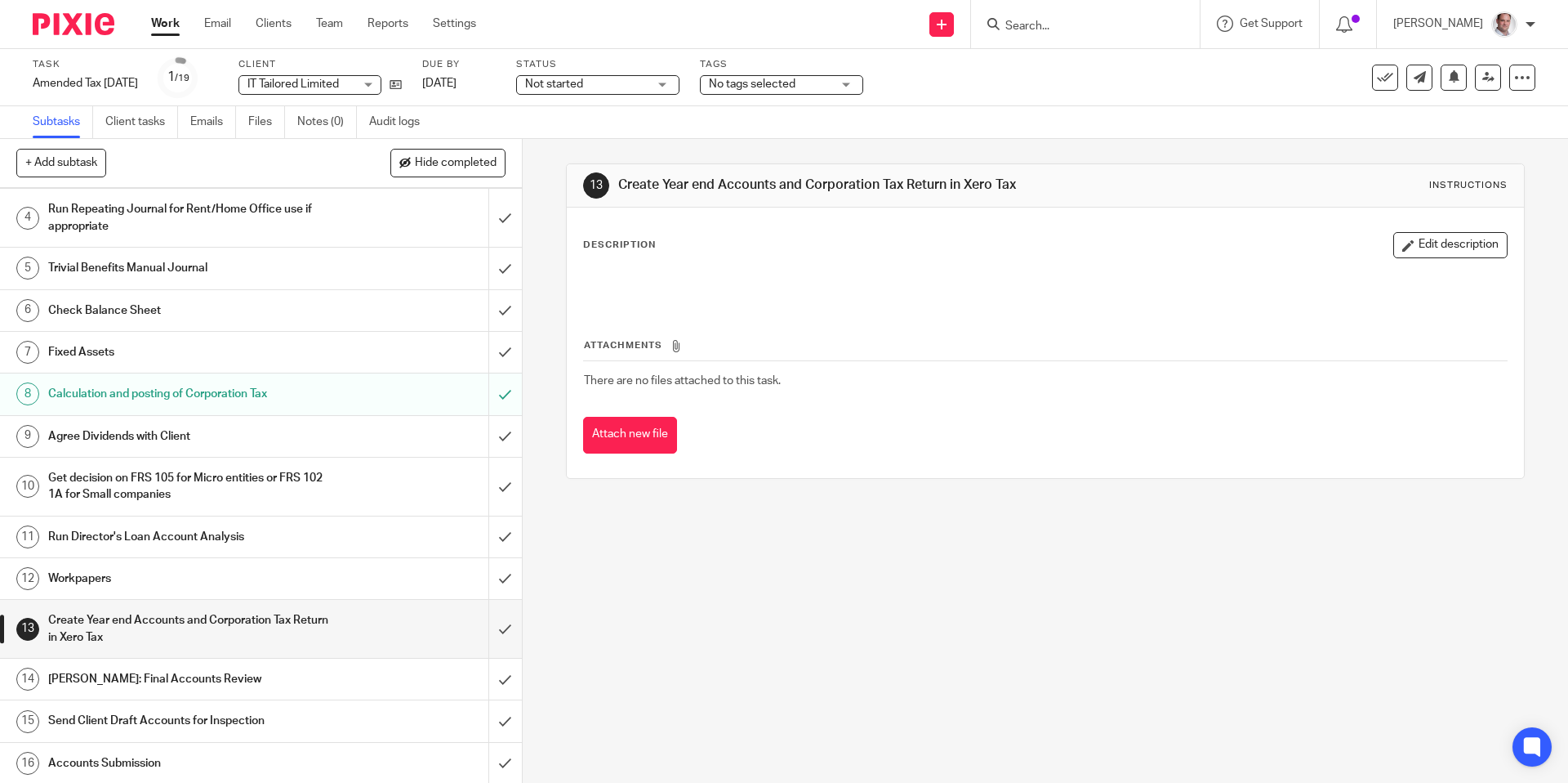
scroll to position [174, 0]
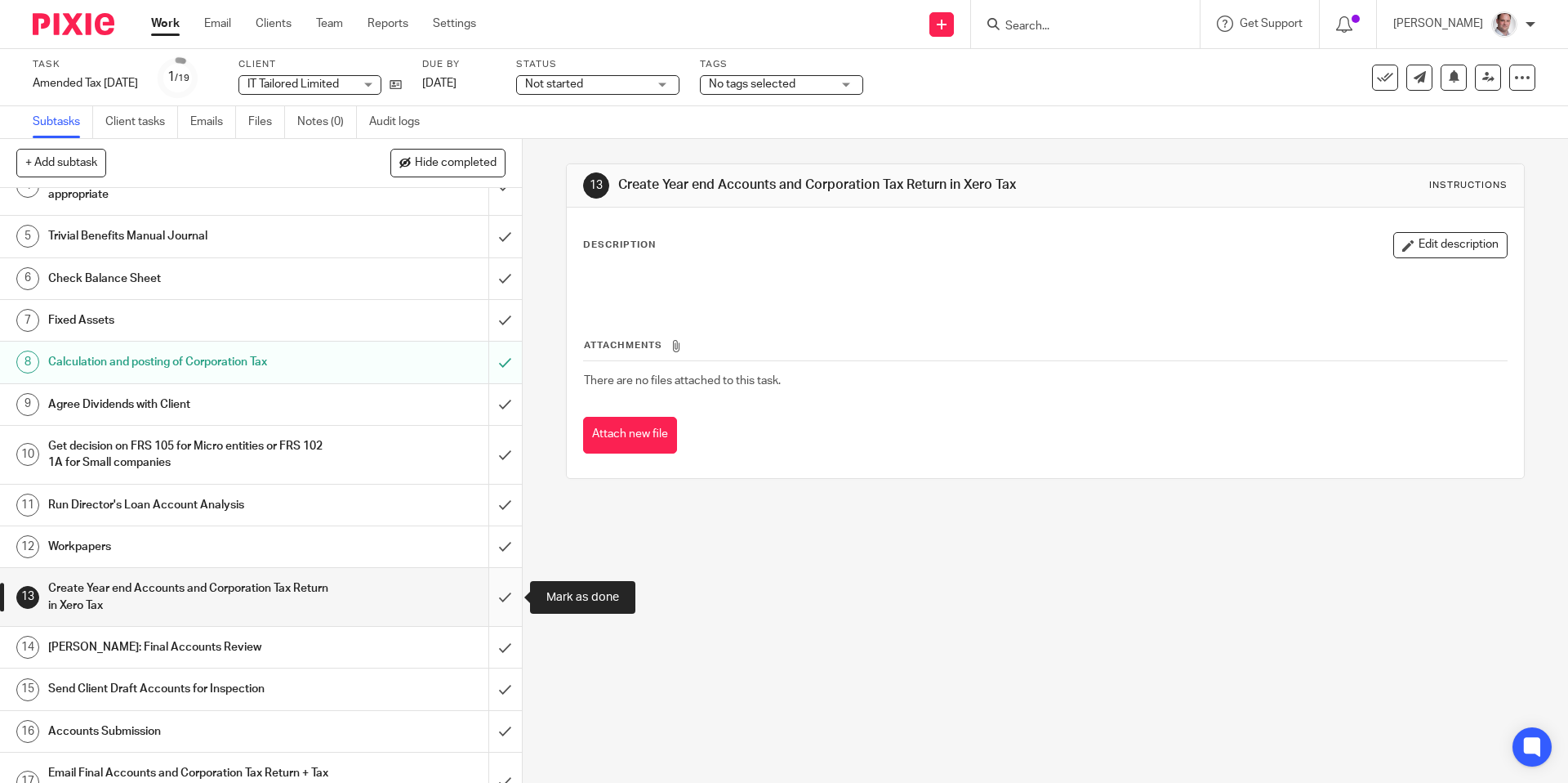
click at [504, 594] on input "submit" at bounding box center [261, 597] width 522 height 58
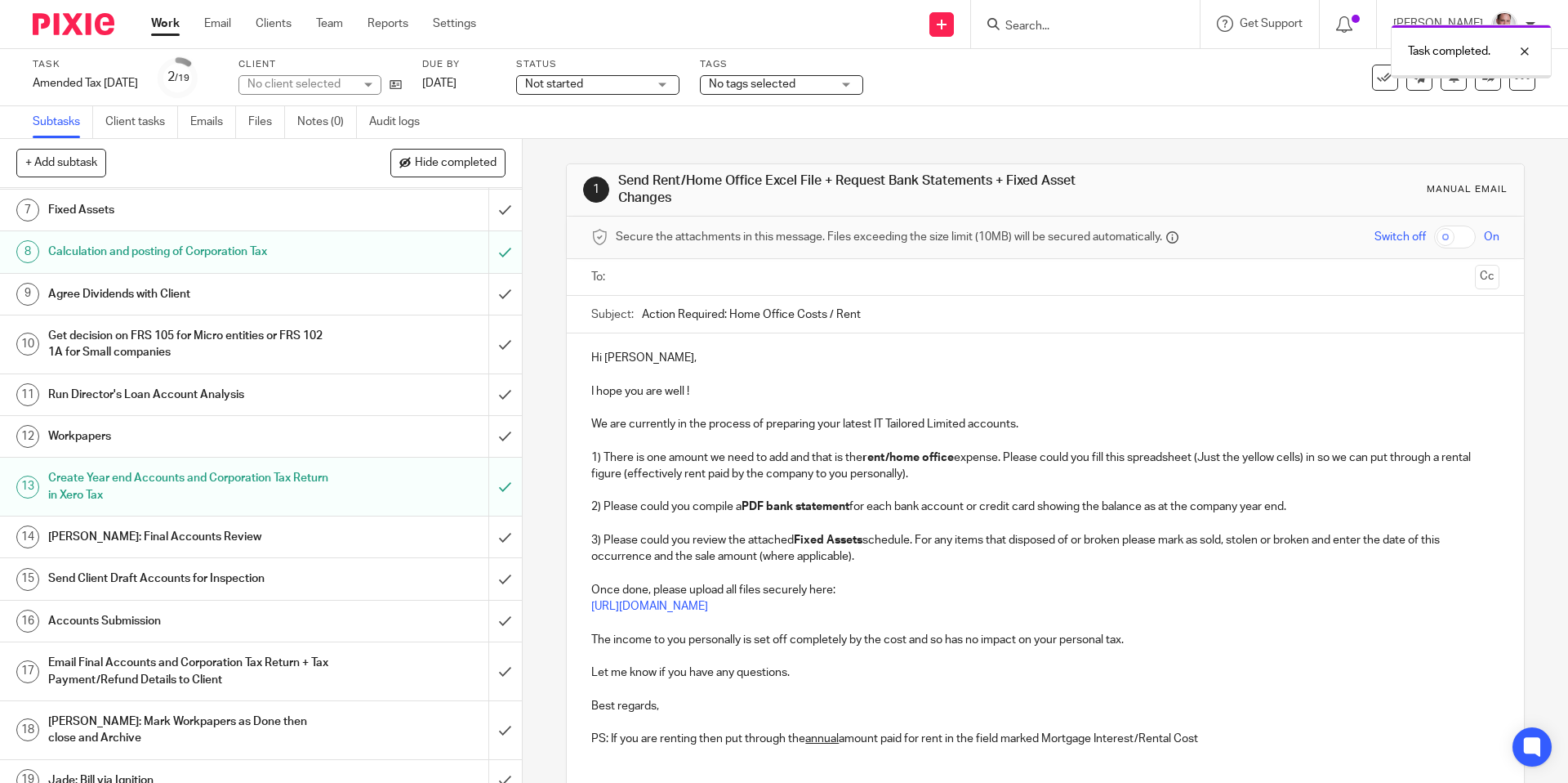
scroll to position [303, 0]
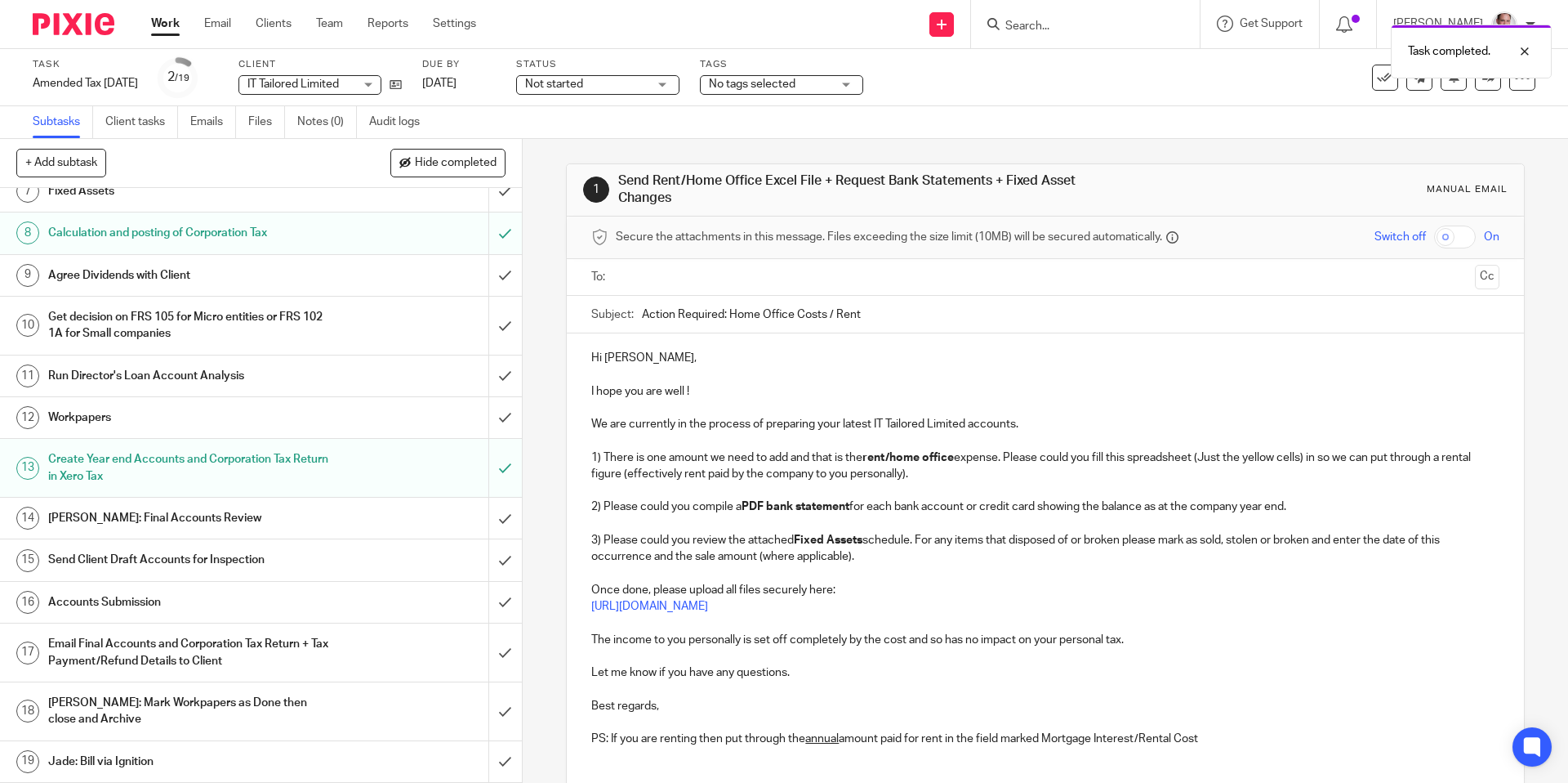
click at [207, 524] on h1 "[PERSON_NAME]: Final Accounts Review" at bounding box center [189, 517] width 282 height 24
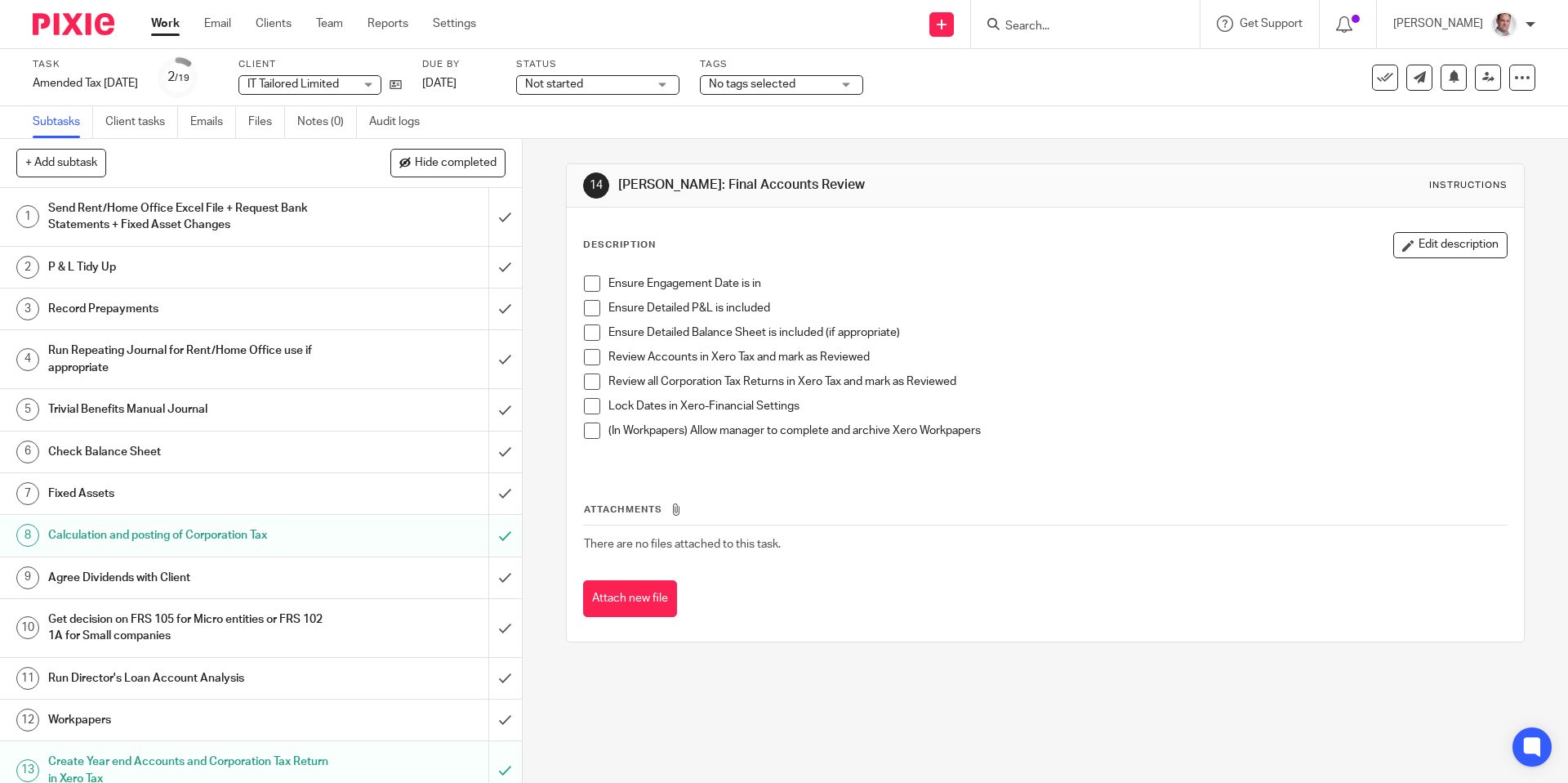
click at [588, 382] on span at bounding box center [592, 381] width 16 height 16
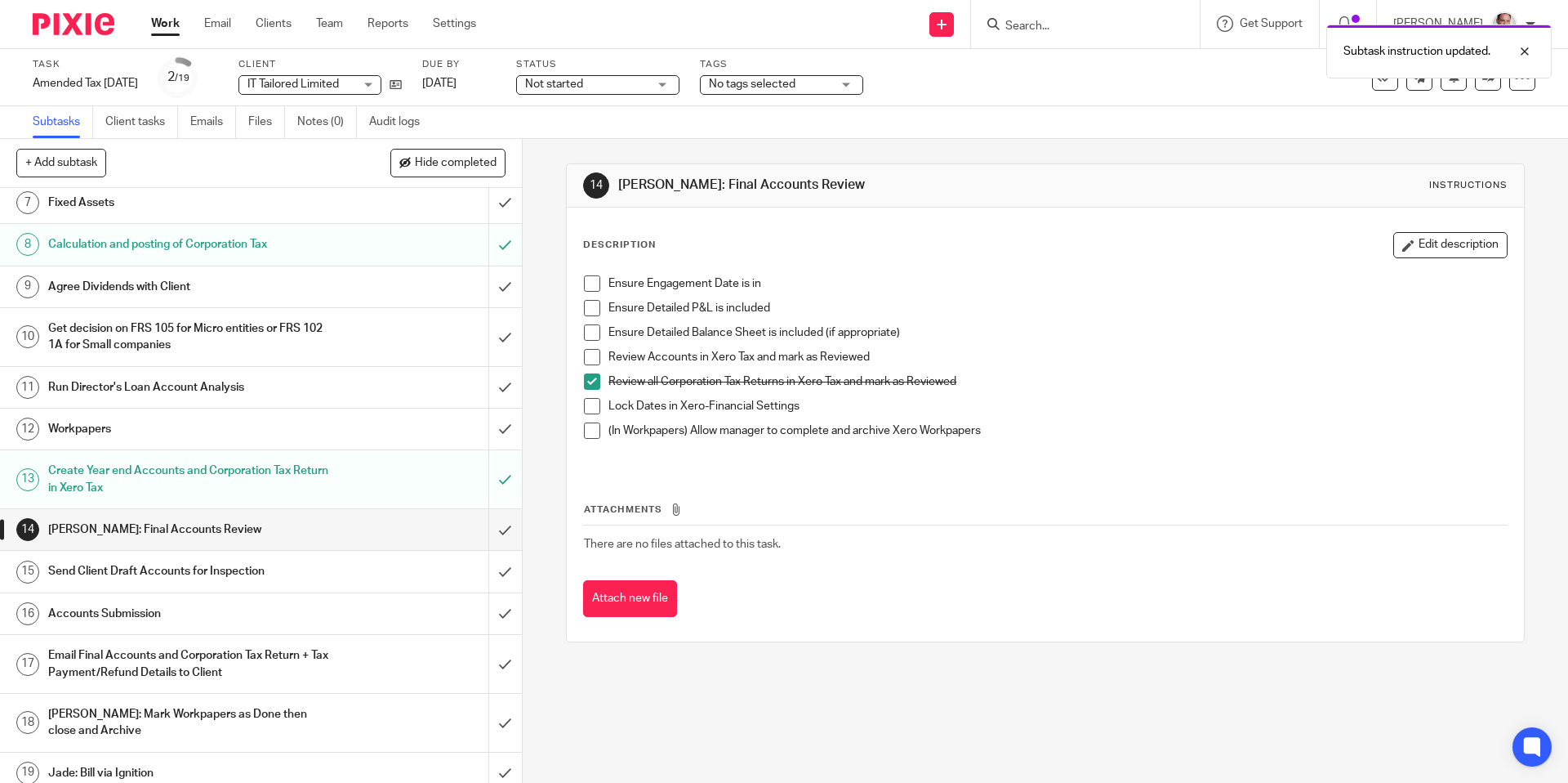
scroll to position [295, 0]
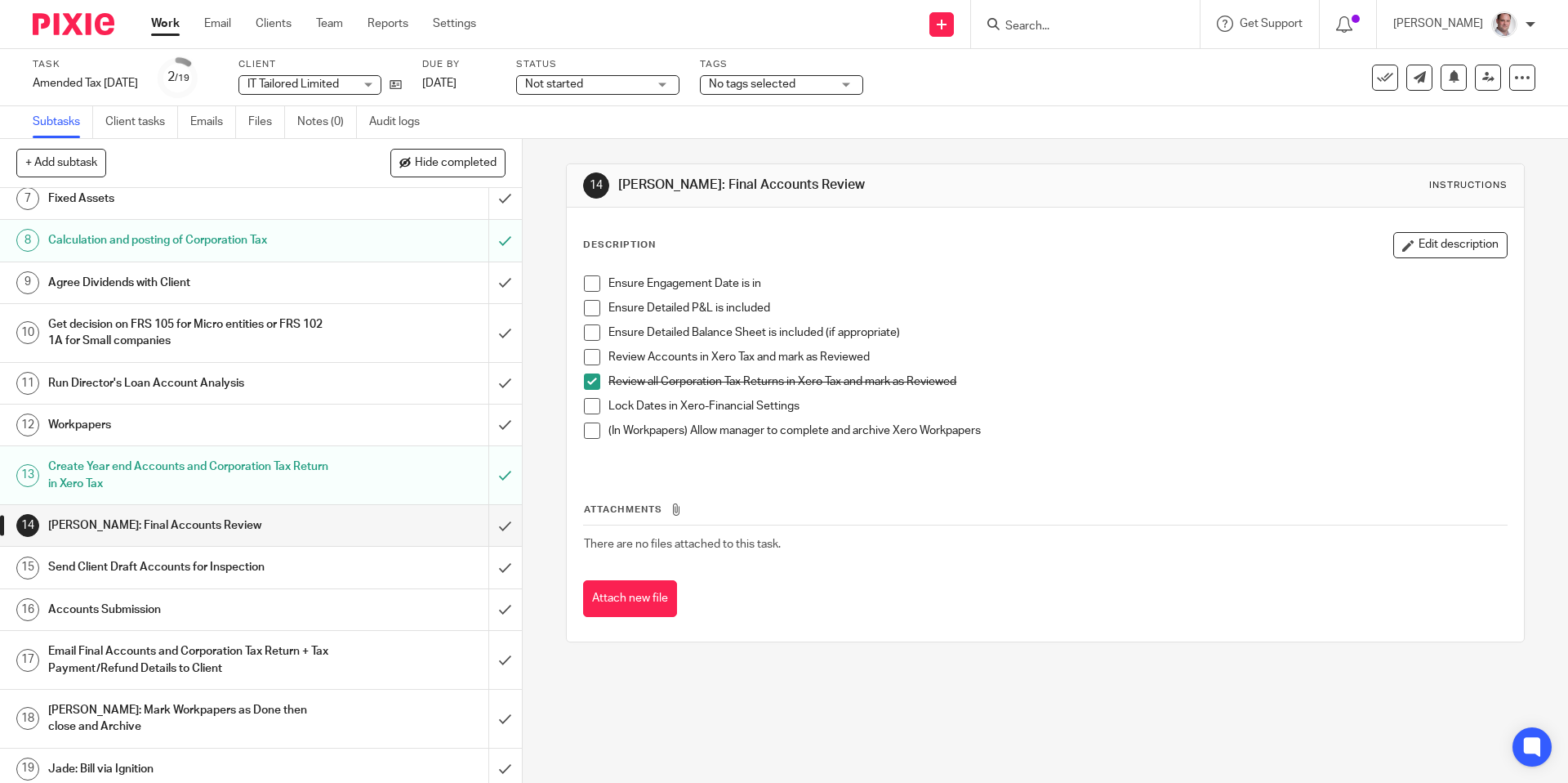
click at [137, 571] on h1 "Send Client Draft Accounts for Inspection" at bounding box center [189, 567] width 282 height 24
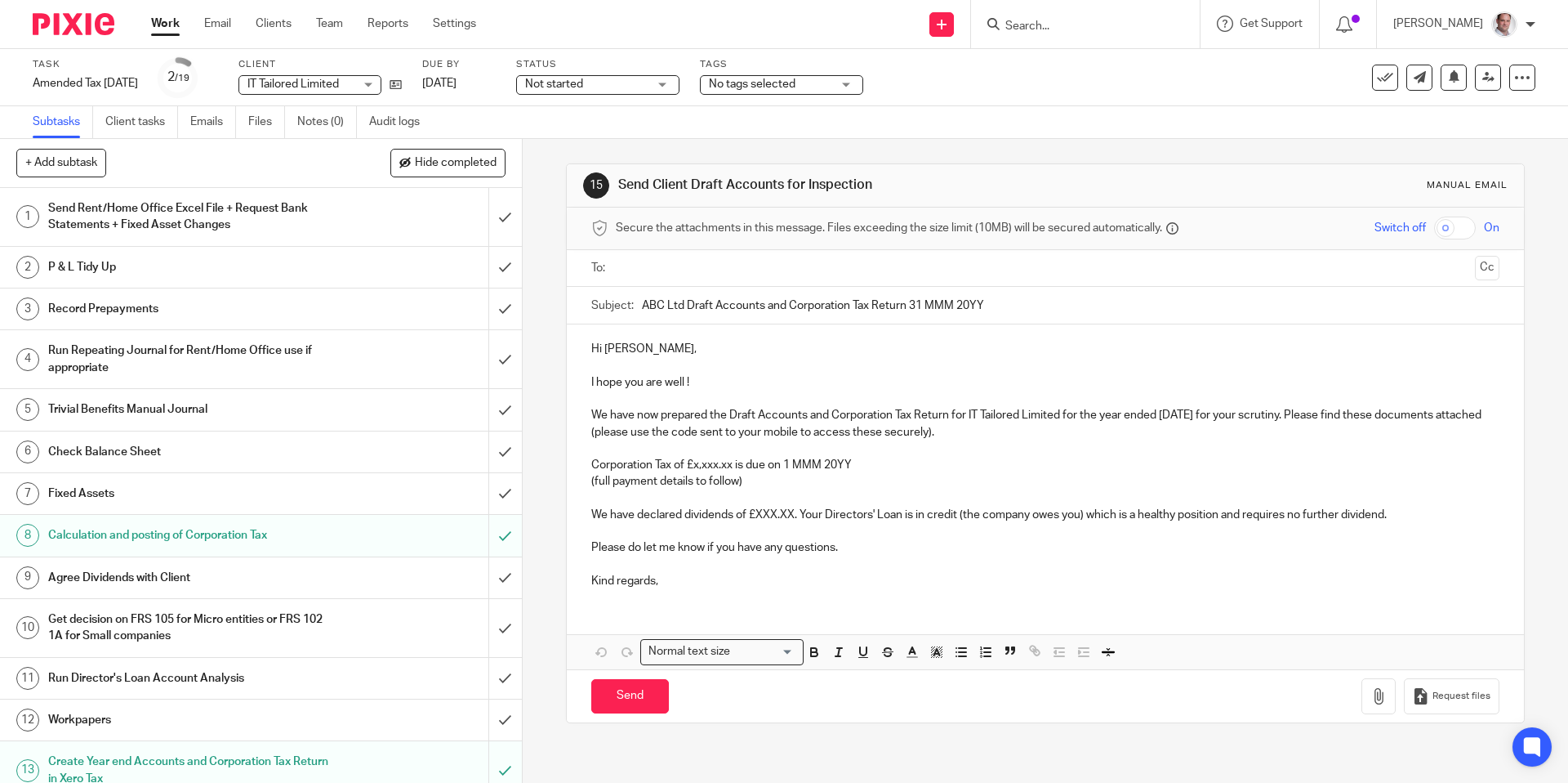
click at [653, 259] on input "text" at bounding box center [1044, 268] width 847 height 18
click at [764, 267] on input "text" at bounding box center [1114, 270] width 710 height 32
drag, startPoint x: 1063, startPoint y: 417, endPoint x: 969, endPoint y: 413, distance: 94.1
click at [969, 413] on p "We have now prepared the Draft Accounts and Corporation Tax Return for IT Tailo…" at bounding box center [1045, 427] width 908 height 34
copy p "IT Tailored Limited"
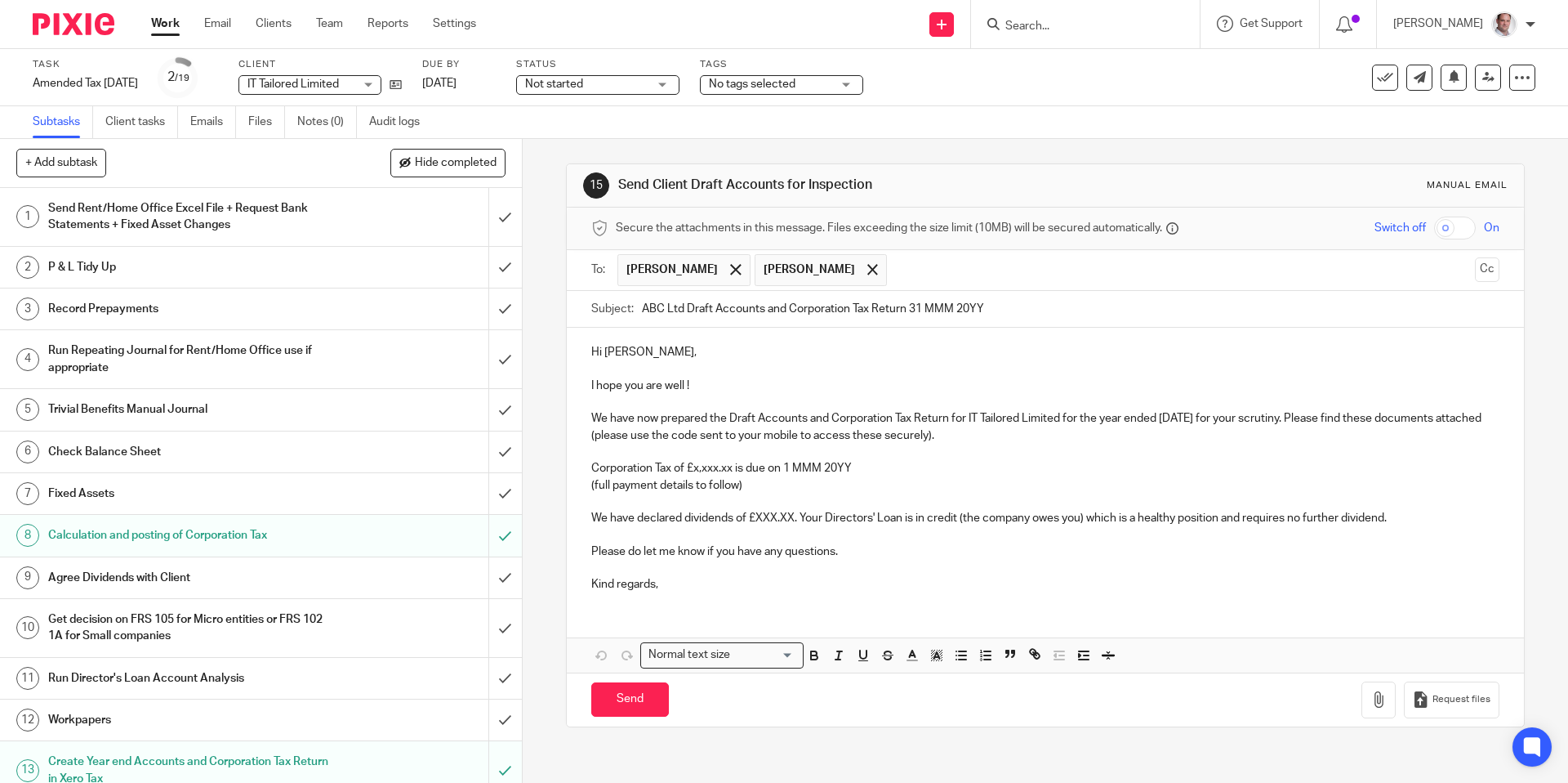
drag, startPoint x: 688, startPoint y: 304, endPoint x: 642, endPoint y: 308, distance: 46.2
click at [642, 308] on input "ABC Ltd Draft Accounts and Corporation Tax Return 31 MMM 20YY" at bounding box center [1071, 310] width 857 height 37
paste input "IT Tailored Limite"
click at [766, 307] on input "IT Tailored Limited Draft Accounts and Corporation Tax Return 31 MMM 20YY" at bounding box center [1071, 310] width 857 height 37
drag, startPoint x: 841, startPoint y: 309, endPoint x: 777, endPoint y: 306, distance: 64.1
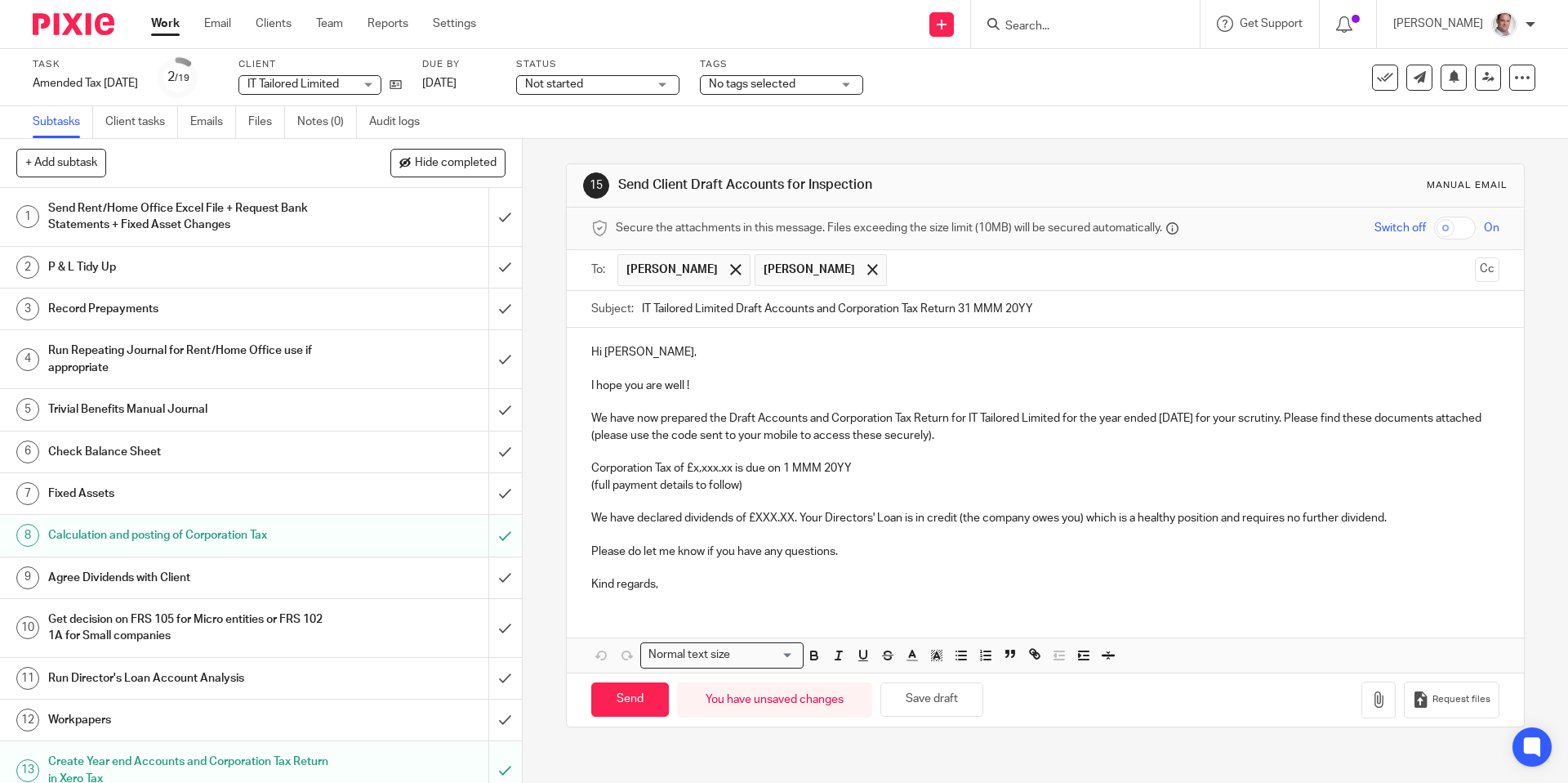
click at [777, 306] on input "IT Tailored Limited Draft Accounts and Corporation Tax Return 31 MMM 20YY" at bounding box center [1071, 310] width 857 height 37
drag, startPoint x: 1054, startPoint y: 306, endPoint x: 960, endPoint y: 310, distance: 94.1
click at [960, 310] on input "IT Tailored Limited Draft Amended Corporation Tax Return 31 MMM 20YY" at bounding box center [1071, 310] width 857 height 37
type input "IT Tailored Limited Draft Amended Corporation Tax Return [DATE]"
click at [1462, 224] on input "checkbox" at bounding box center [1455, 228] width 42 height 23
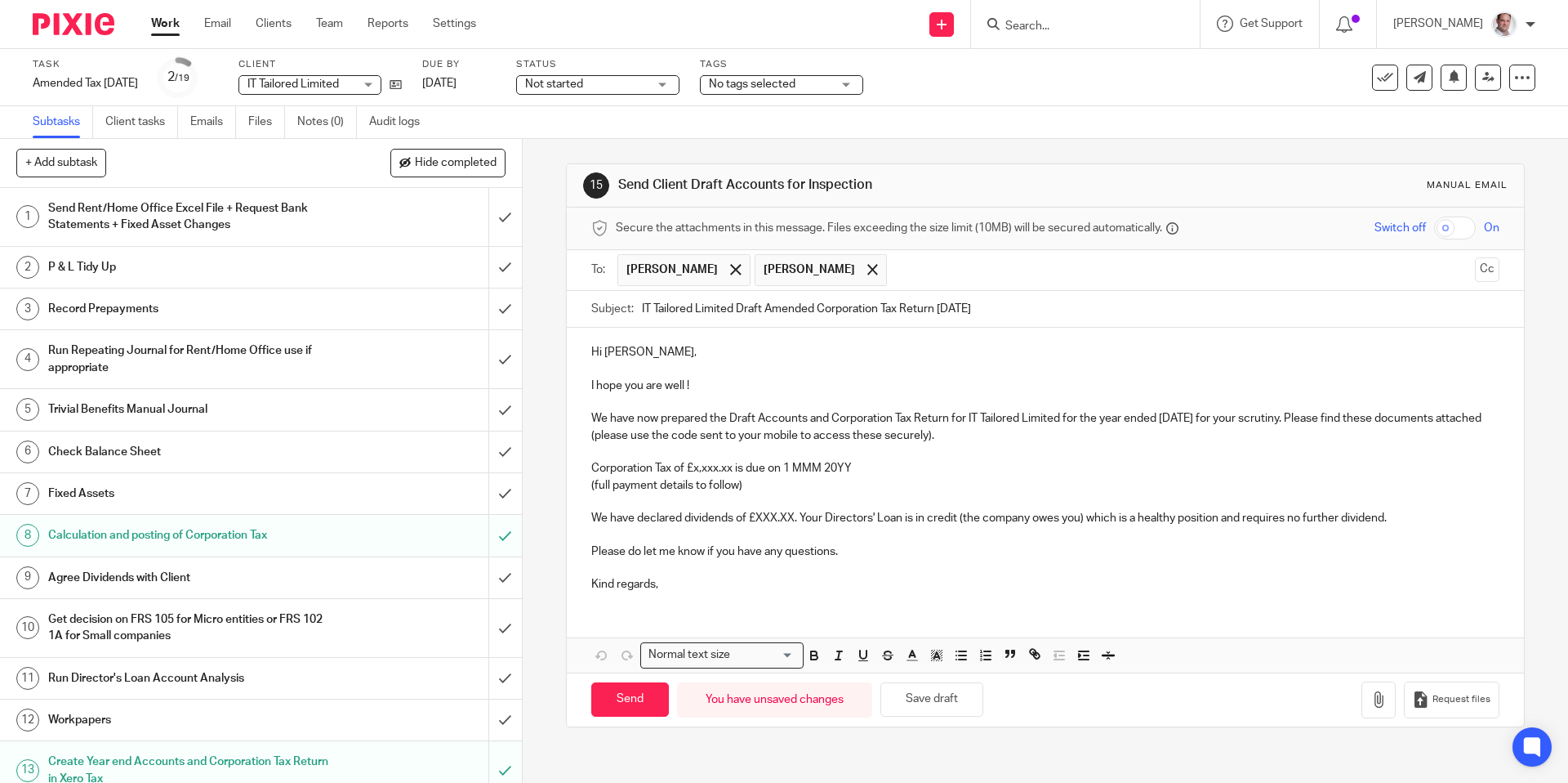
checkbox input "true"
drag, startPoint x: 739, startPoint y: 386, endPoint x: 576, endPoint y: 381, distance: 163.1
click at [576, 381] on div "Hi [PERSON_NAME], I hope you are well ! We have now prepared the Draft Accounts…" at bounding box center [1045, 467] width 956 height 277
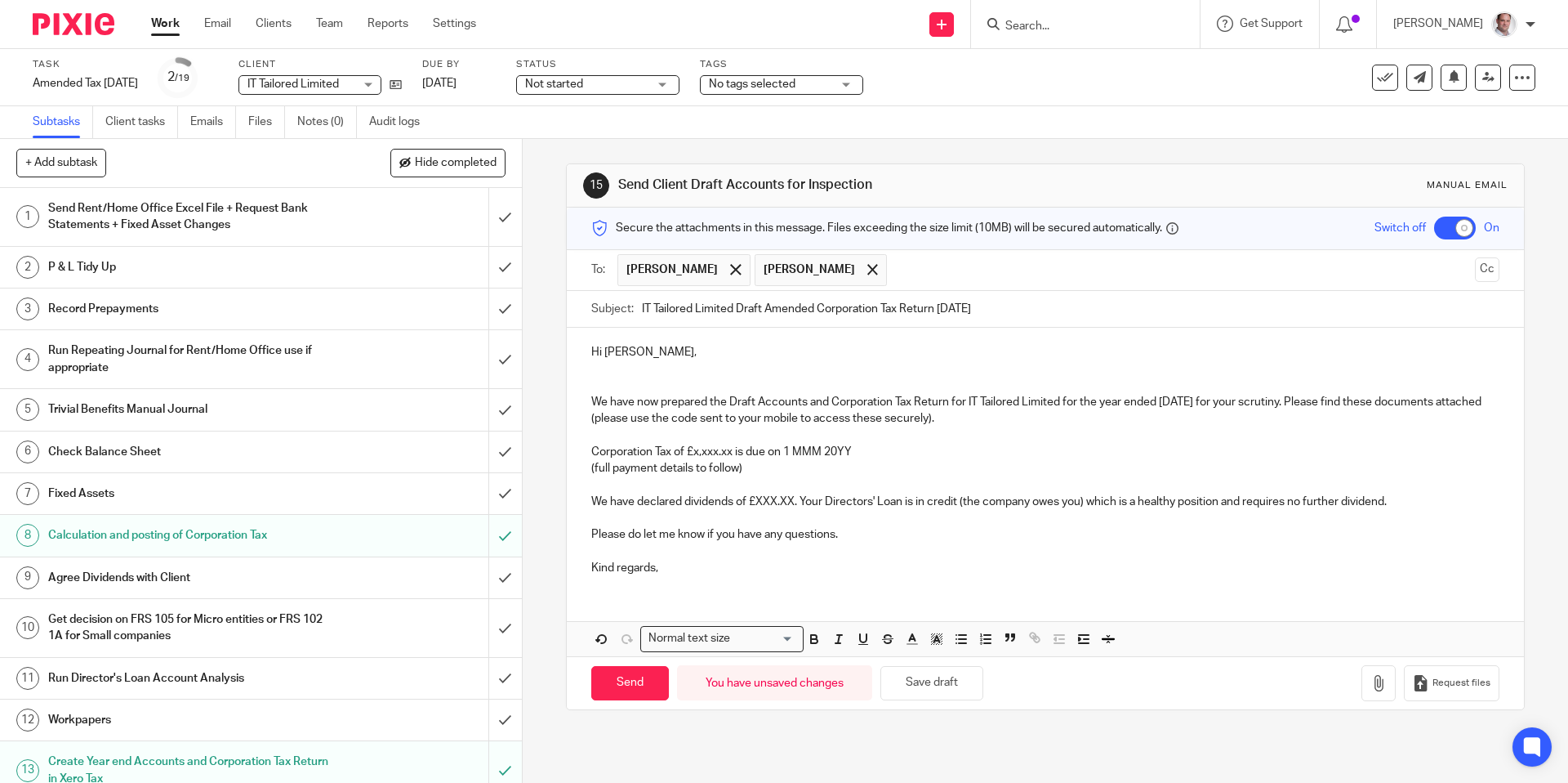
drag, startPoint x: 1320, startPoint y: 402, endPoint x: 1333, endPoint y: 424, distance: 25.6
click at [1320, 402] on p "We have now prepared the Draft Accounts and Corporation Tax Return for IT Tailo…" at bounding box center [1045, 410] width 908 height 34
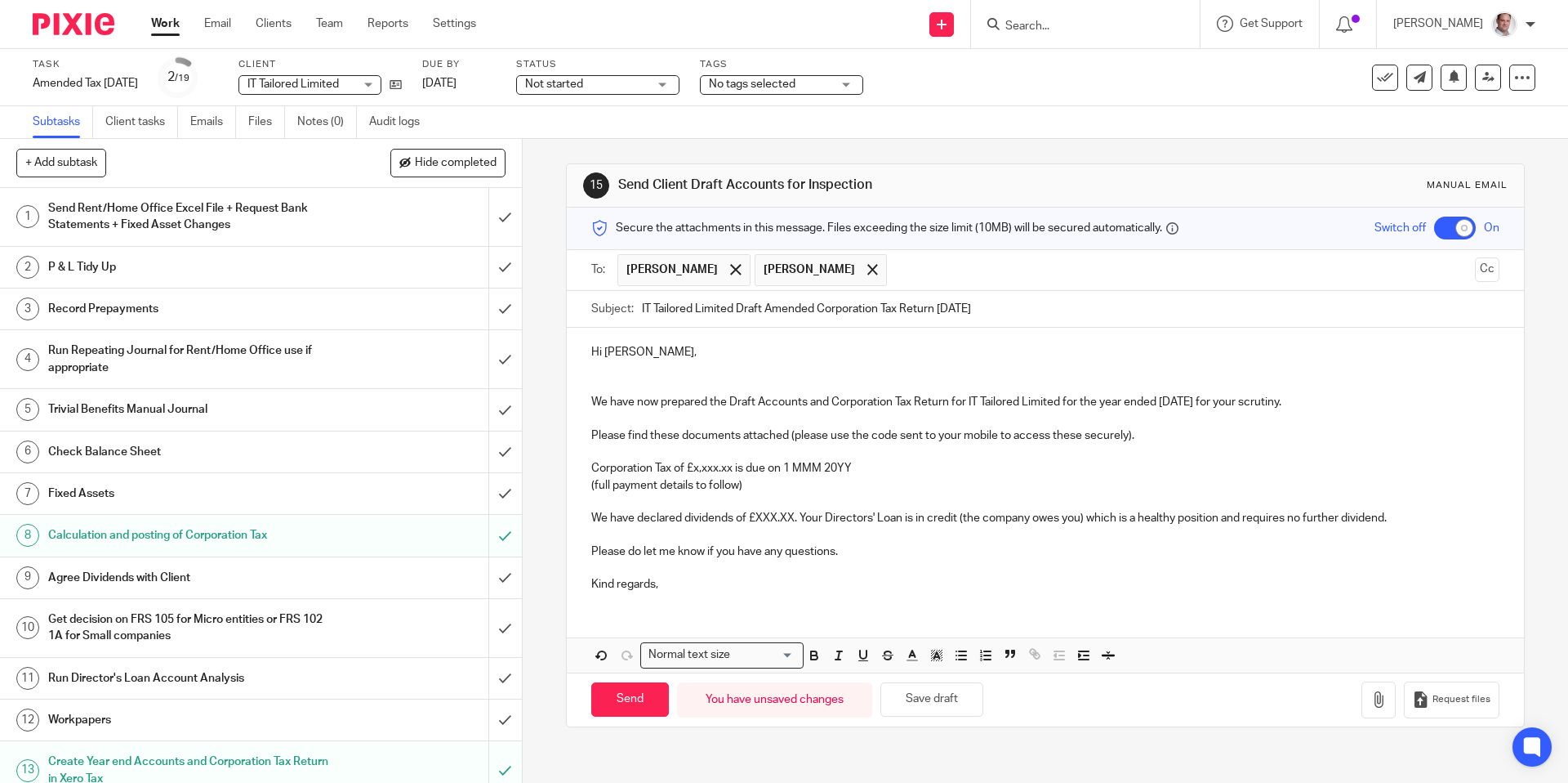
drag, startPoint x: 941, startPoint y: 309, endPoint x: 772, endPoint y: 309, distance: 169.0
click at [772, 309] on input "IT Tailored Limited Draft Amended Corporation Tax Return [DATE]" at bounding box center [1071, 310] width 857 height 37
drag, startPoint x: 950, startPoint y: 400, endPoint x: 730, endPoint y: 402, distance: 220.0
click at [730, 402] on p "We have now prepared the Draft Accounts and Corporation Tax Return for IT Tailo…" at bounding box center [1045, 402] width 908 height 16
drag, startPoint x: 607, startPoint y: 446, endPoint x: 854, endPoint y: 490, distance: 250.9
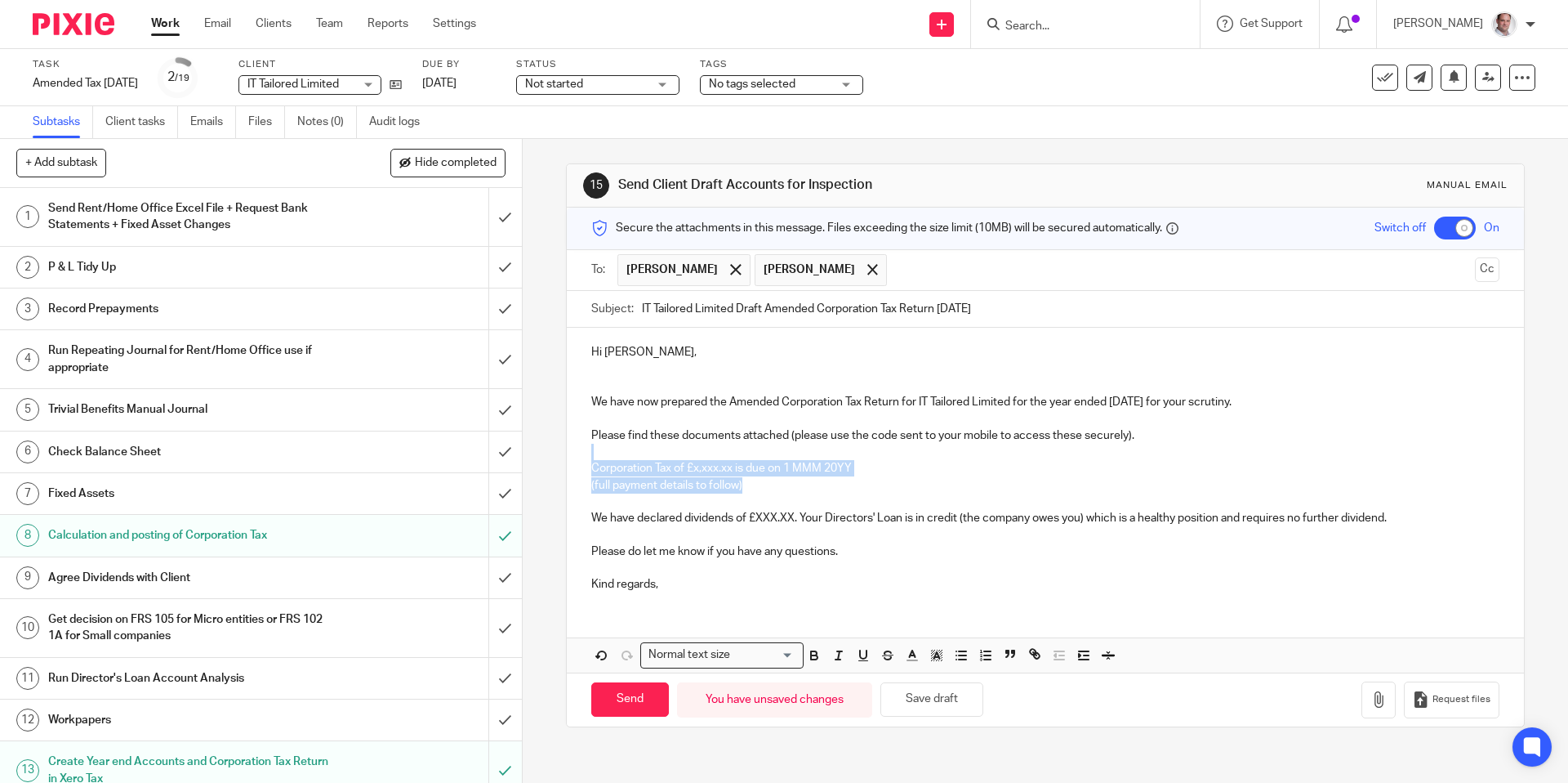
click at [854, 490] on div "Hi [PERSON_NAME], We have now prepared the Amended Corporation Tax Return for I…" at bounding box center [1045, 467] width 956 height 277
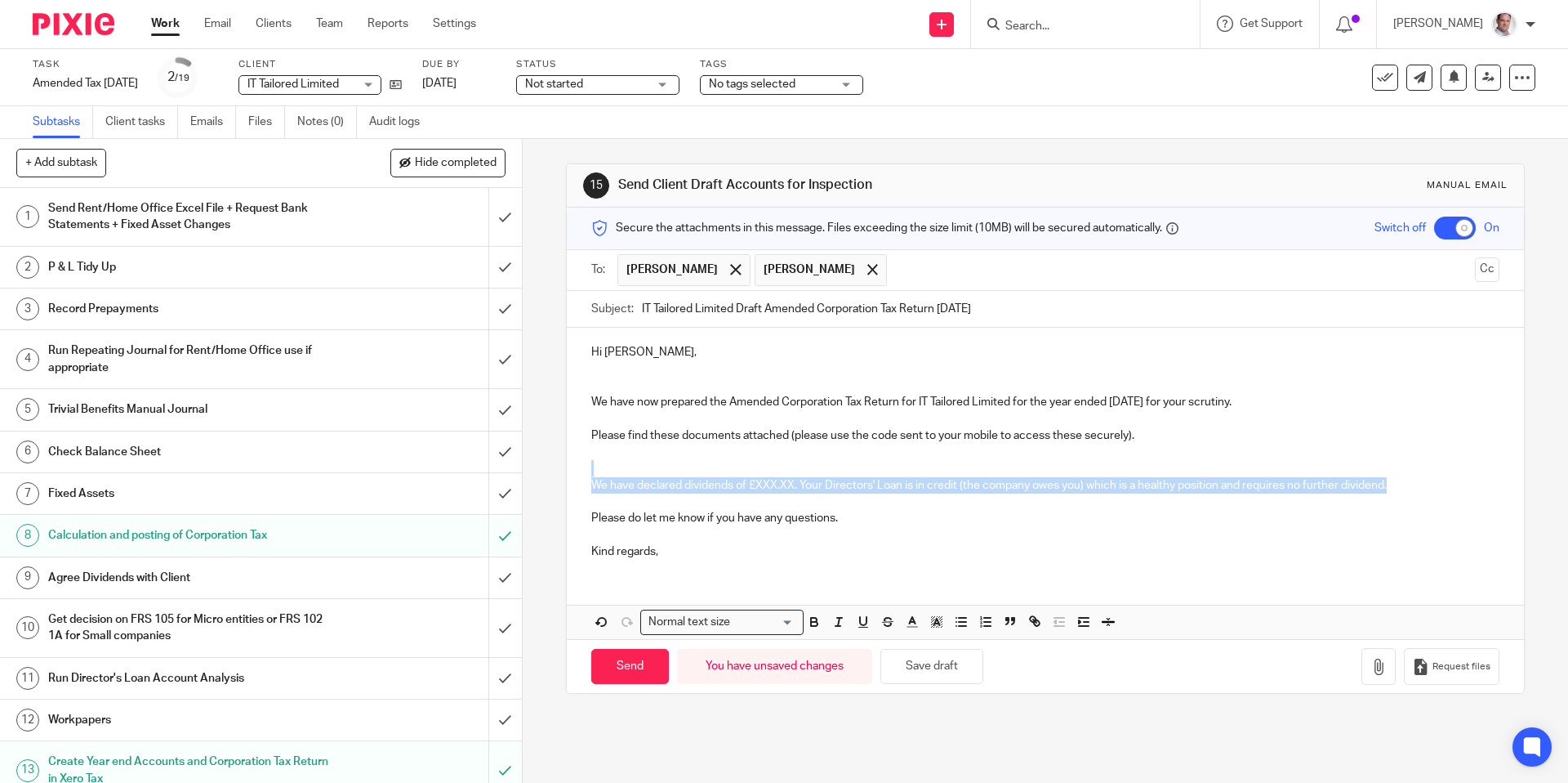
drag, startPoint x: 1407, startPoint y: 485, endPoint x: 547, endPoint y: 467, distance: 860.2
click at [547, 467] on div "15 Send Client Draft Accounts for Inspection Manual email Secure the attachment…" at bounding box center [1045, 461] width 1045 height 644
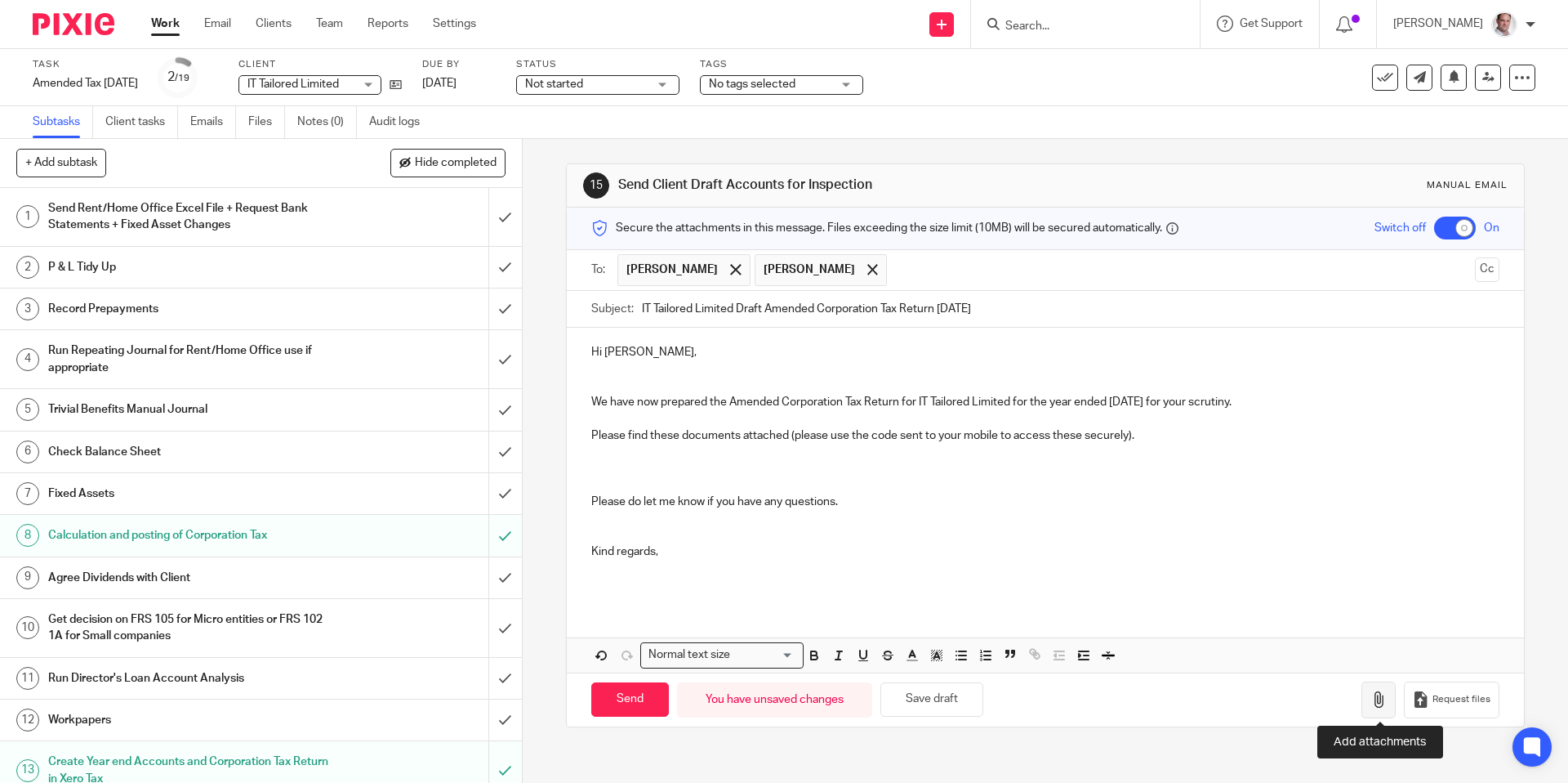
click at [1385, 697] on icon "button" at bounding box center [1378, 700] width 16 height 16
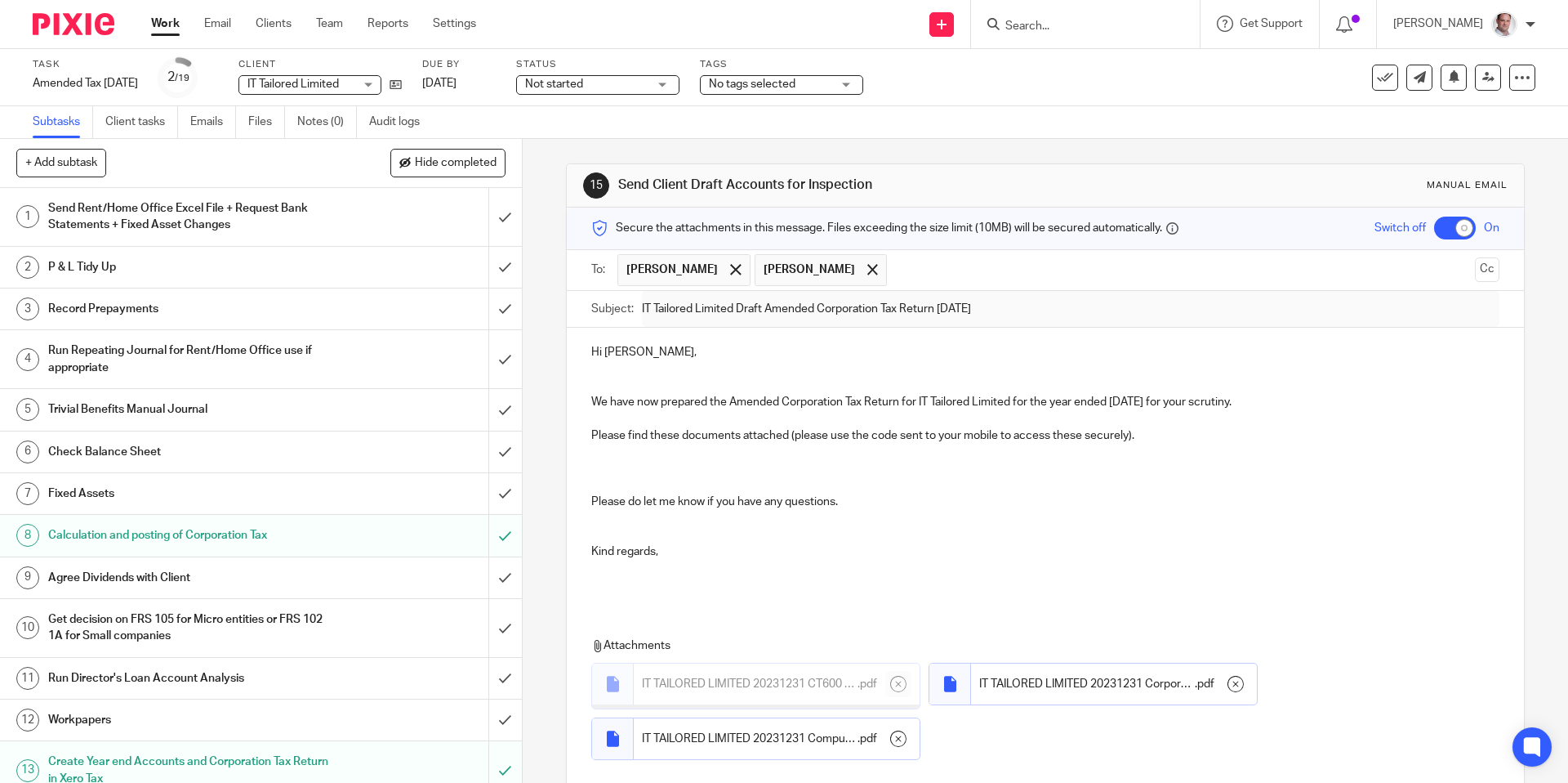
drag, startPoint x: 1178, startPoint y: 399, endPoint x: 1177, endPoint y: 470, distance: 71.0
click at [1178, 399] on p "We have now prepared the Amended Corporation Tax Return for IT Tailored Limited…" at bounding box center [1045, 402] width 908 height 16
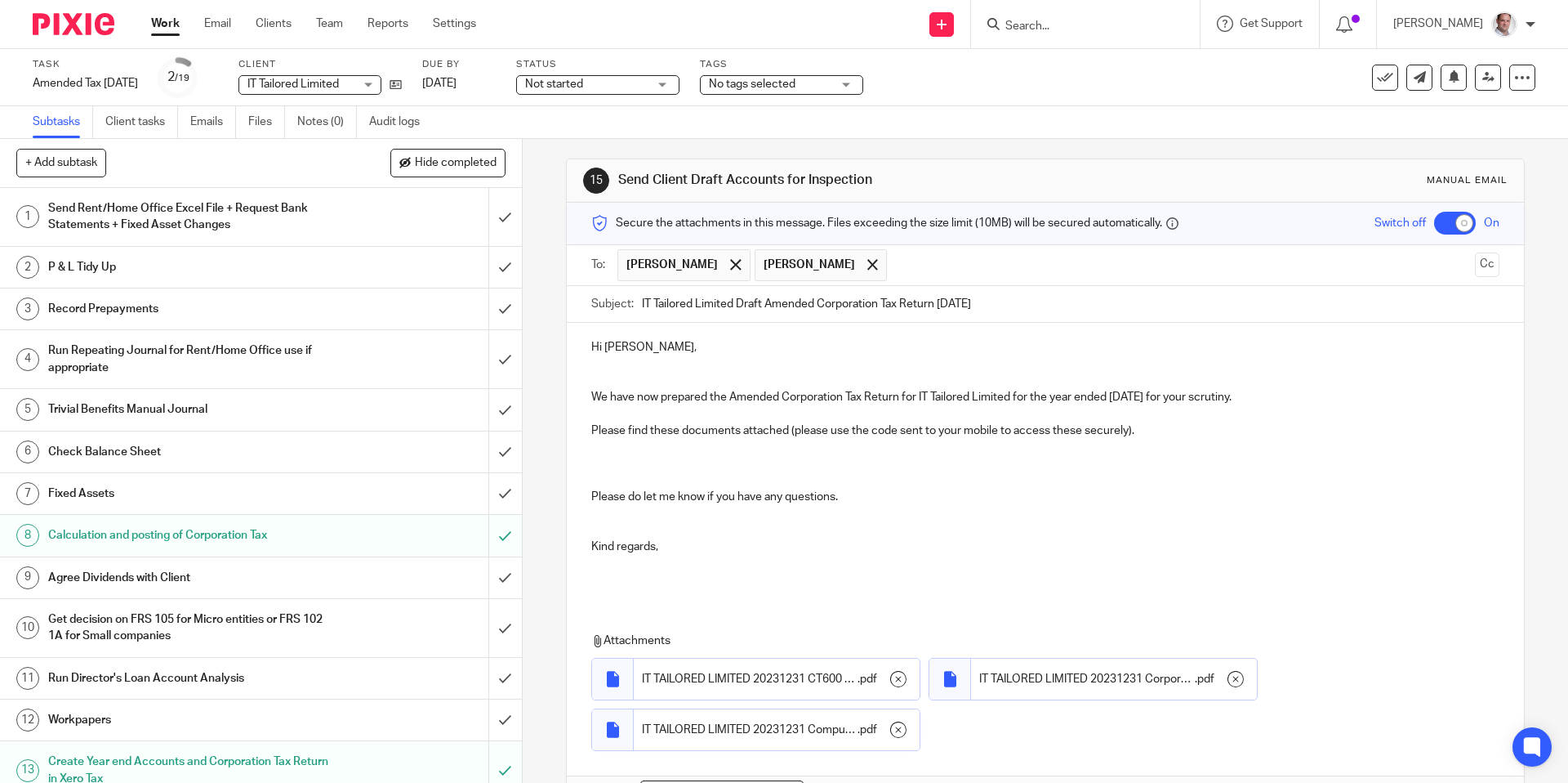
click at [619, 465] on p at bounding box center [1045, 463] width 908 height 16
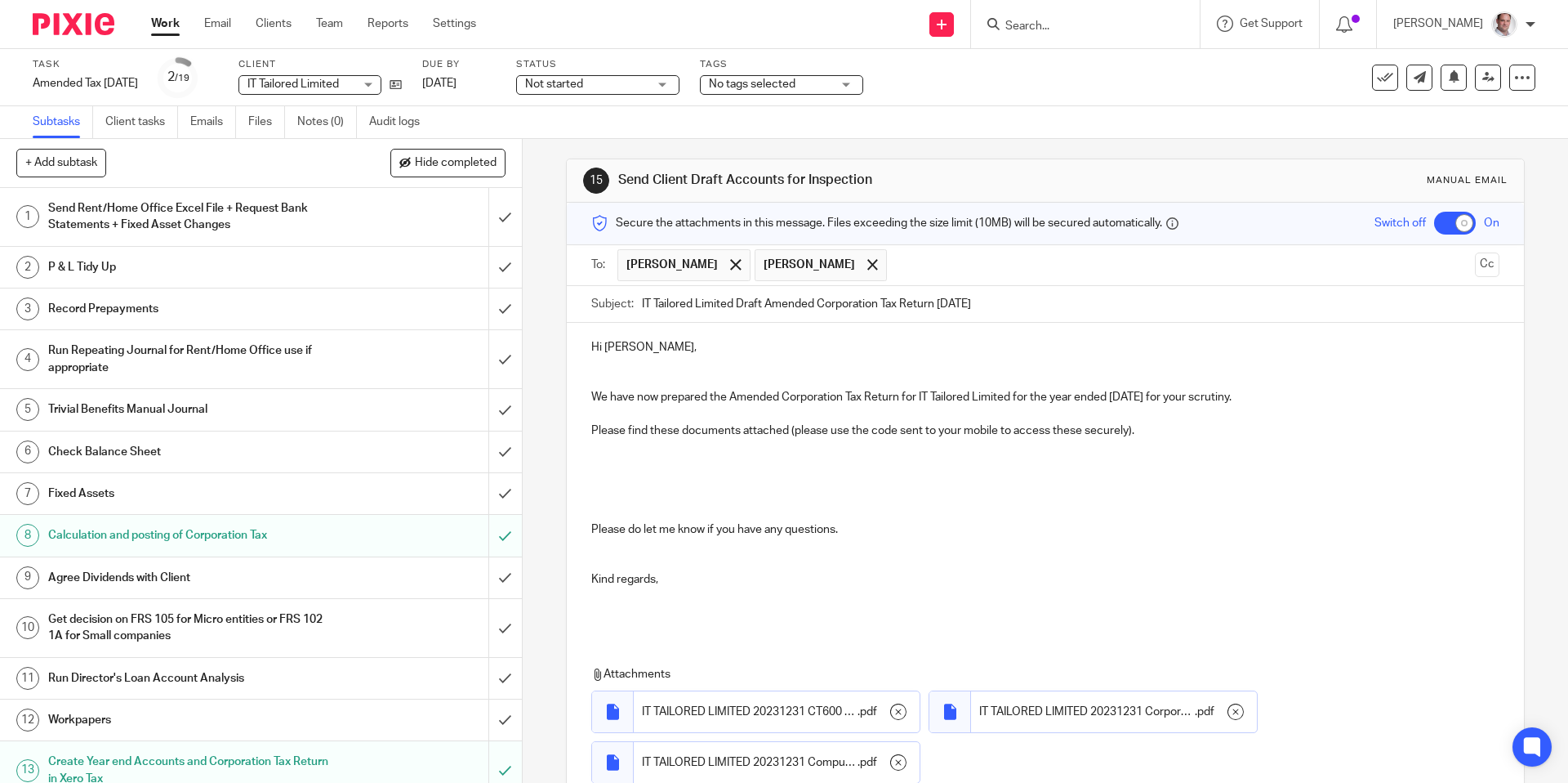
click at [620, 470] on p at bounding box center [1045, 463] width 908 height 16
click at [594, 474] on p at bounding box center [1045, 480] width 908 height 16
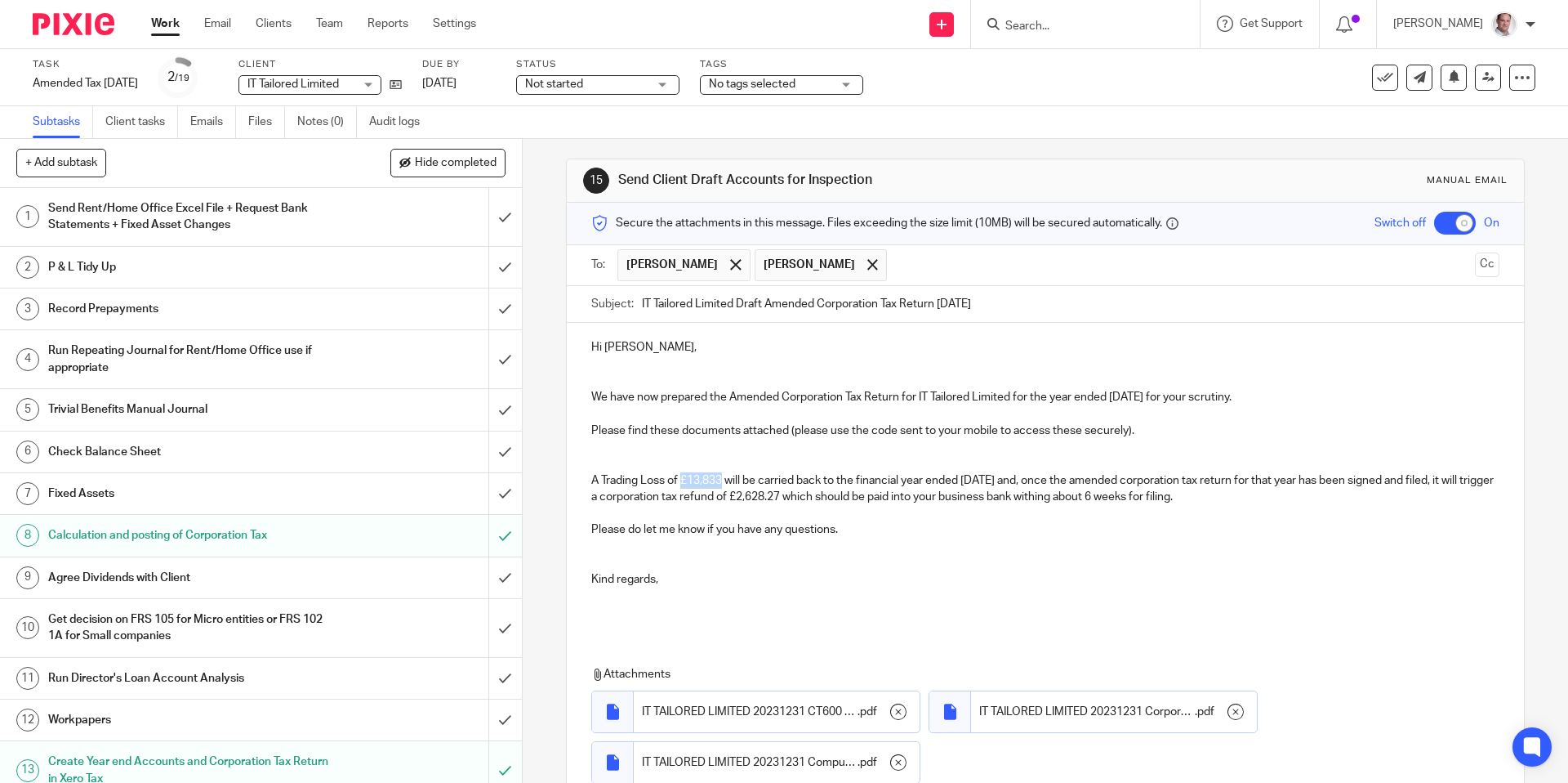
drag, startPoint x: 722, startPoint y: 479, endPoint x: 684, endPoint y: 479, distance: 38.0
click at [684, 479] on p "A Trading Loss of £13,833 will be carried back to the financial year ended [DAT…" at bounding box center [1045, 489] width 908 height 34
drag, startPoint x: 747, startPoint y: 474, endPoint x: 738, endPoint y: 478, distance: 9.8
click at [738, 478] on p "A Trading Loss of £13,833 will be carried back to the financial year ended [DAT…" at bounding box center [1045, 489] width 908 height 34
drag, startPoint x: 759, startPoint y: 476, endPoint x: 730, endPoint y: 479, distance: 29.2
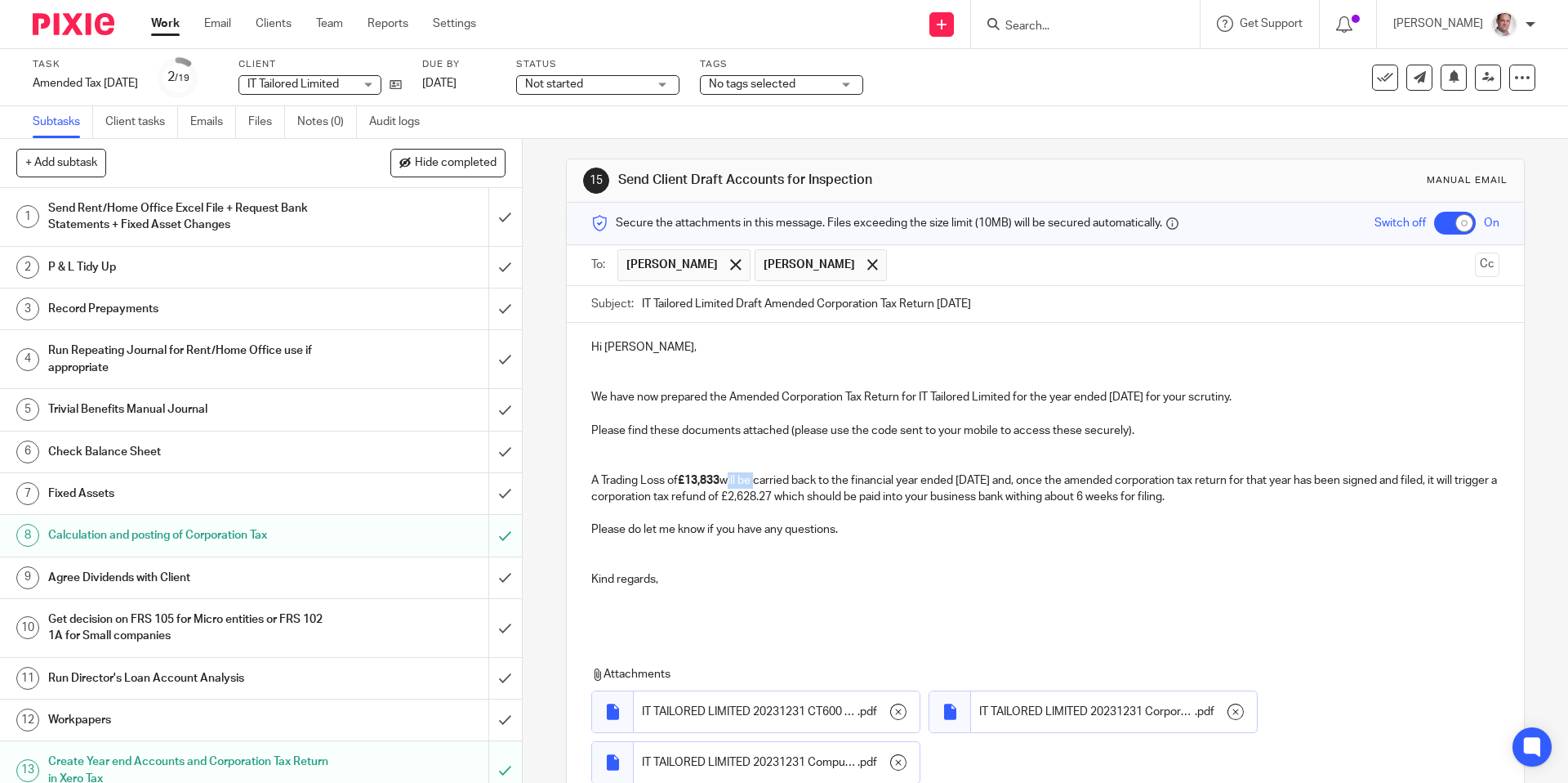
click at [730, 479] on p "A Trading Loss of £13,833 will be carried back to the financial year ended [DAT…" at bounding box center [1045, 489] width 908 height 34
drag, startPoint x: 852, startPoint y: 476, endPoint x: 843, endPoint y: 479, distance: 9.5
click at [843, 479] on p "A Trading Loss of £13,833 has been carried back to the financial year ended [DA…" at bounding box center [1045, 489] width 908 height 34
click at [1060, 481] on p "A Trading Loss of £13,833 has been carried back from the financial year ended […" at bounding box center [1045, 489] width 908 height 34
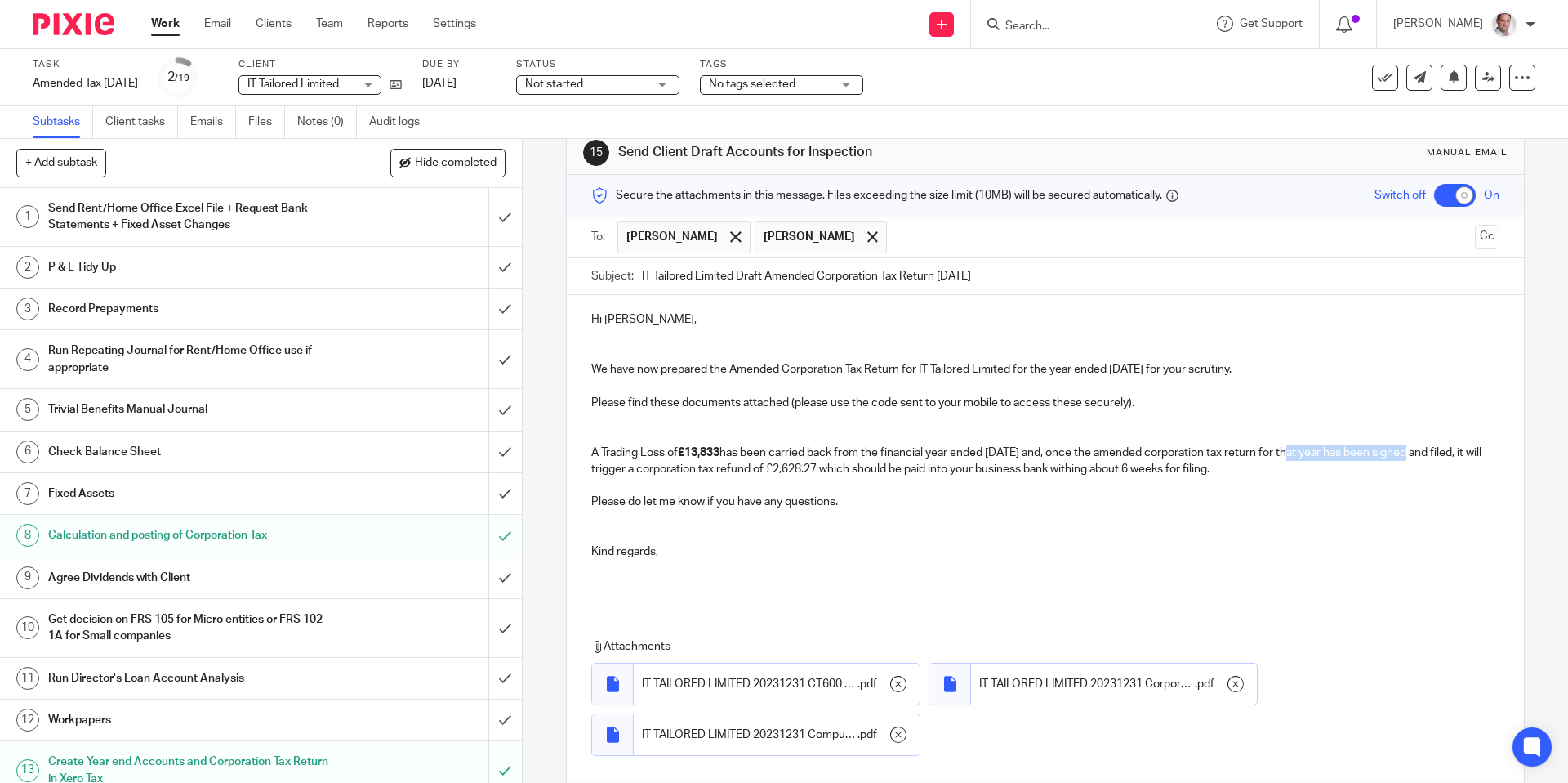
drag, startPoint x: 1418, startPoint y: 451, endPoint x: 1303, endPoint y: 451, distance: 115.0
click at [1303, 451] on p "A Trading Loss of £13,833 has been carried back from the financial year ended […" at bounding box center [1045, 461] width 908 height 34
click at [1063, 449] on p "A Trading Loss of £13,833 has been carried back from the financial year ended […" at bounding box center [1045, 461] width 908 height 34
click at [1306, 452] on p "A Trading Loss of £13,833 has been carried back from the financial year ended […" at bounding box center [1045, 461] width 908 height 34
click at [1241, 448] on p "A Trading Loss of £13,833 has been carried back from the financial year ended […" at bounding box center [1045, 461] width 908 height 34
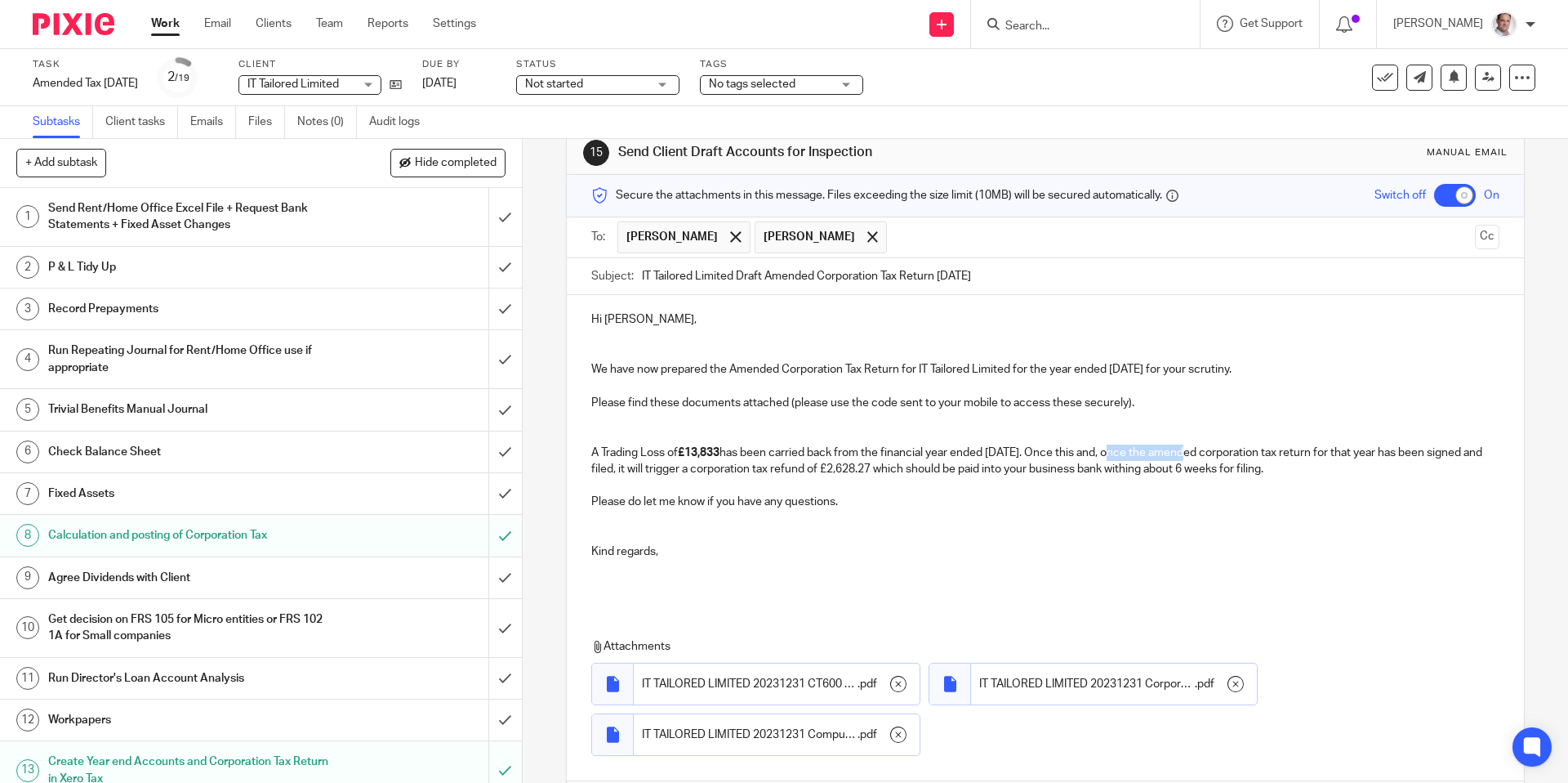
drag, startPoint x: 1189, startPoint y: 450, endPoint x: 1122, endPoint y: 450, distance: 67.0
click at [1122, 450] on p "A Trading Loss of £13,833 has been carried back from the financial year ended […" at bounding box center [1045, 461] width 908 height 34
drag, startPoint x: 1350, startPoint y: 449, endPoint x: 1283, endPoint y: 454, distance: 67.2
click at [1283, 454] on p "A Trading Loss of £13,833 has been carried back from the financial year ended […" at bounding box center [1045, 461] width 908 height 34
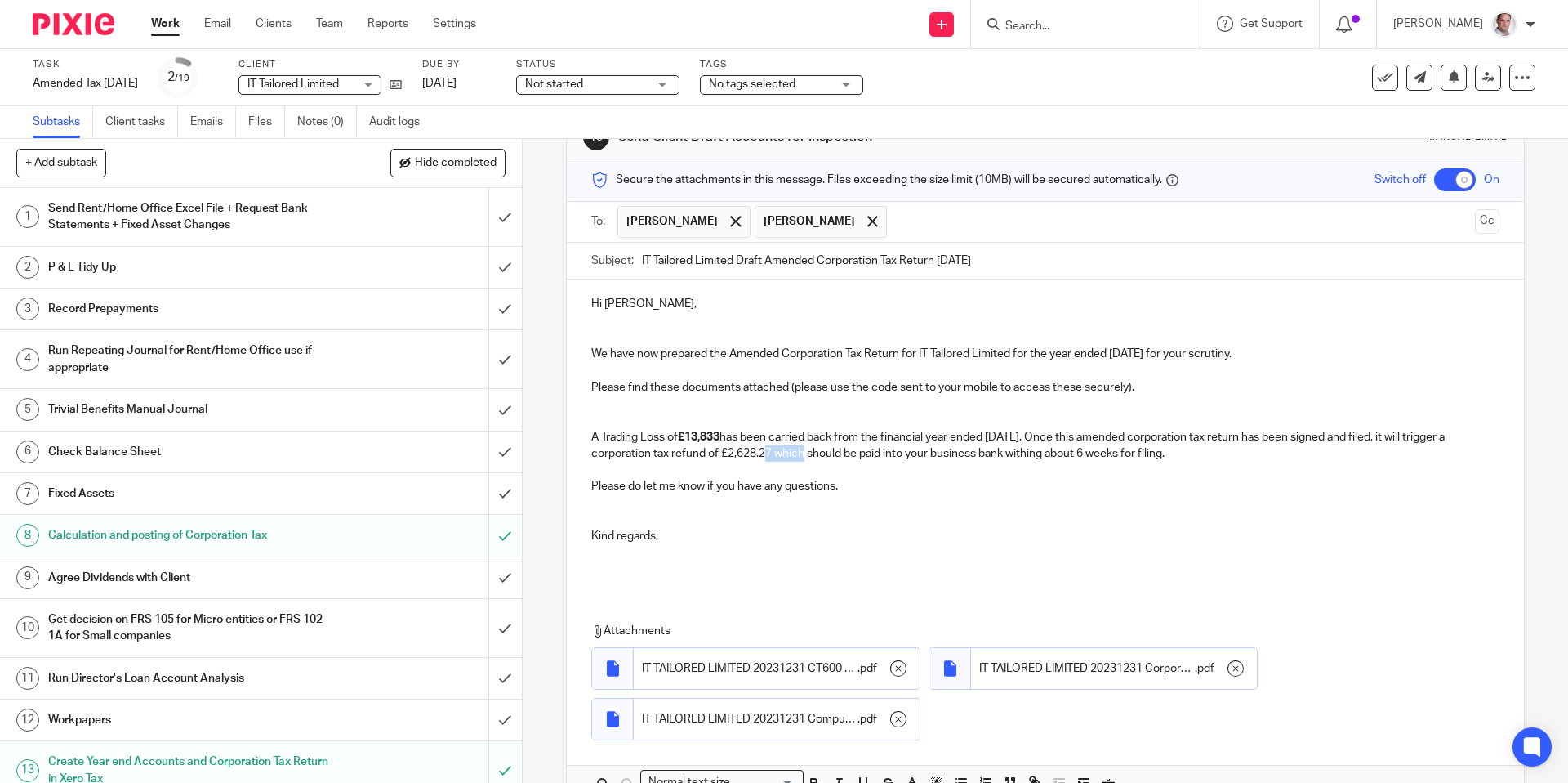
drag, startPoint x: 774, startPoint y: 452, endPoint x: 735, endPoint y: 452, distance: 39.0
click at [735, 452] on p "A Trading Loss of £13,833 has been carried back from the financial year ended […" at bounding box center [1045, 445] width 908 height 34
click at [723, 452] on p "A Trading Loss of £13,833 has been carried back from the financial year ended […" at bounding box center [1045, 445] width 908 height 34
click at [1046, 453] on p "A Trading Loss of £13,833 has been carried back from the financial year ended […" at bounding box center [1045, 445] width 908 height 34
drag, startPoint x: 1133, startPoint y: 451, endPoint x: 1122, endPoint y: 454, distance: 11.4
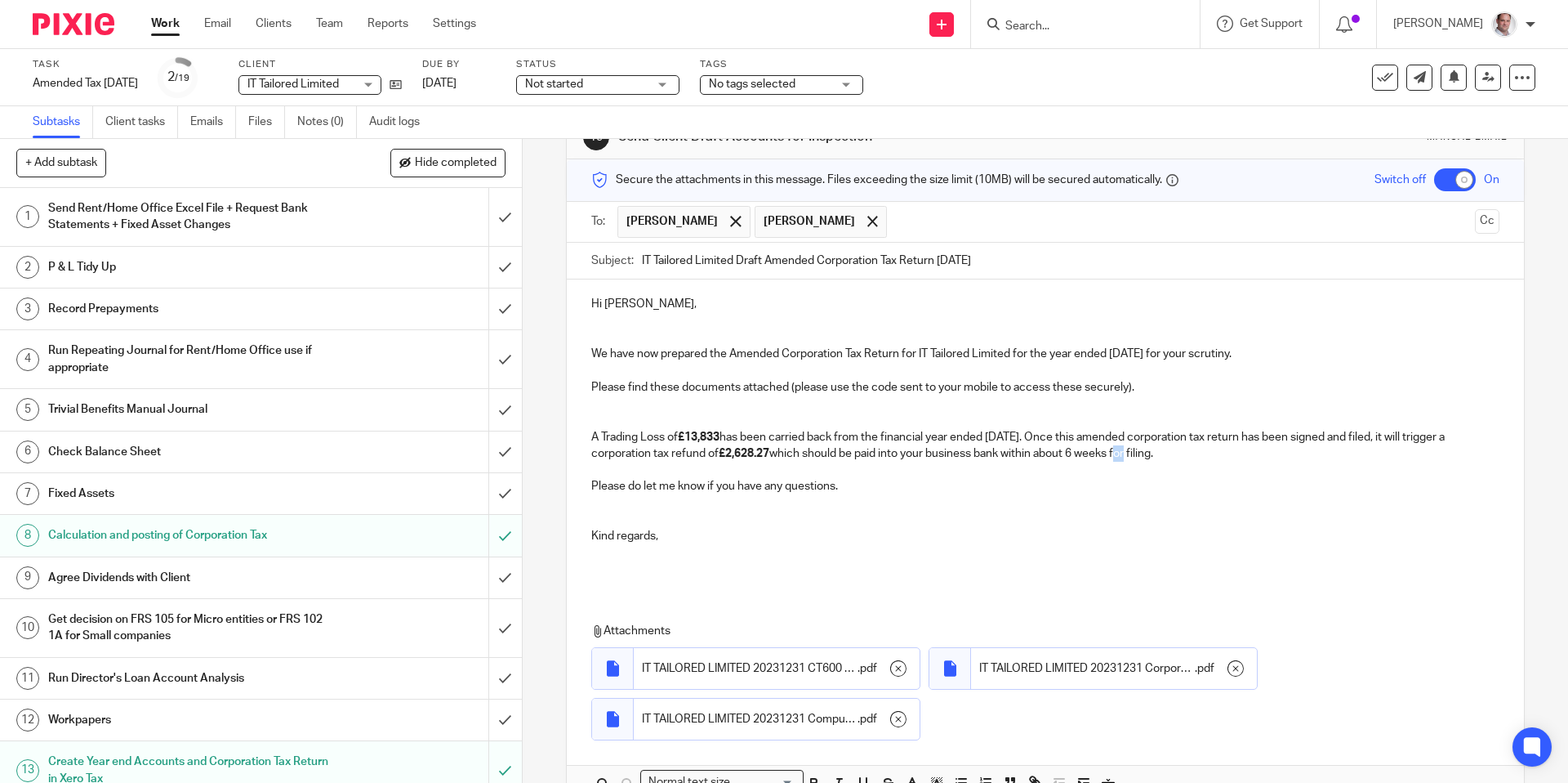
click at [1122, 454] on p "A Trading Loss of £13,833 has been carried back from the financial year ended […" at bounding box center [1045, 445] width 908 height 34
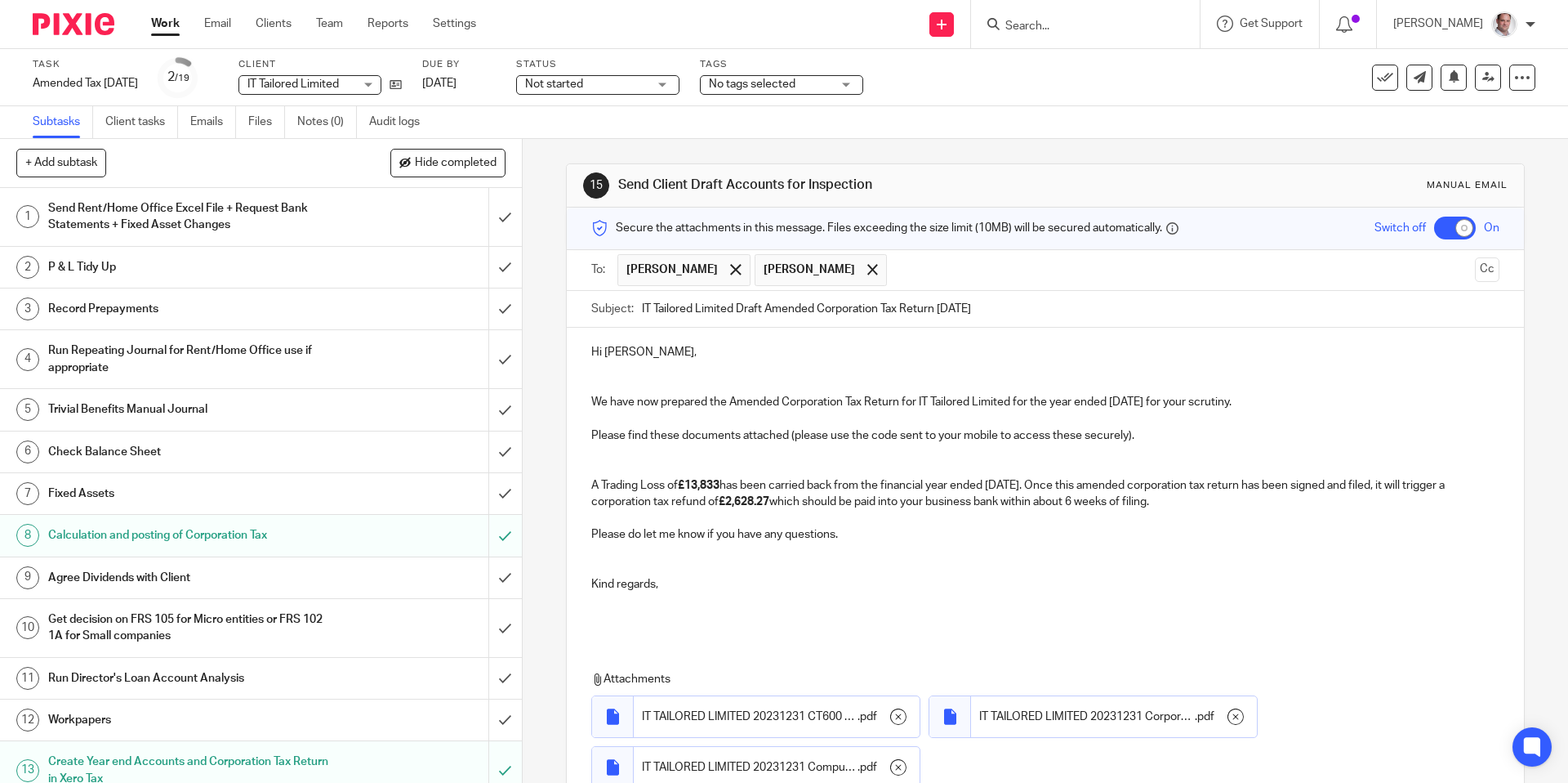
scroll to position [145, 0]
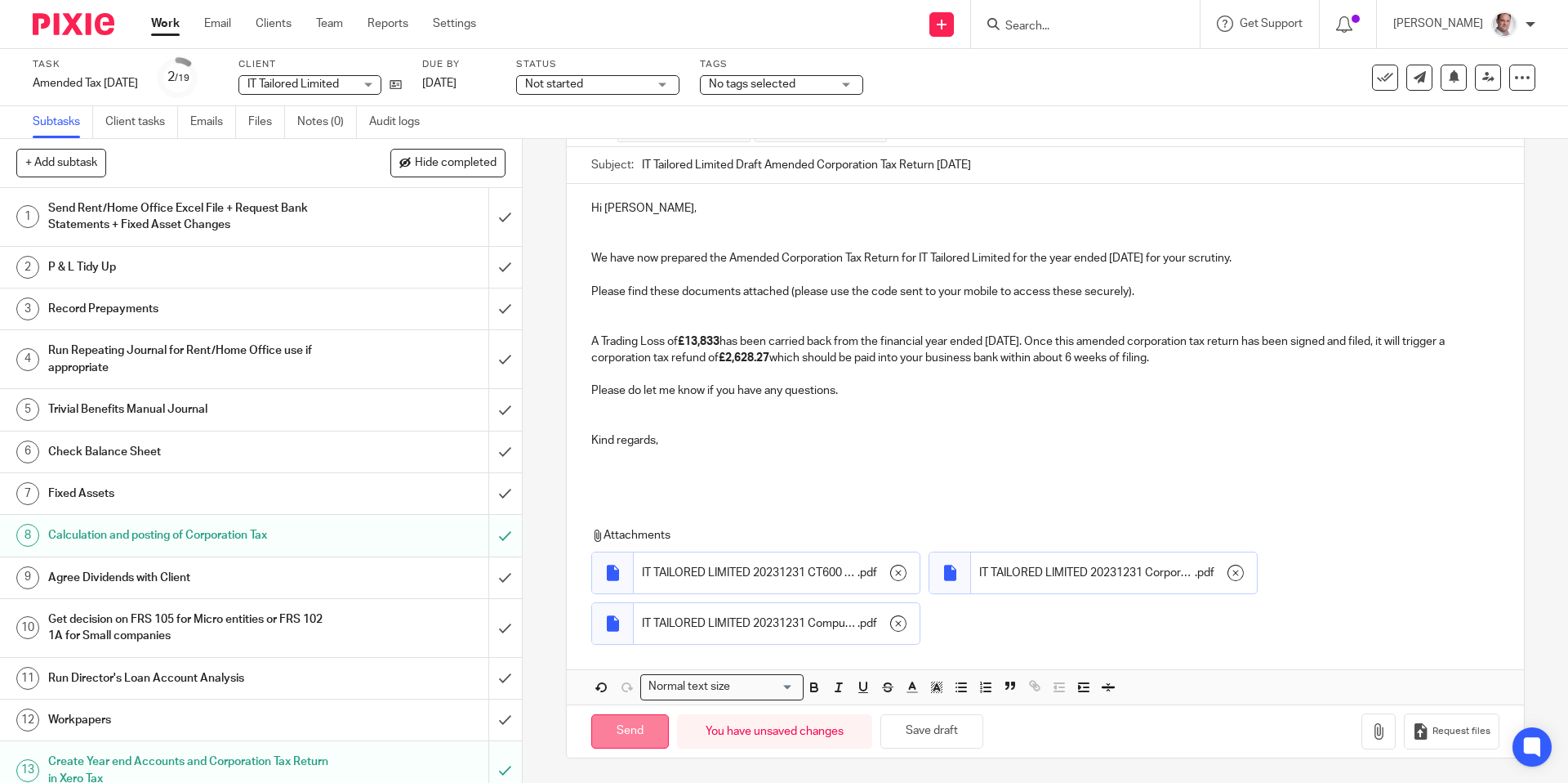
click at [624, 730] on input "Send" at bounding box center [630, 732] width 78 height 35
checkbox input "false"
type input "Sent"
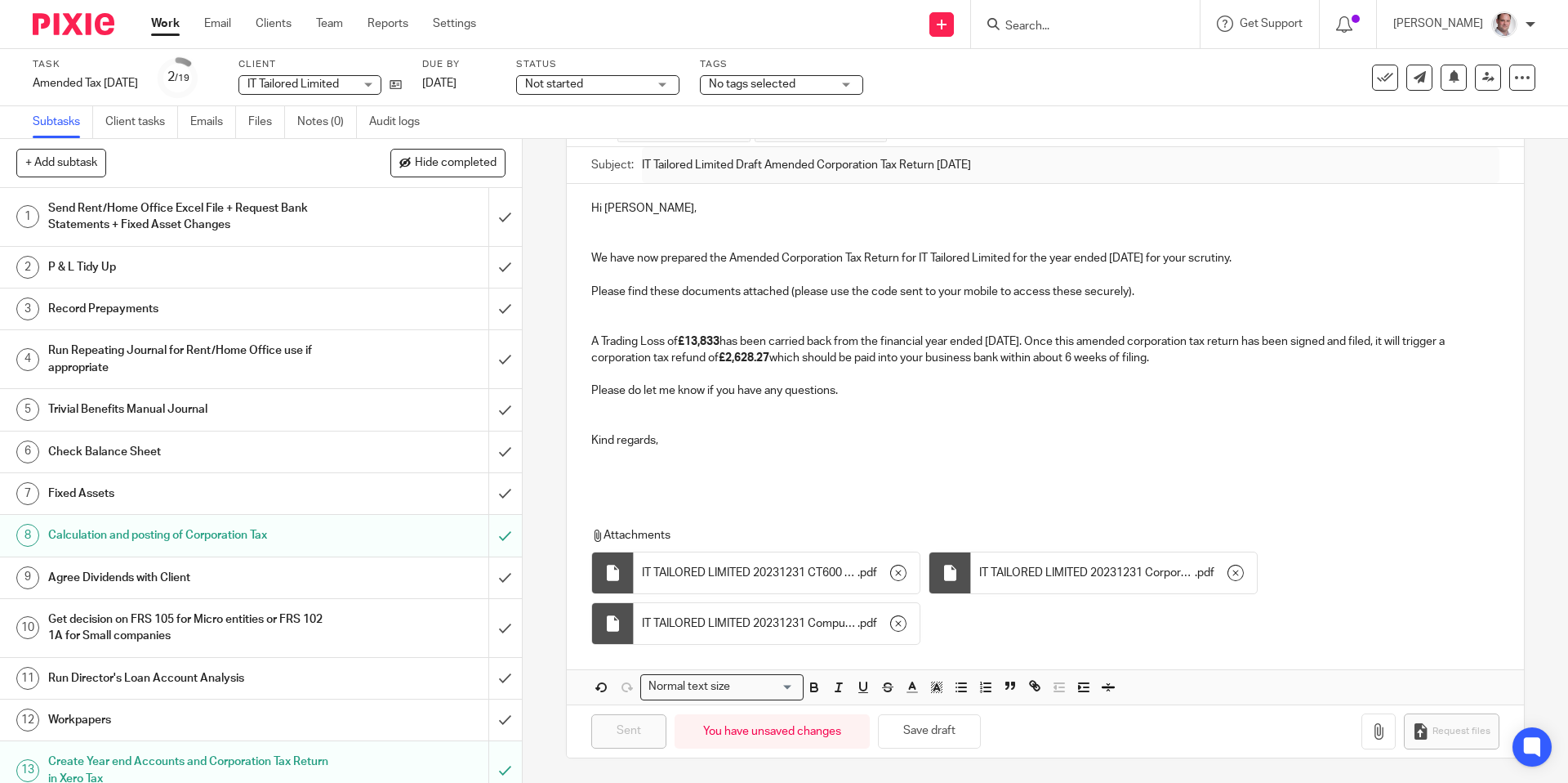
drag, startPoint x: 1272, startPoint y: 251, endPoint x: 585, endPoint y: 257, distance: 687.0
click at [585, 257] on div "Hi [PERSON_NAME], We have now prepared the Amended Corporation Tax Return for I…" at bounding box center [1045, 340] width 956 height 310
copy p "We have now prepared the Amended Corporation Tax Return for IT Tailored Limited…"
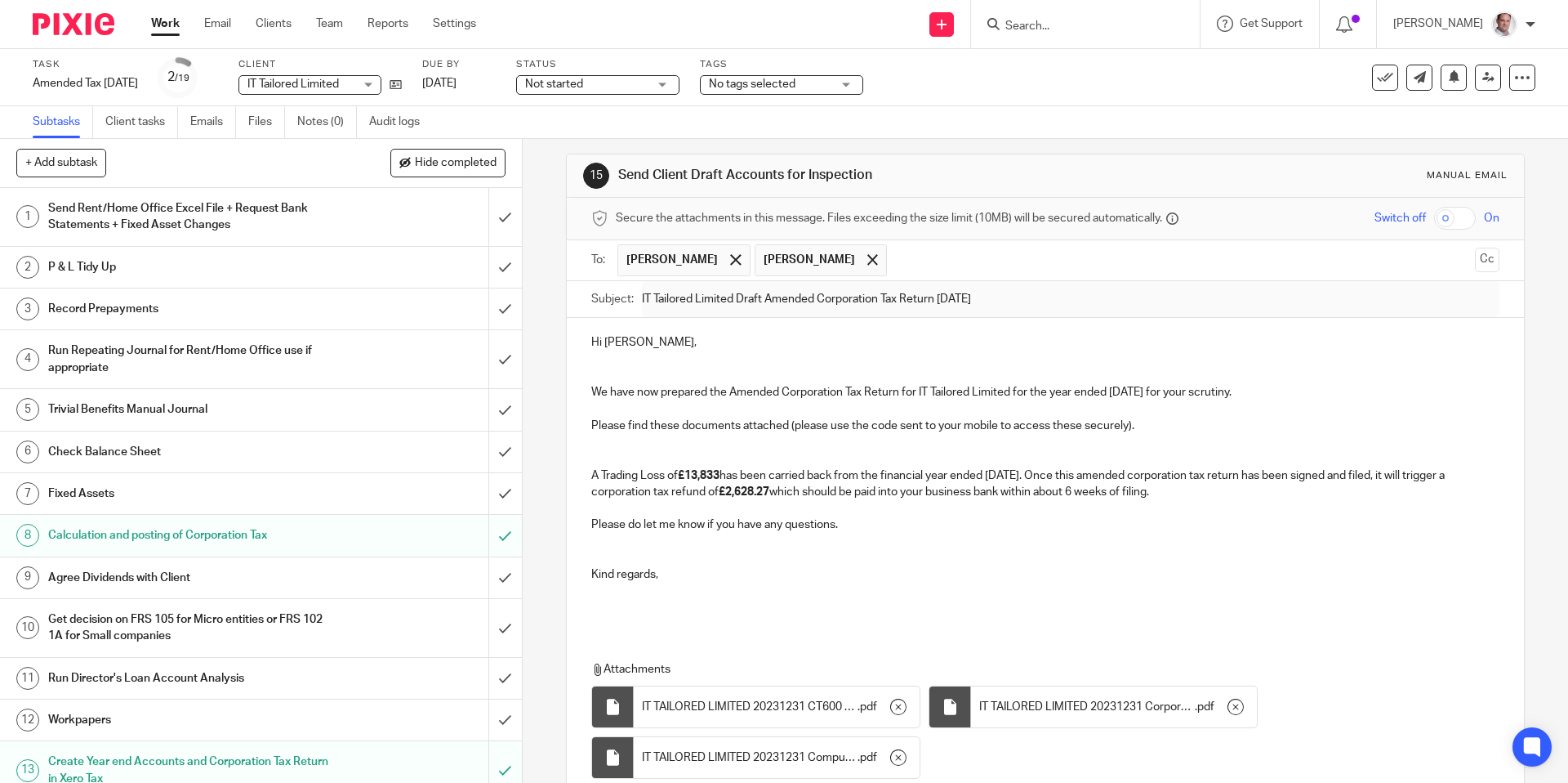
scroll to position [0, 0]
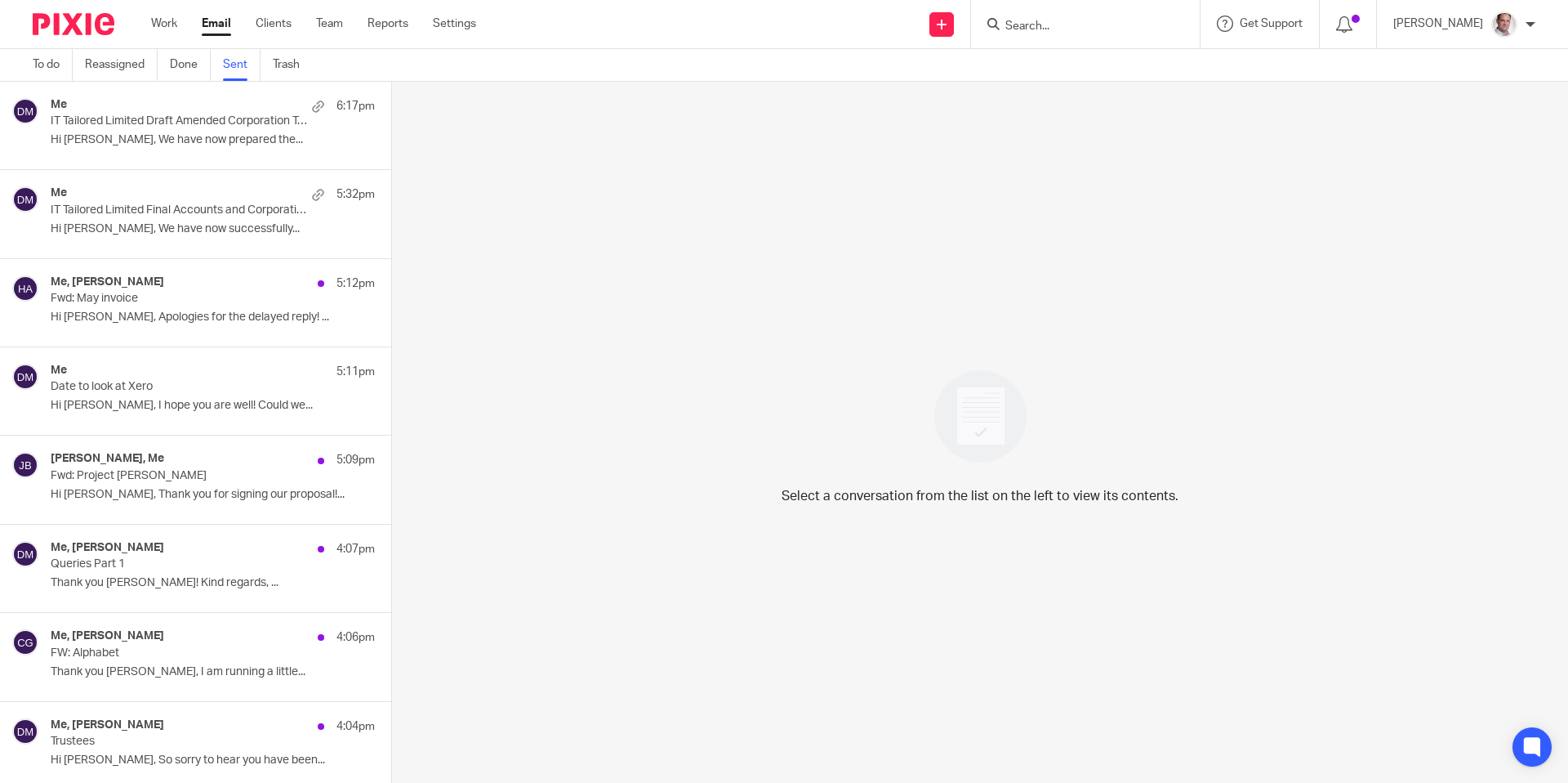
click at [189, 126] on p "IT Tailored Limited Draft Amended Corporation Tax Return [DATE]" at bounding box center [180, 121] width 260 height 14
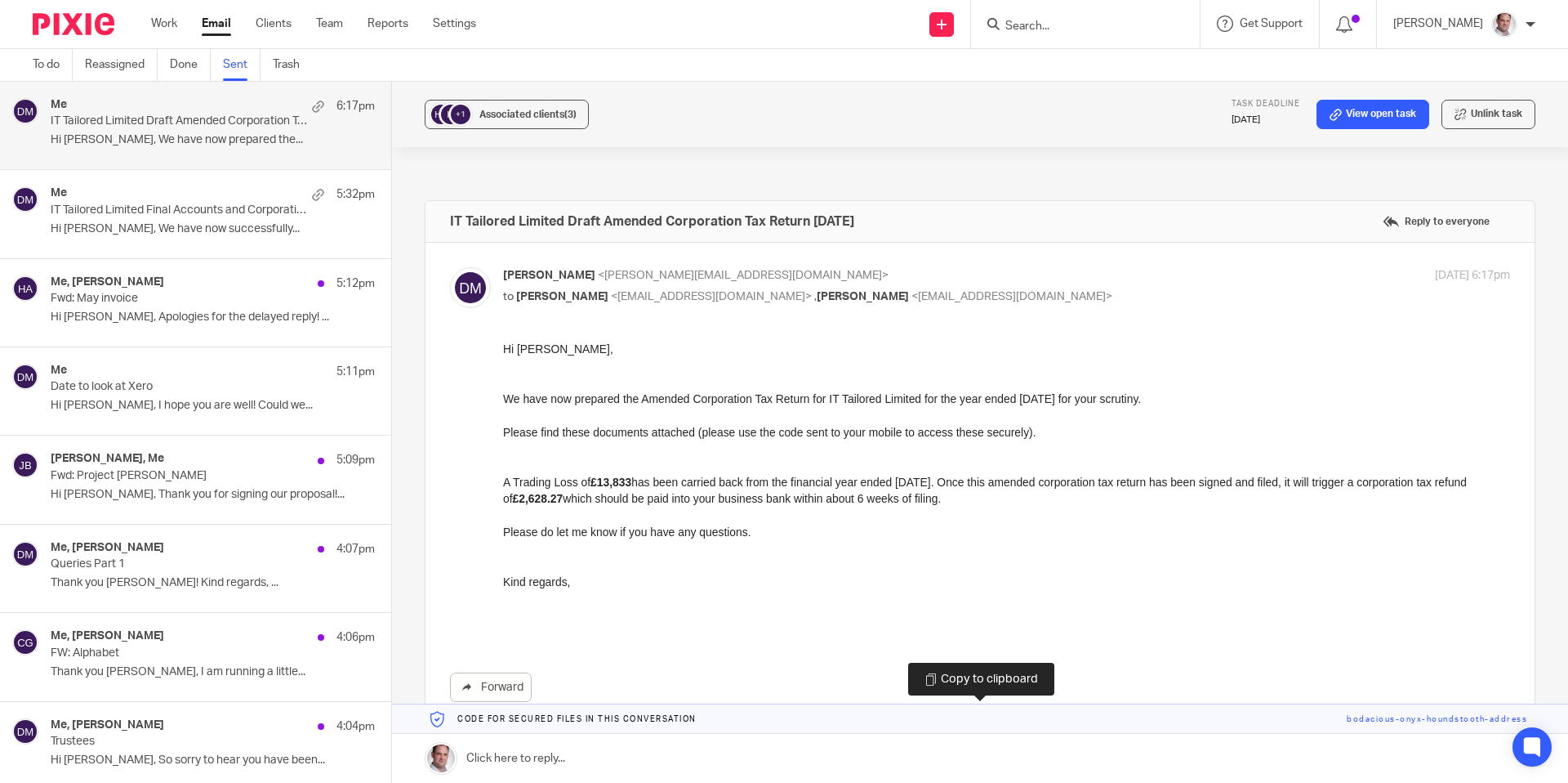
click at [1406, 721] on link at bounding box center [979, 719] width 1176 height 29
